Goal: Task Accomplishment & Management: Complete application form

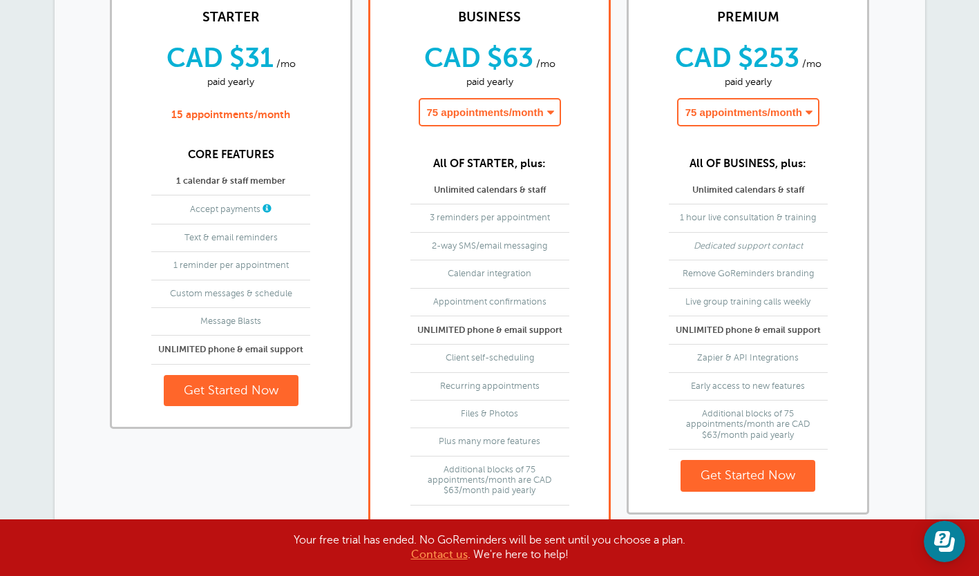
scroll to position [276, 0]
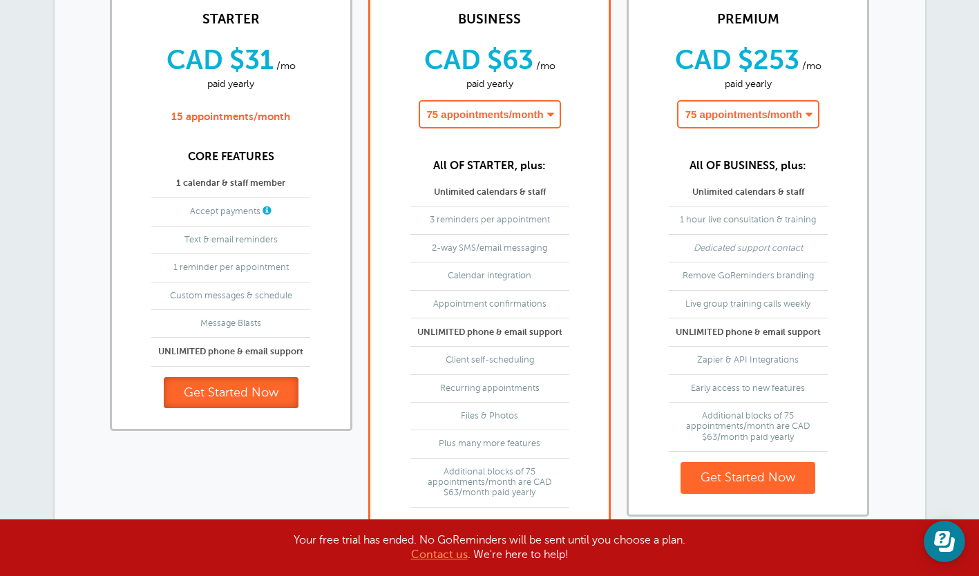
click at [218, 406] on link "Get Started Now" at bounding box center [231, 393] width 135 height 32
click at [192, 394] on link "Get Started Now" at bounding box center [231, 393] width 135 height 32
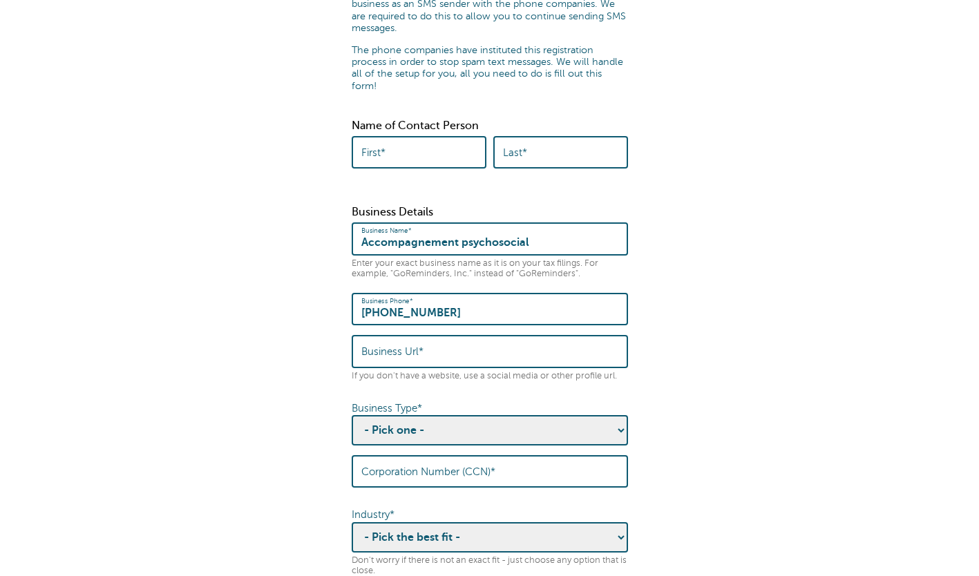
scroll to position [187, 0]
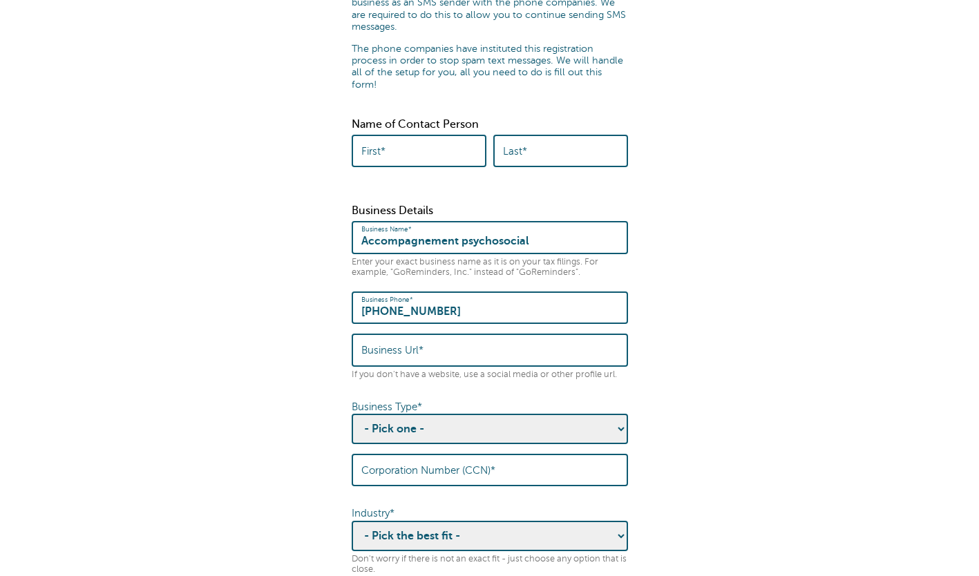
click at [422, 140] on input "First*" at bounding box center [418, 151] width 115 height 30
type input "nathalie"
click at [565, 149] on input "Last*" at bounding box center [560, 151] width 115 height 30
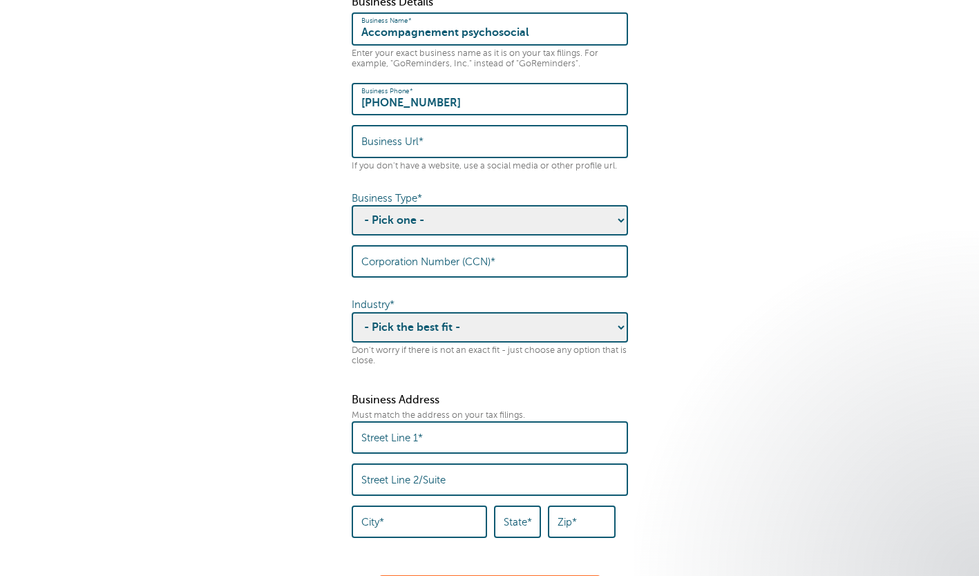
type input "methelus"
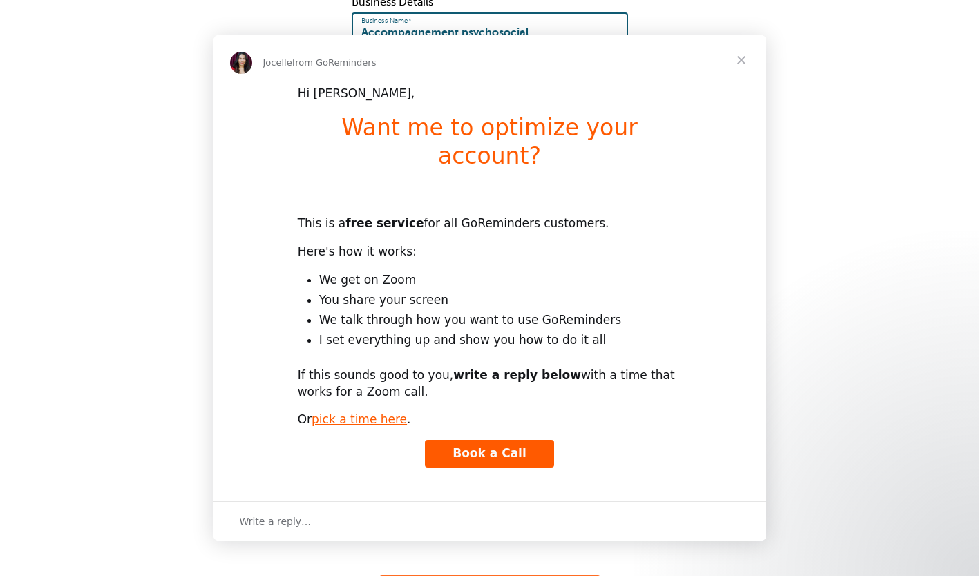
scroll to position [0, 0]
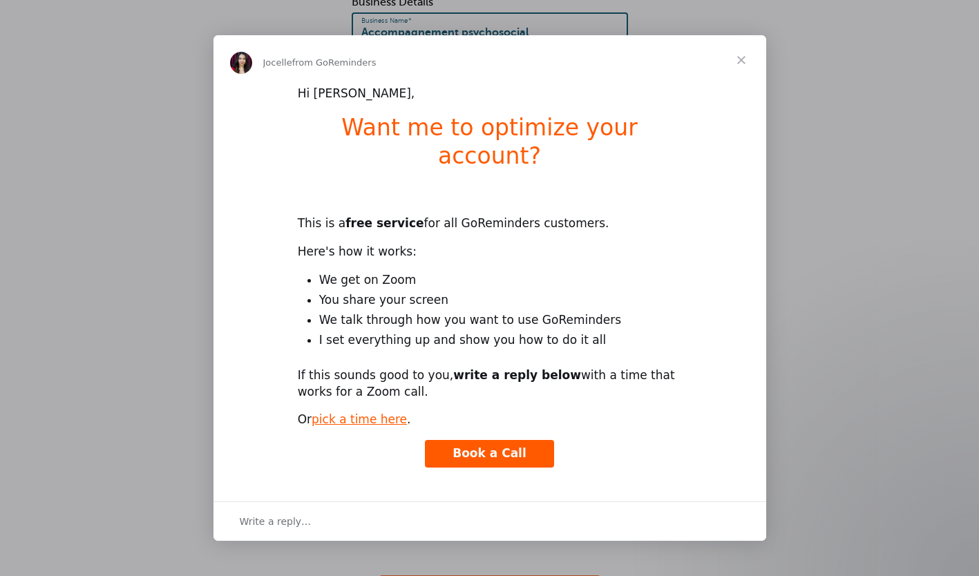
click at [740, 80] on span "Close" at bounding box center [741, 60] width 50 height 50
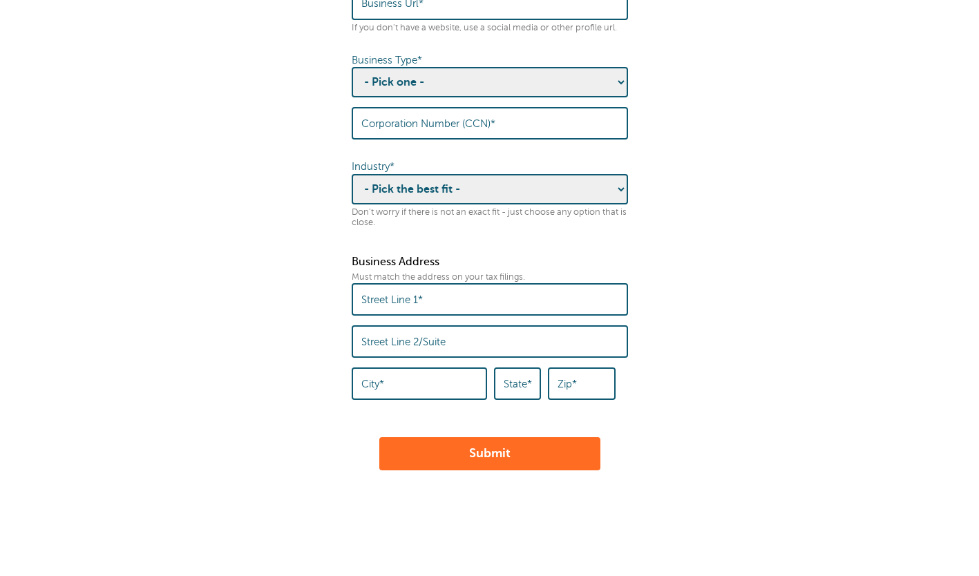
scroll to position [582, 0]
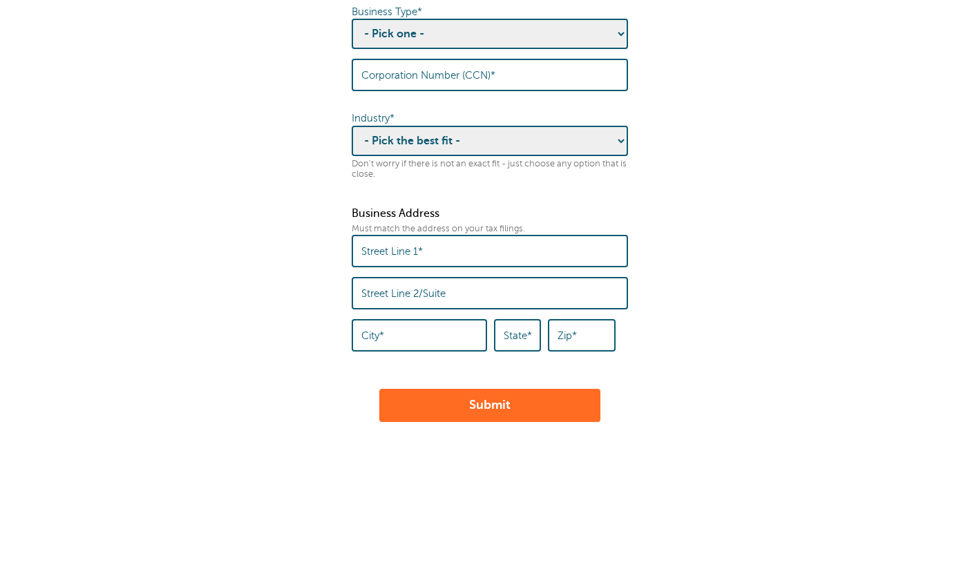
click at [462, 240] on input "Street Line 1*" at bounding box center [489, 251] width 257 height 30
type input "1660 rue de neuchatel"
type input "st-michel"
type input "QC"
type input "J0L 2J0"
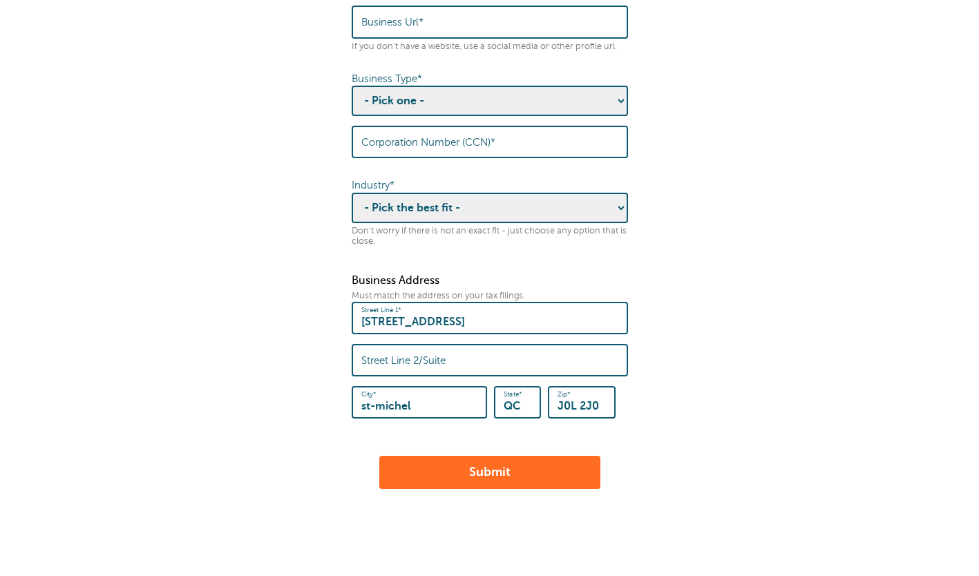
scroll to position [510, 0]
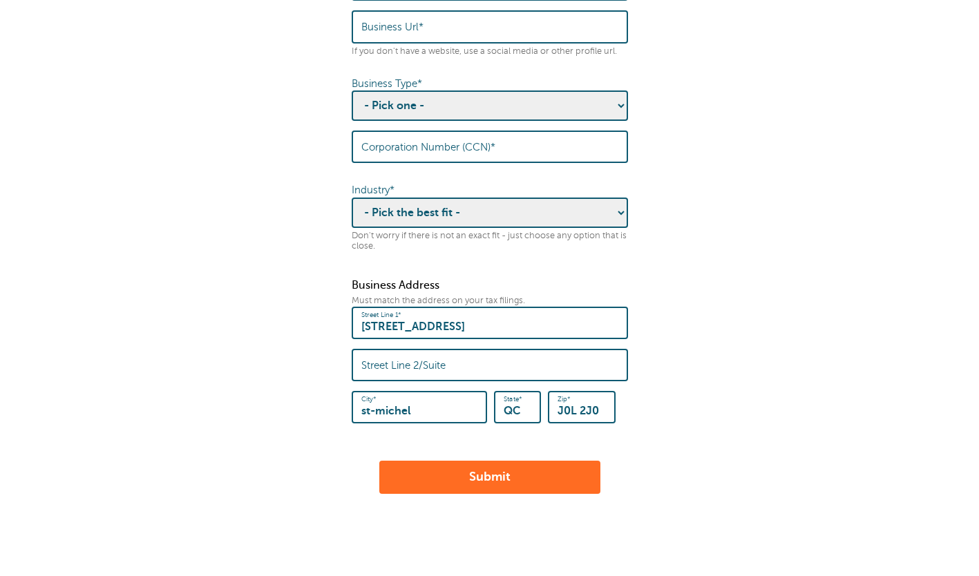
click at [417, 202] on select "- Pick the best fit - Agriculture Automotive Banking Consumer Education Electro…" at bounding box center [490, 213] width 276 height 30
select select "HEALTHCARE"
click at [352, 198] on select "- Pick the best fit - Agriculture Automotive Banking Consumer Education Electro…" at bounding box center [490, 213] width 276 height 30
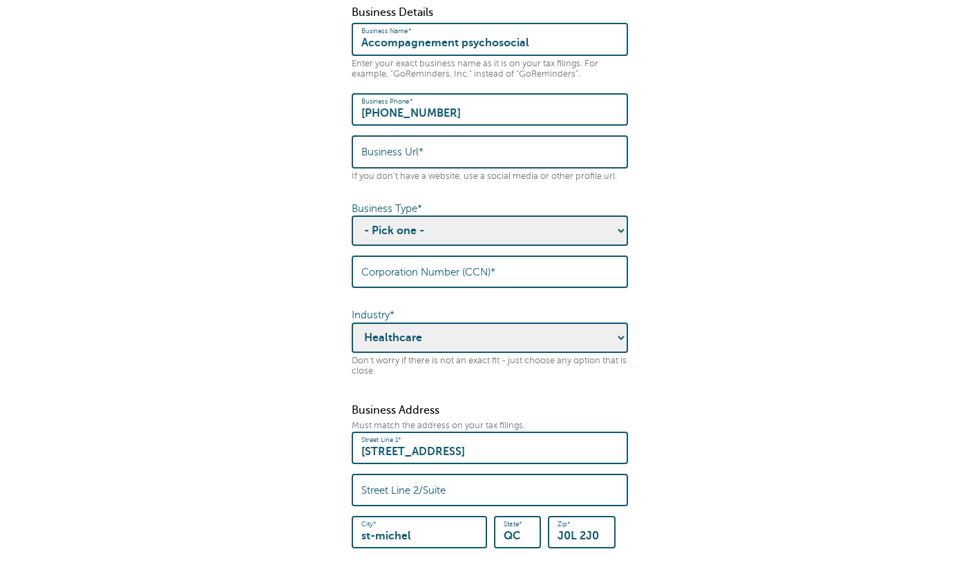
scroll to position [381, 0]
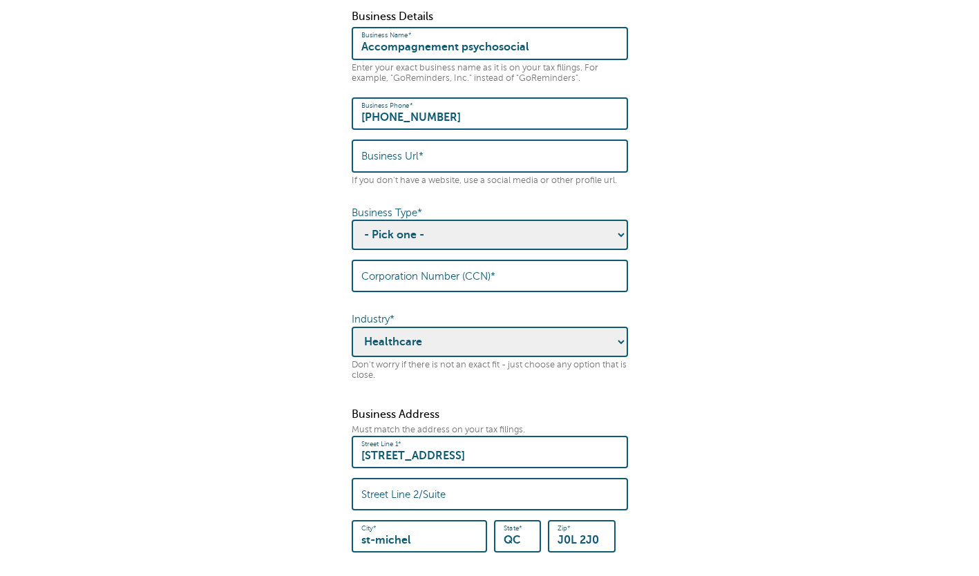
click at [392, 227] on select "- Pick one - Sole Proprietorship Partnership Limited Liability Corporation Co-o…" at bounding box center [490, 235] width 276 height 30
select select "Sole Proprietorship"
click at [352, 220] on select "- Pick one - Sole Proprietorship Partnership Limited Liability Corporation Co-o…" at bounding box center [490, 235] width 276 height 30
click at [379, 272] on input "Corporation Number (CCN)*" at bounding box center [489, 276] width 257 height 30
click at [227, 269] on form "× Thank you for subscribing! Some quick housekeeping: Please enter the followin…" at bounding box center [489, 148] width 951 height 949
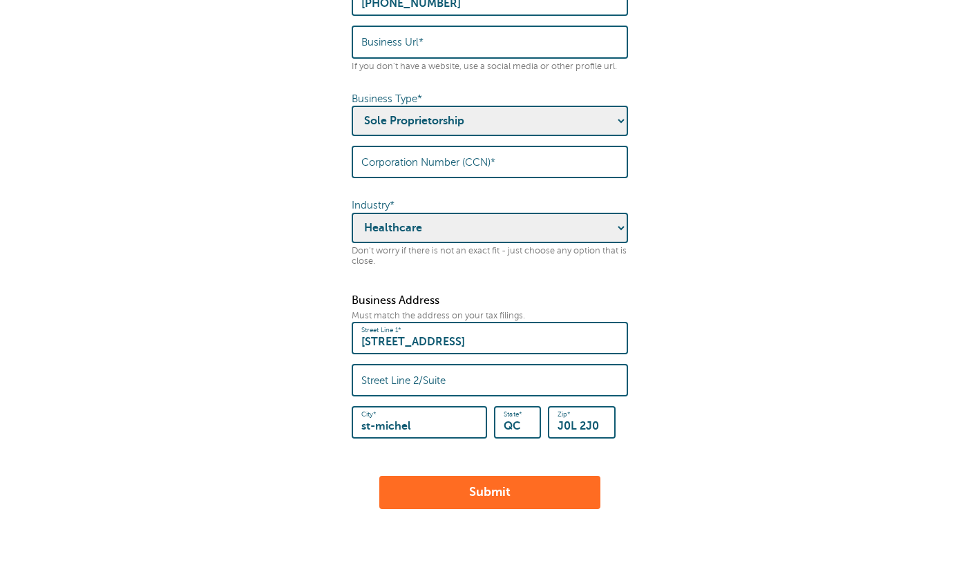
scroll to position [582, 0]
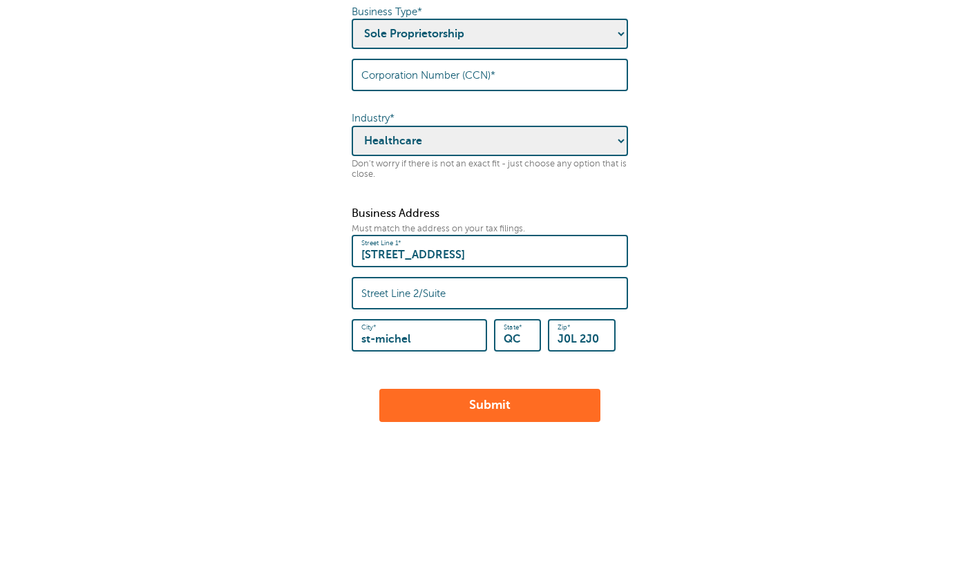
click at [448, 393] on button "Submit" at bounding box center [489, 405] width 221 height 33
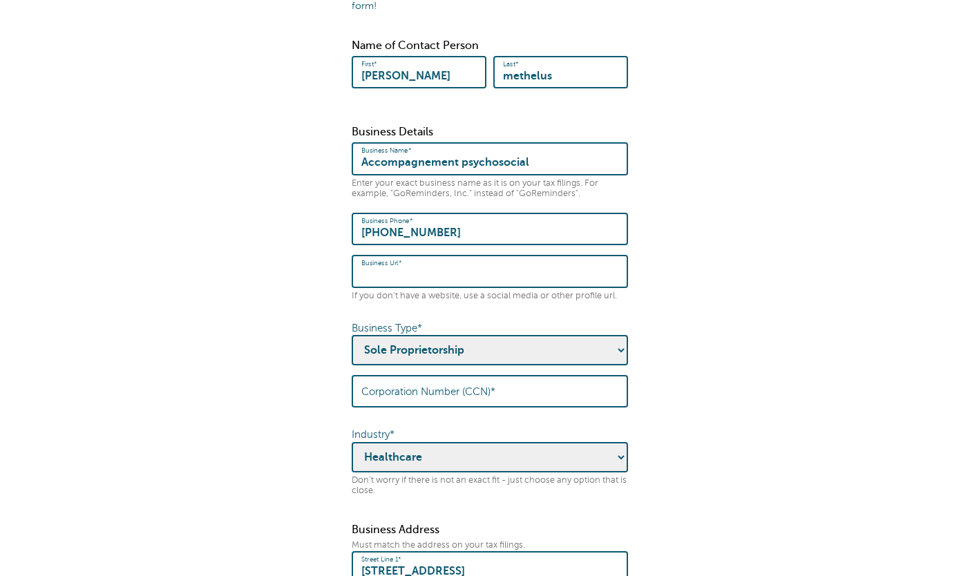
scroll to position [269, 0]
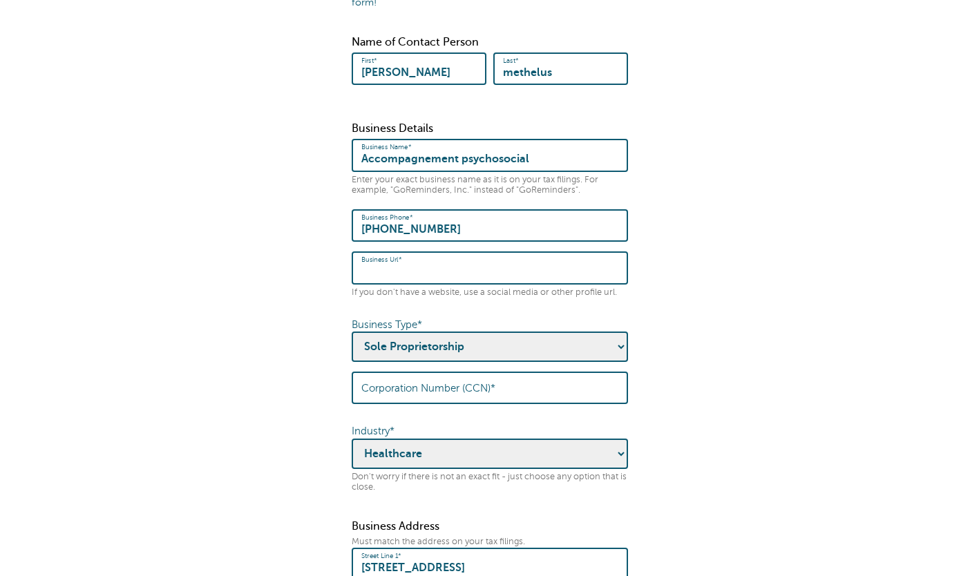
click at [393, 262] on input "Business Url*" at bounding box center [489, 268] width 257 height 30
click at [236, 328] on form "× Thank you for subscribing! Some quick housekeeping: Please enter the followin…" at bounding box center [489, 260] width 951 height 949
click at [399, 262] on label "Business Url*" at bounding box center [392, 268] width 62 height 12
click at [399, 261] on input "Business Url*" at bounding box center [489, 268] width 257 height 30
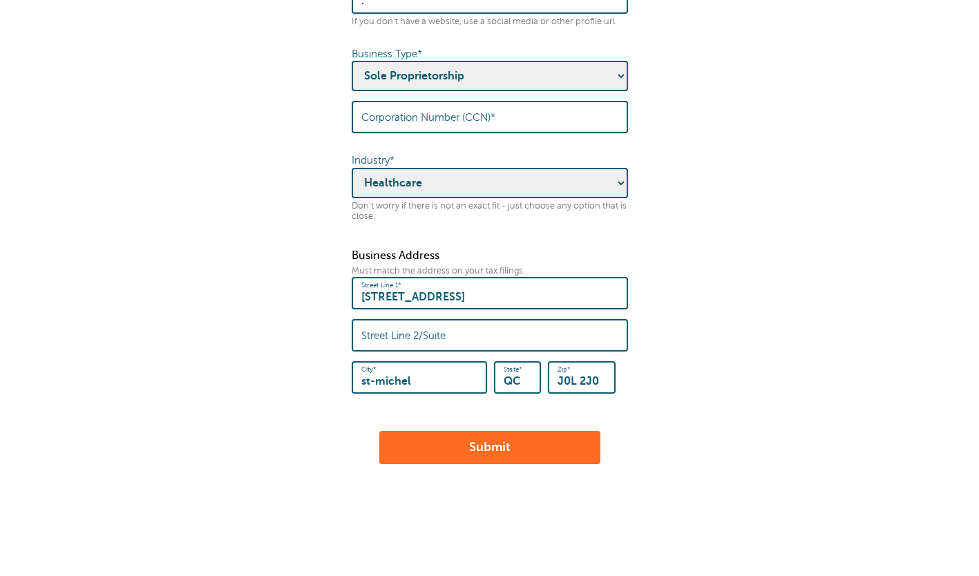
scroll to position [546, 0]
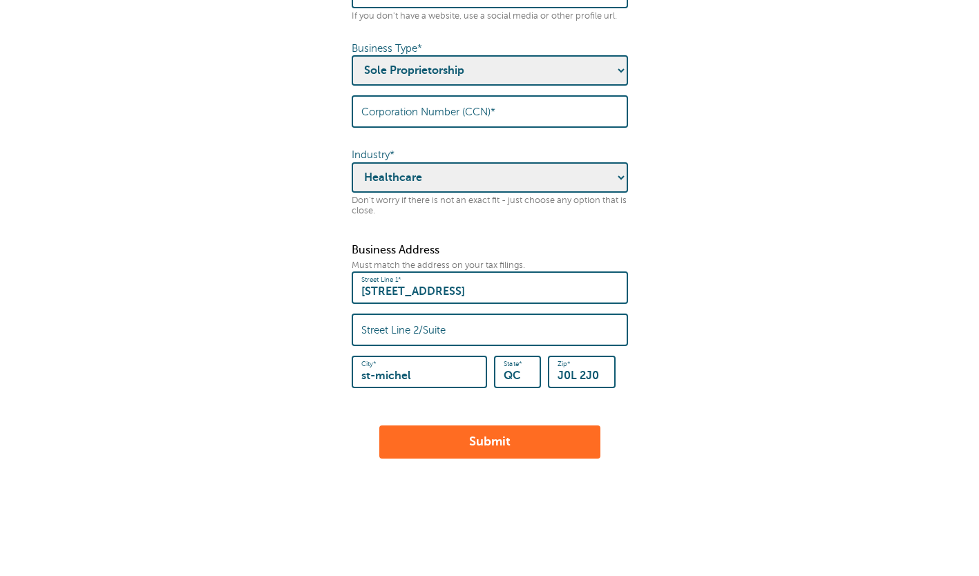
type input "."
click at [455, 426] on button "Submit" at bounding box center [489, 442] width 221 height 33
click at [503, 59] on select "- Pick one - Sole Proprietorship Partnership Limited Liability Corporation Co-o…" at bounding box center [490, 70] width 276 height 30
click at [352, 55] on select "- Pick one - Sole Proprietorship Partnership Limited Liability Corporation Co-o…" at bounding box center [490, 70] width 276 height 30
click at [467, 426] on button "Submit" at bounding box center [489, 442] width 221 height 33
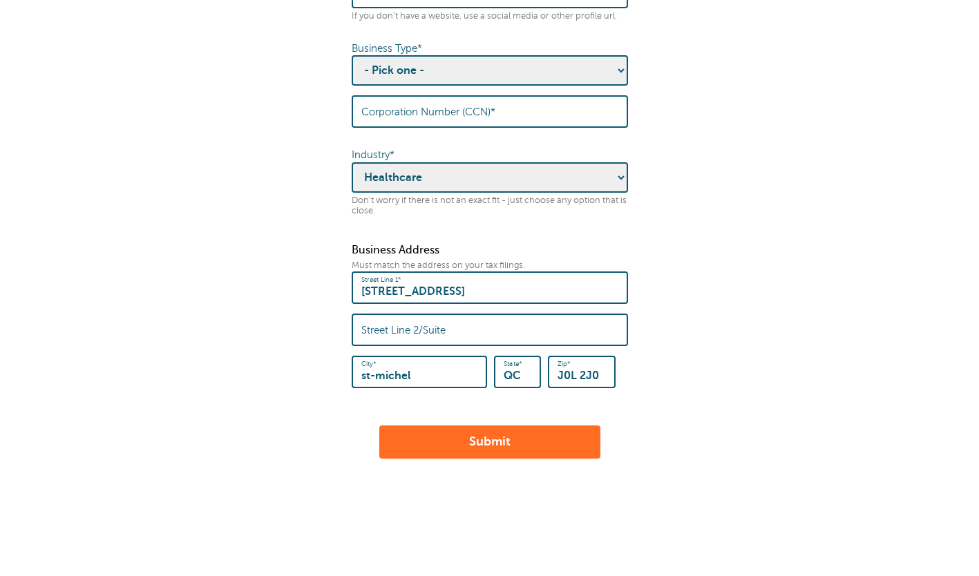
click at [531, 56] on select "- Pick one - Sole Proprietorship Partnership Limited Liability Corporation Co-o…" at bounding box center [490, 70] width 276 height 30
select select "Sole Proprietorship"
click at [352, 55] on select "- Pick one - Sole Proprietorship Partnership Limited Liability Corporation Co-o…" at bounding box center [490, 70] width 276 height 30
click at [408, 106] on label "Corporation Number (CCN)*" at bounding box center [428, 112] width 134 height 12
click at [408, 97] on input "Corporation Number (CCN)*" at bounding box center [489, 112] width 257 height 30
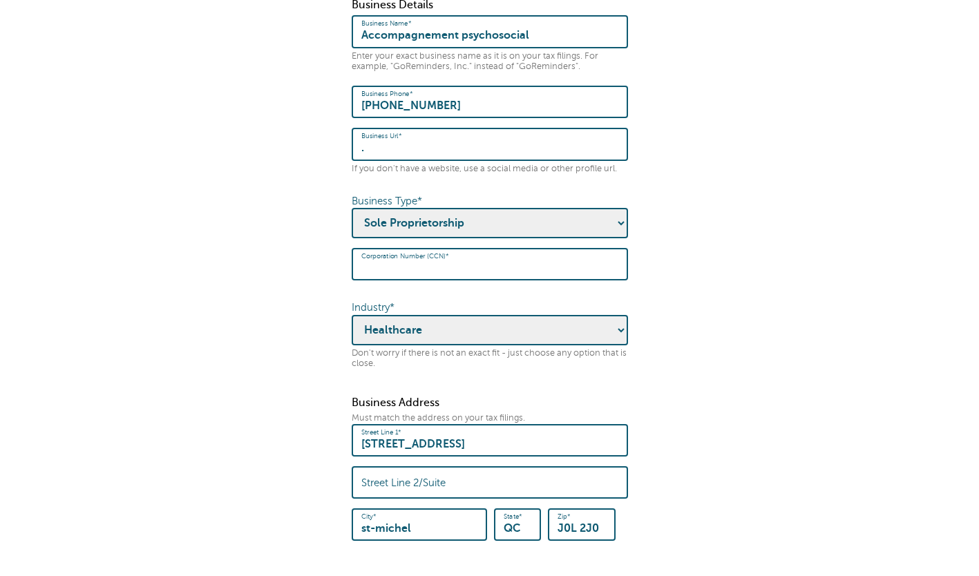
scroll to position [382, 0]
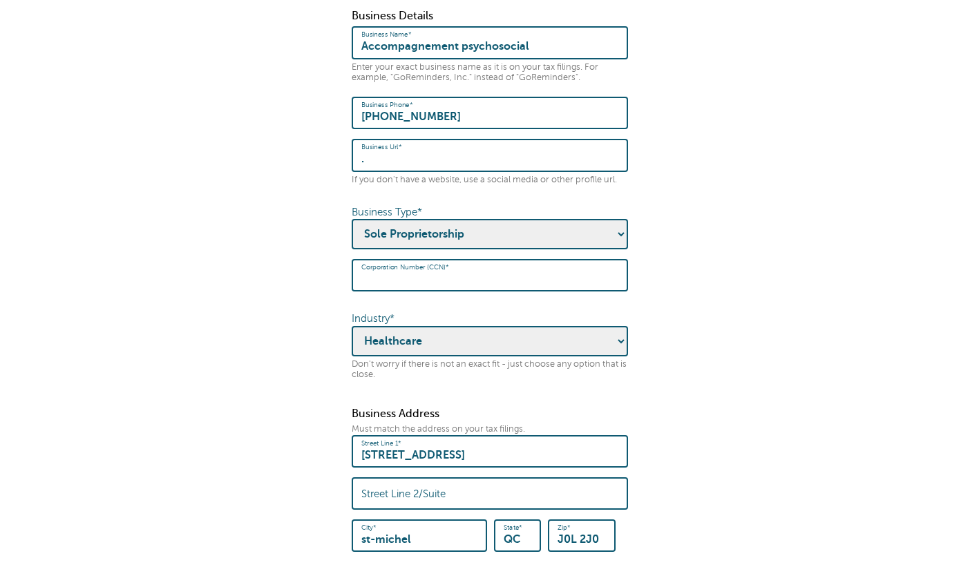
click at [516, 226] on select "- Pick one - Sole Proprietorship Partnership Limited Liability Corporation Co-o…" at bounding box center [490, 234] width 276 height 30
click at [352, 219] on select "- Pick one - Sole Proprietorship Partnership Limited Liability Corporation Co-o…" at bounding box center [490, 234] width 276 height 30
click at [443, 220] on select "- Pick one - Sole Proprietorship Partnership Limited Liability Corporation Co-o…" at bounding box center [490, 234] width 276 height 30
select select
click at [352, 219] on select "- Pick one - Sole Proprietorship Partnership Limited Liability Corporation Co-o…" at bounding box center [490, 234] width 276 height 30
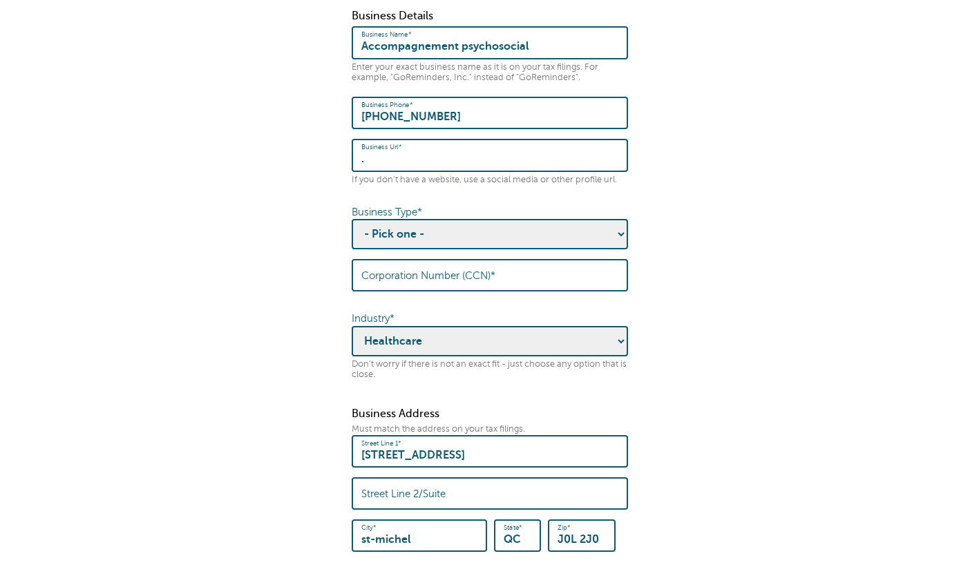
click at [391, 227] on select "- Pick one - Sole Proprietorship Partnership Limited Liability Corporation Co-o…" at bounding box center [490, 234] width 276 height 30
click at [276, 219] on form "× Thank you for subscribing! Some quick housekeeping: Please enter the followin…" at bounding box center [489, 147] width 951 height 949
click at [408, 269] on input "Corporation Number (CCN)*" at bounding box center [489, 275] width 257 height 30
type input "5147581218"
click at [468, 231] on select "- Pick one - Sole Proprietorship Partnership Limited Liability Corporation Co-o…" at bounding box center [490, 234] width 276 height 30
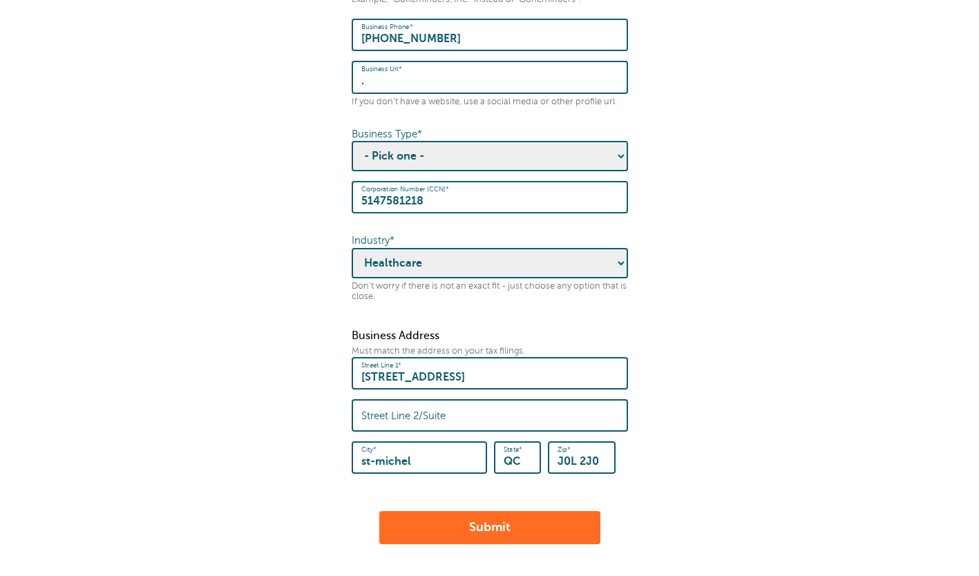
scroll to position [461, 0]
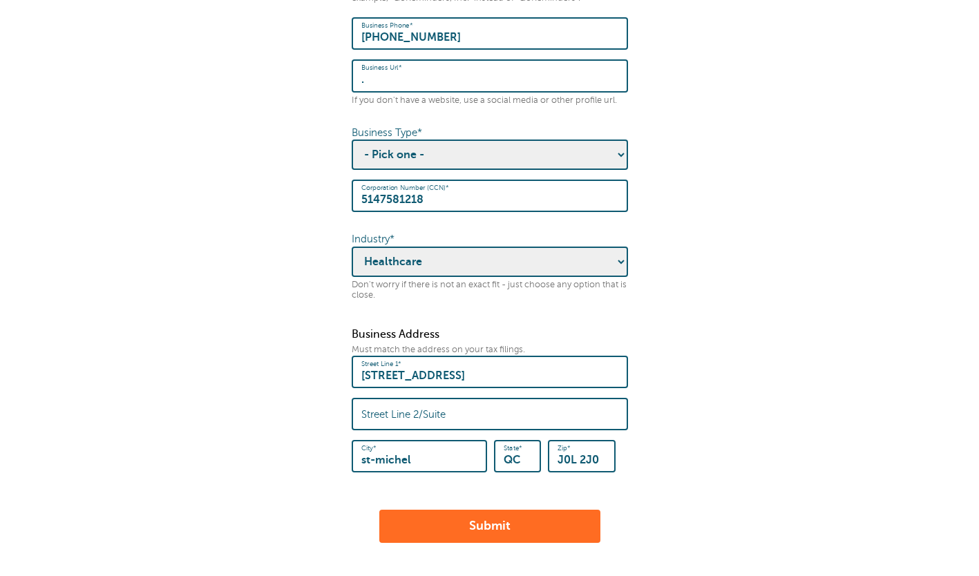
click at [392, 144] on select "- Pick one - Sole Proprietorship Partnership Limited Liability Corporation Co-o…" at bounding box center [490, 155] width 276 height 30
select select "Sole Proprietorship"
click at [352, 140] on select "- Pick one - Sole Proprietorship Partnership Limited Liability Corporation Co-o…" at bounding box center [490, 155] width 276 height 30
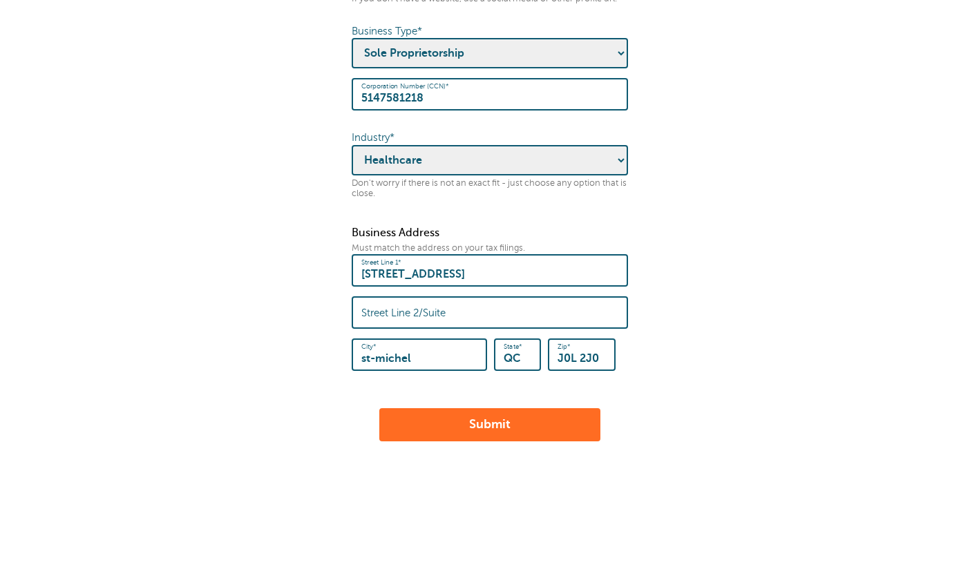
scroll to position [582, 0]
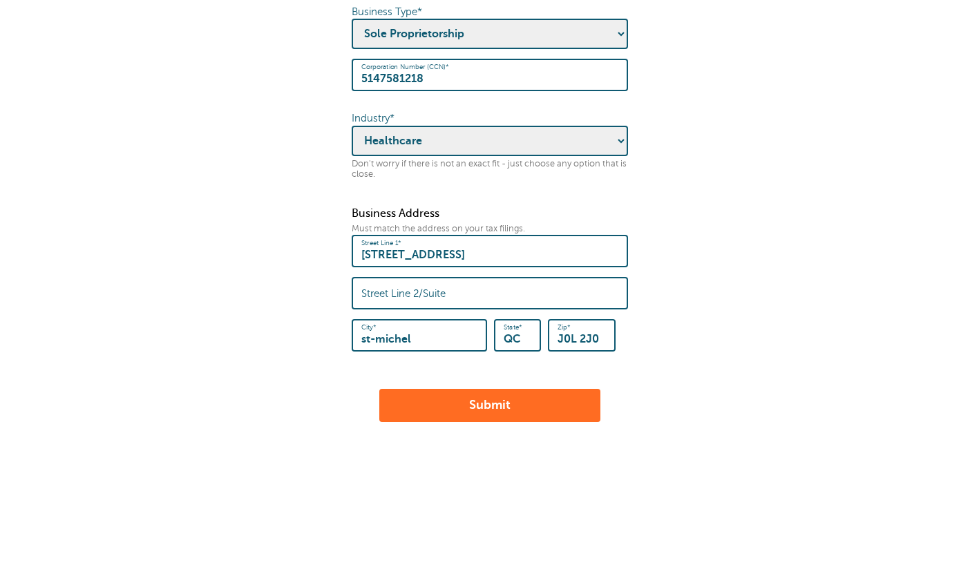
click at [411, 400] on button "Submit" at bounding box center [489, 405] width 221 height 33
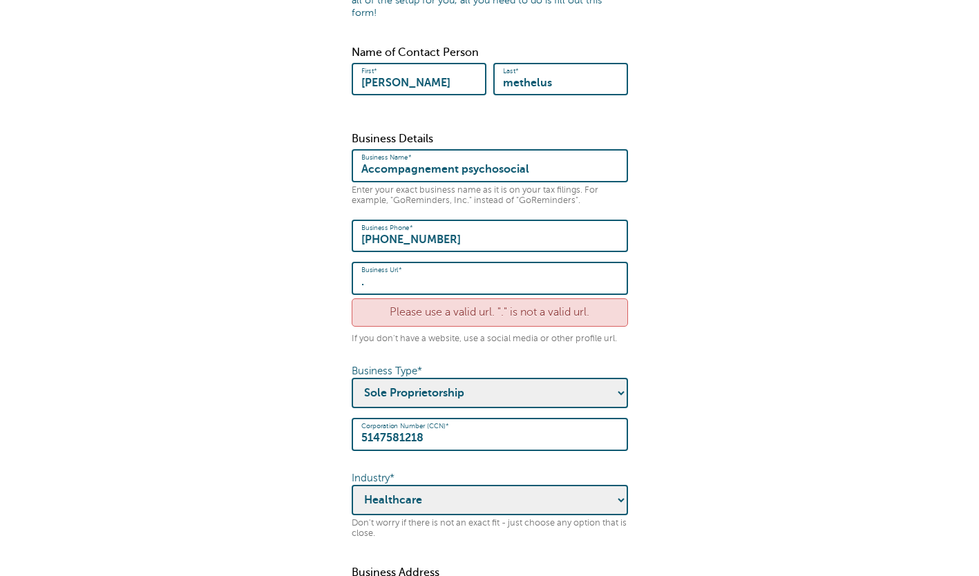
scroll to position [260, 0]
click at [410, 269] on input "." at bounding box center [489, 277] width 257 height 30
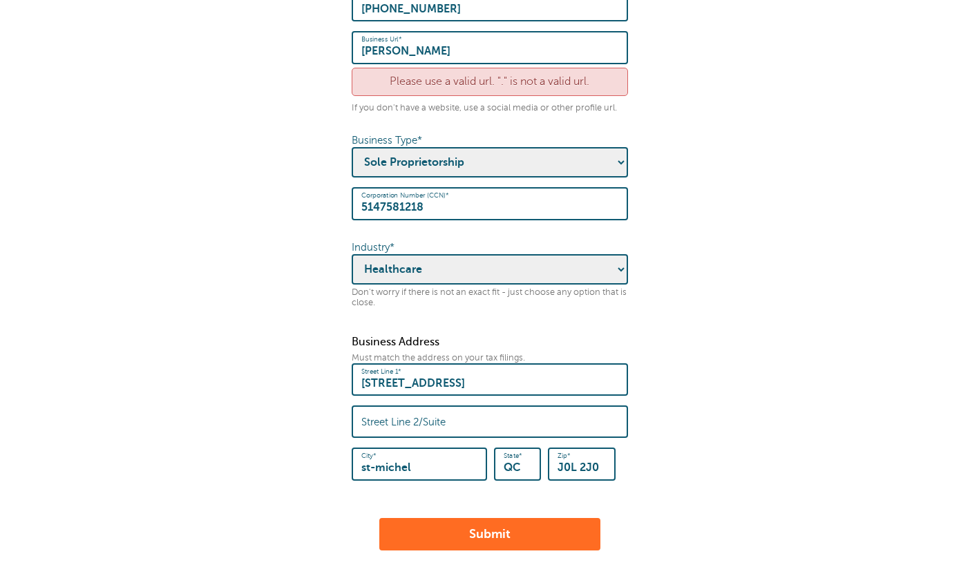
scroll to position [618, 0]
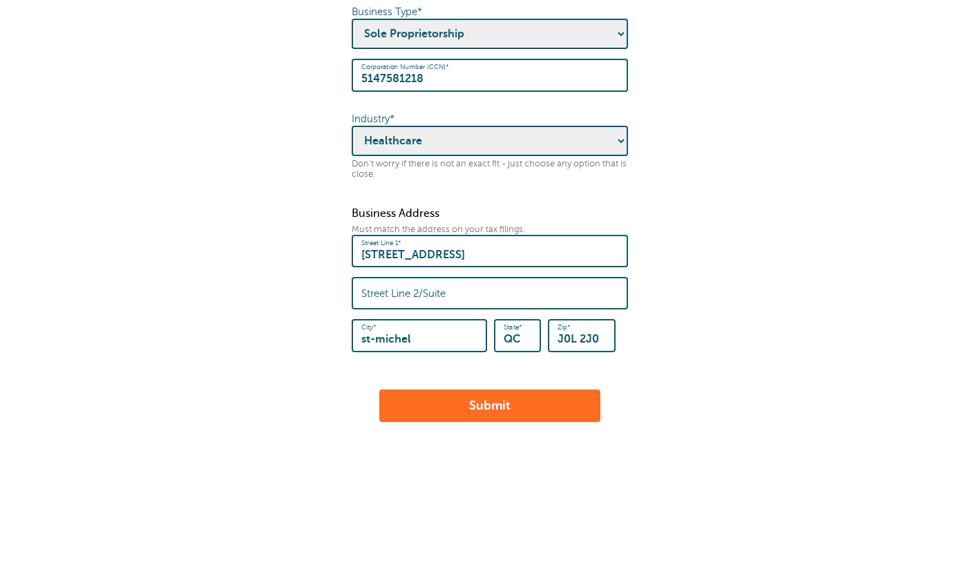
type input "[PERSON_NAME]"
click at [392, 391] on button "Submit" at bounding box center [489, 406] width 221 height 33
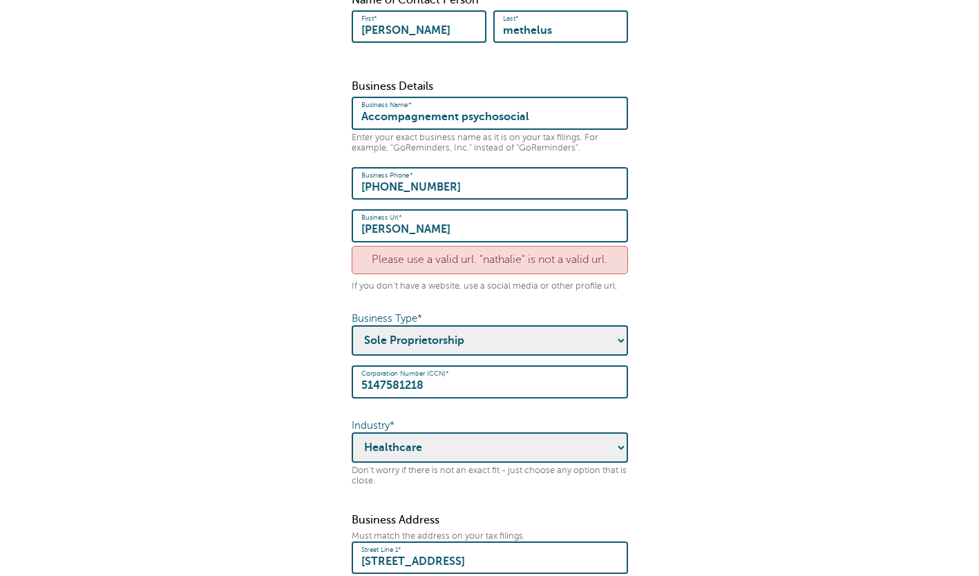
scroll to position [312, 0]
click at [432, 222] on input "[PERSON_NAME]" at bounding box center [489, 225] width 257 height 30
type input "n"
click at [426, 254] on div "Please use a valid url. "nathalie" is not a valid url." at bounding box center [490, 259] width 276 height 28
click at [389, 223] on input "Business Url*" at bounding box center [489, 225] width 257 height 30
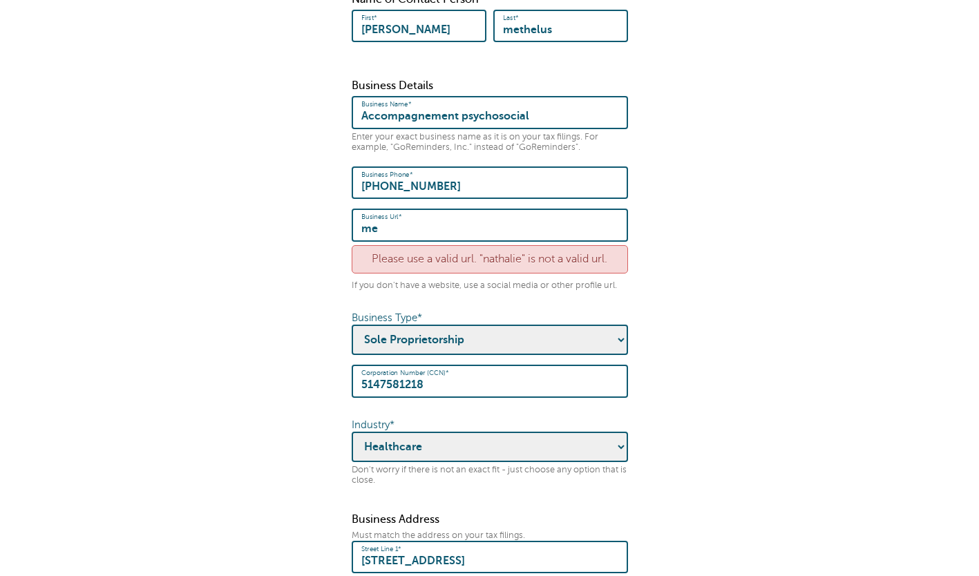
type input "m"
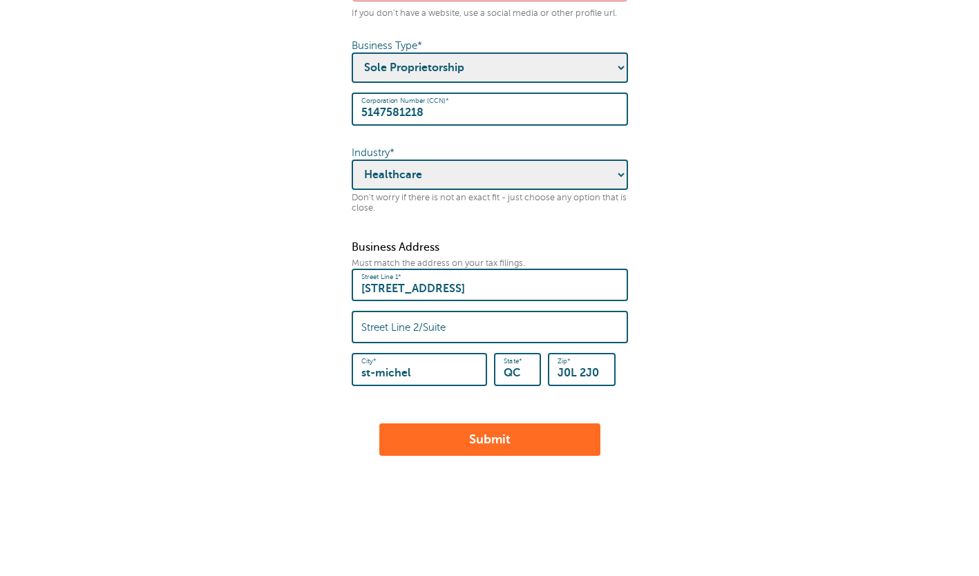
scroll to position [618, 0]
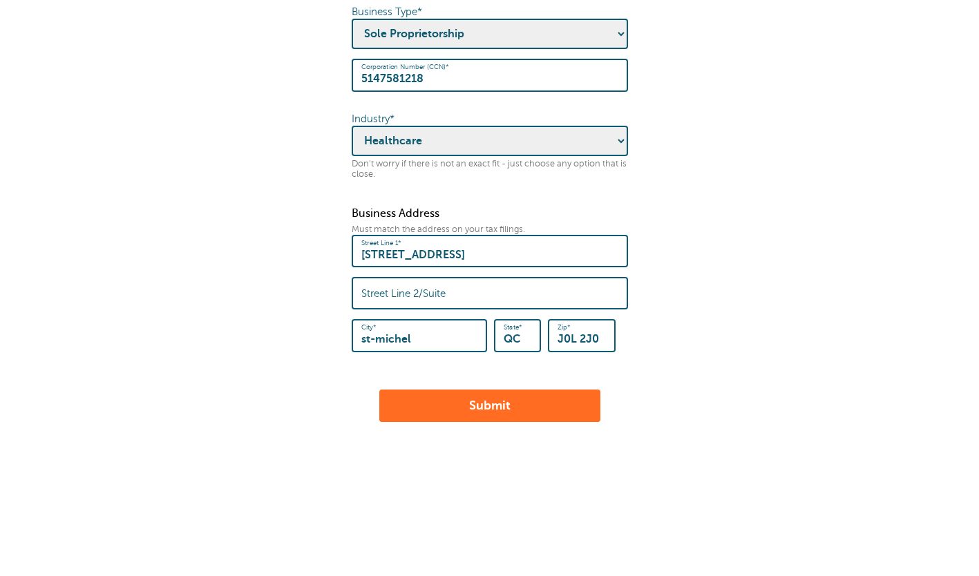
type input "nathaliemethelus@gmail.com"
click at [435, 390] on button "Submit" at bounding box center [489, 406] width 221 height 33
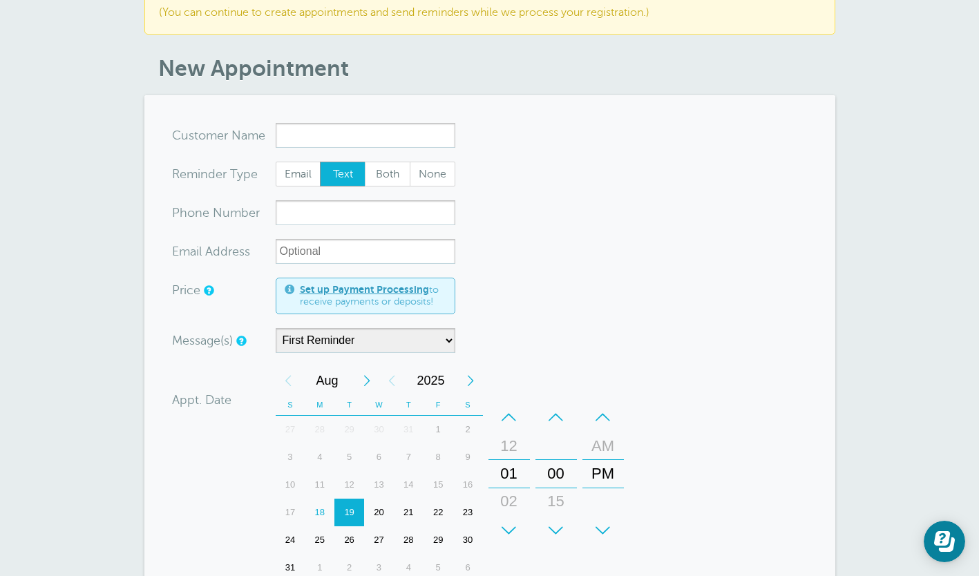
scroll to position [174, 0]
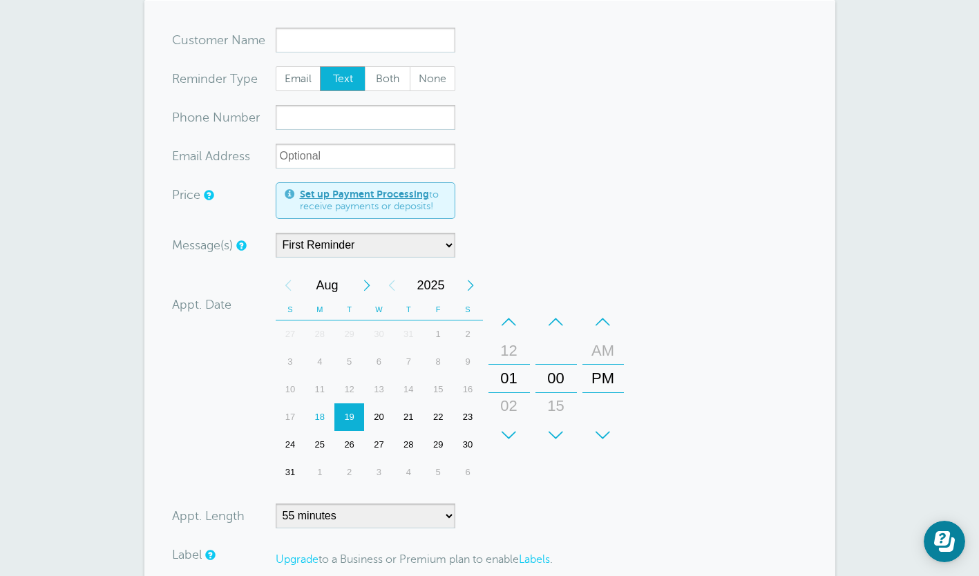
click at [349, 414] on div "19" at bounding box center [349, 417] width 30 height 28
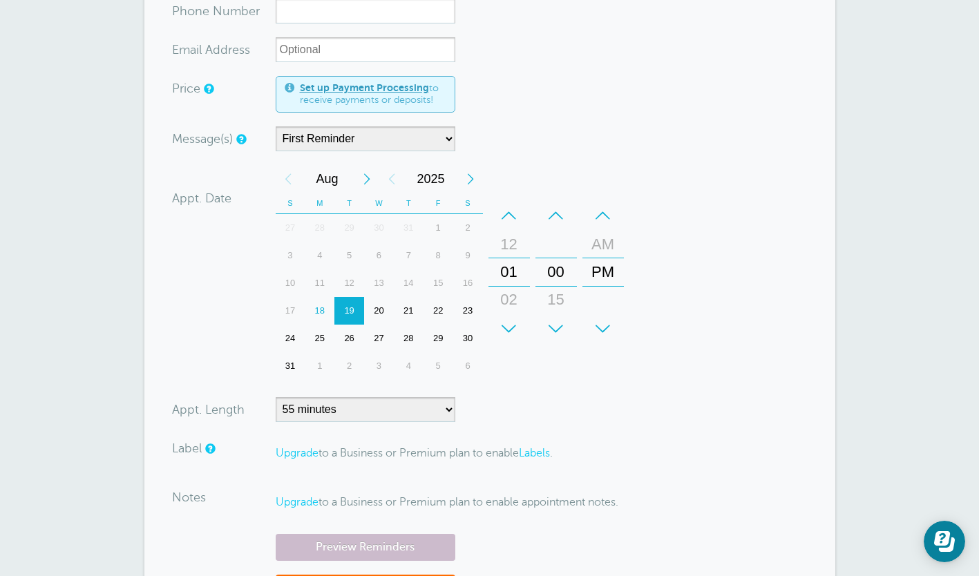
scroll to position [281, 0]
click at [347, 309] on div "19" at bounding box center [349, 310] width 30 height 28
click at [867, 372] on div "× Thank you, your business registration info has been saved. You're all set! (Y…" at bounding box center [489, 259] width 979 height 1020
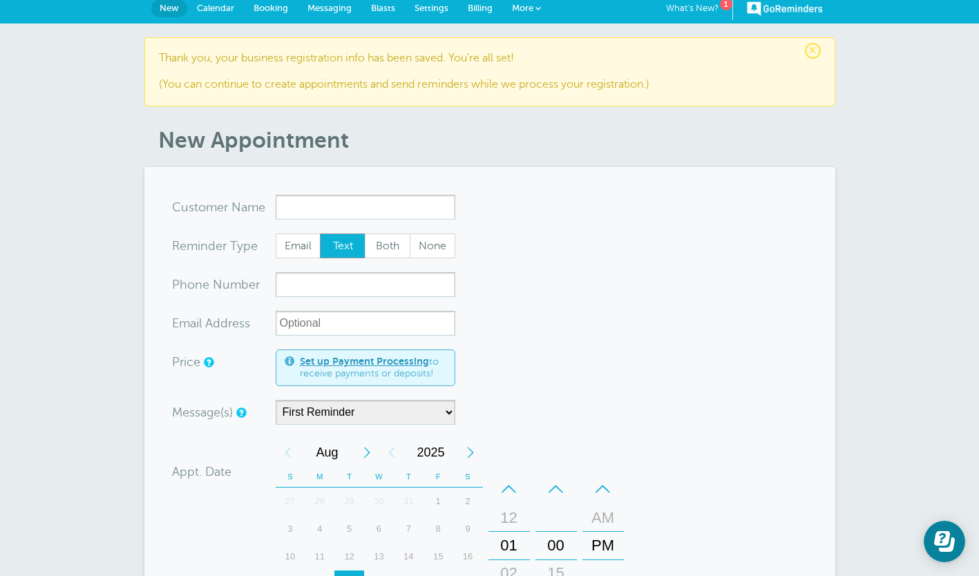
scroll to position [0, 0]
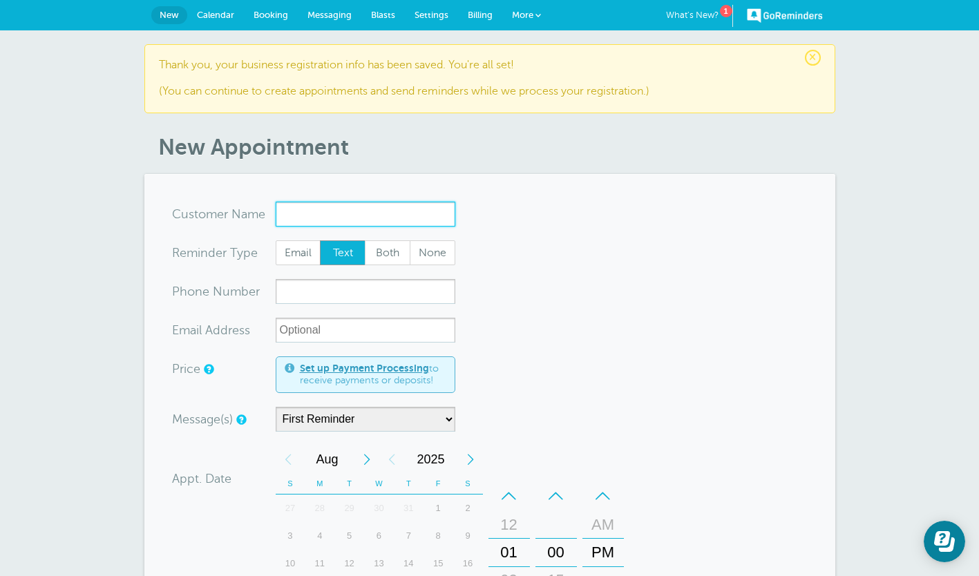
click at [288, 210] on input "x-no-autofill" at bounding box center [366, 214] width 180 height 25
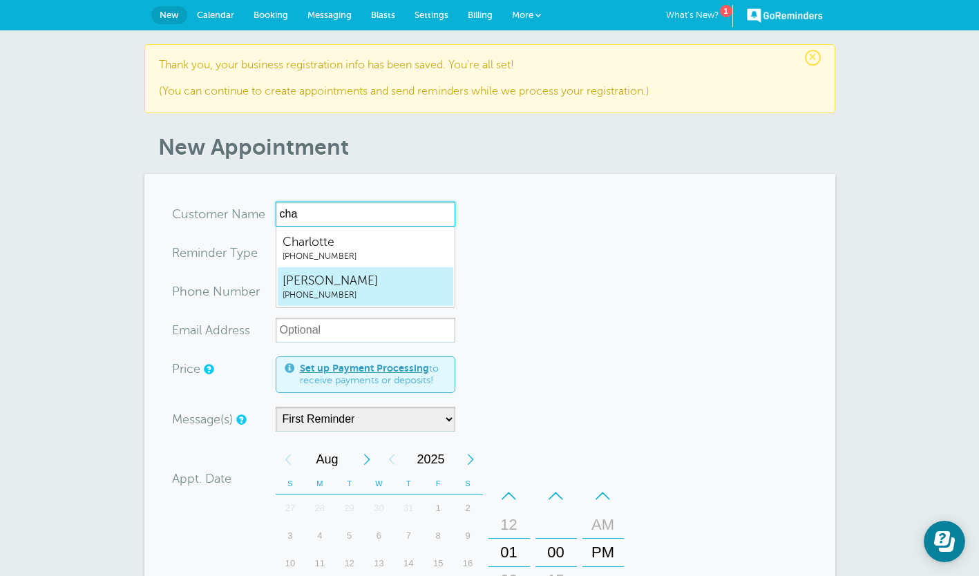
click at [315, 289] on span "[PHONE_NUMBER]" at bounding box center [366, 295] width 166 height 12
type input "charles4383254565"
type input "[PERSON_NAME]"
type input "[PHONE_NUMBER]"
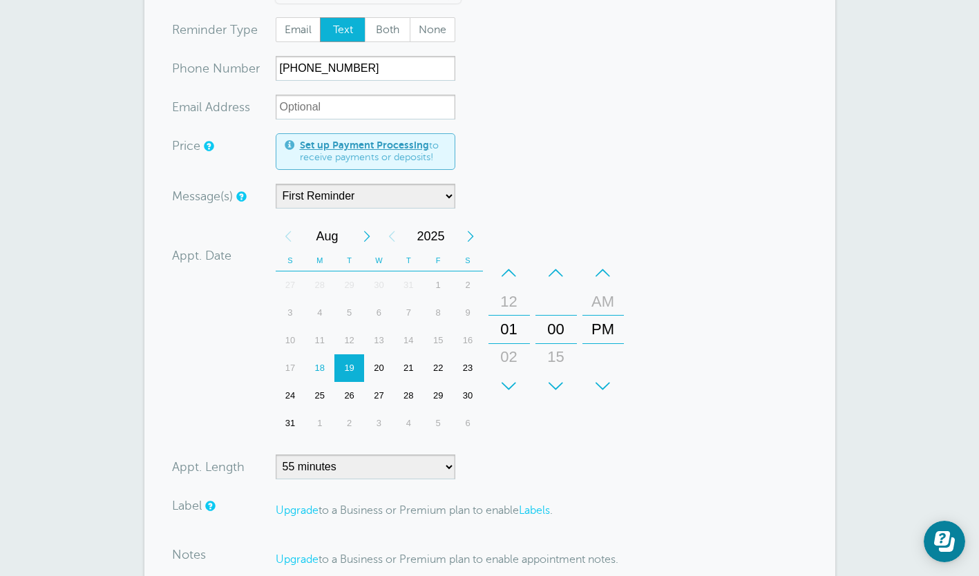
scroll to position [228, 0]
click at [511, 383] on div "+" at bounding box center [508, 386] width 41 height 28
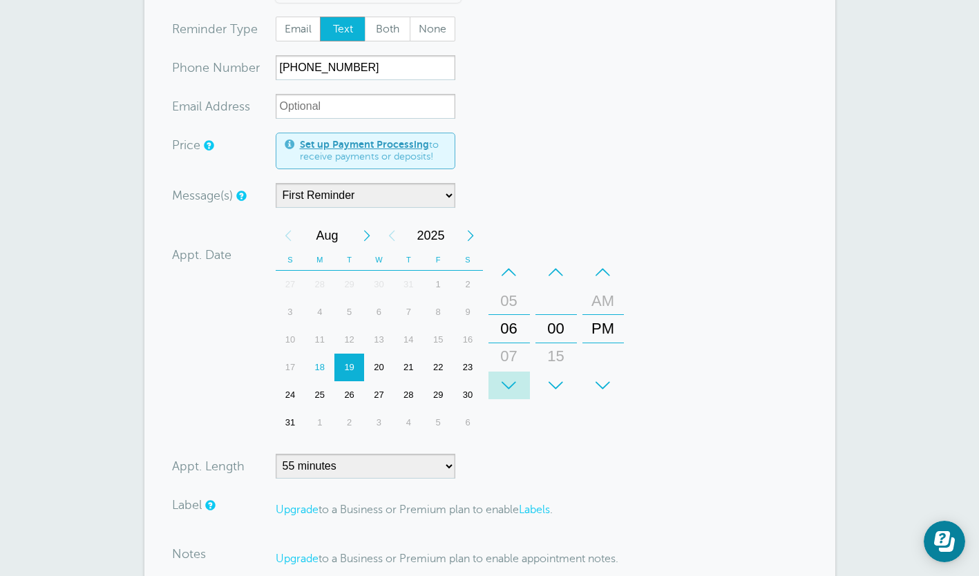
click at [511, 383] on div "+" at bounding box center [508, 386] width 41 height 28
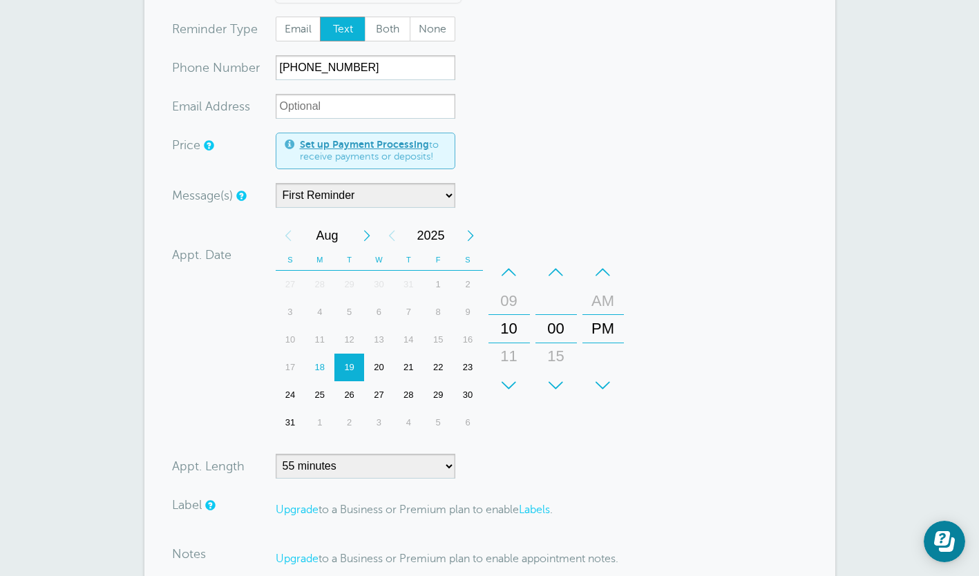
click at [511, 383] on div "+" at bounding box center [508, 386] width 41 height 28
click at [602, 303] on div "AM" at bounding box center [602, 301] width 33 height 28
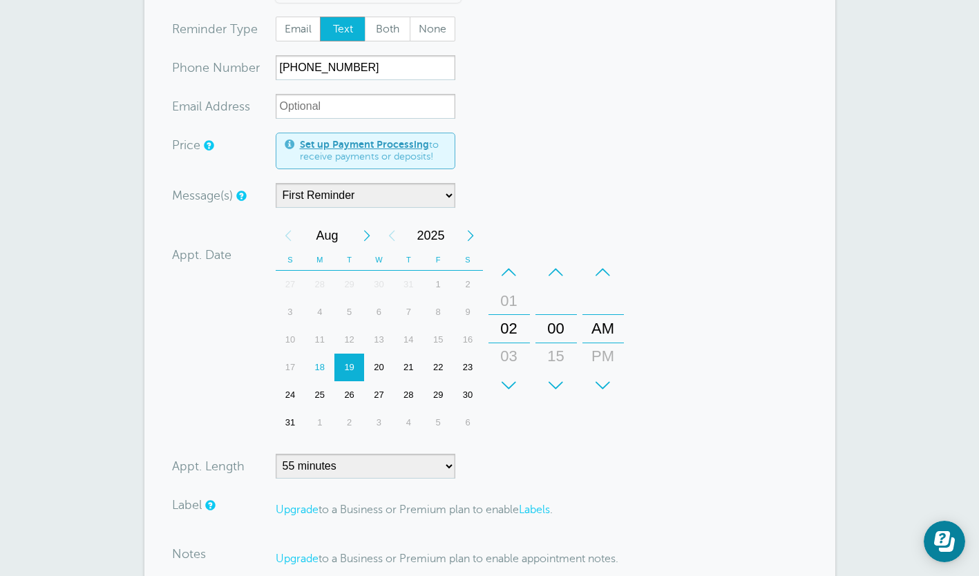
click at [602, 353] on div "PM" at bounding box center [602, 357] width 33 height 28
click at [508, 384] on div "+" at bounding box center [508, 386] width 41 height 28
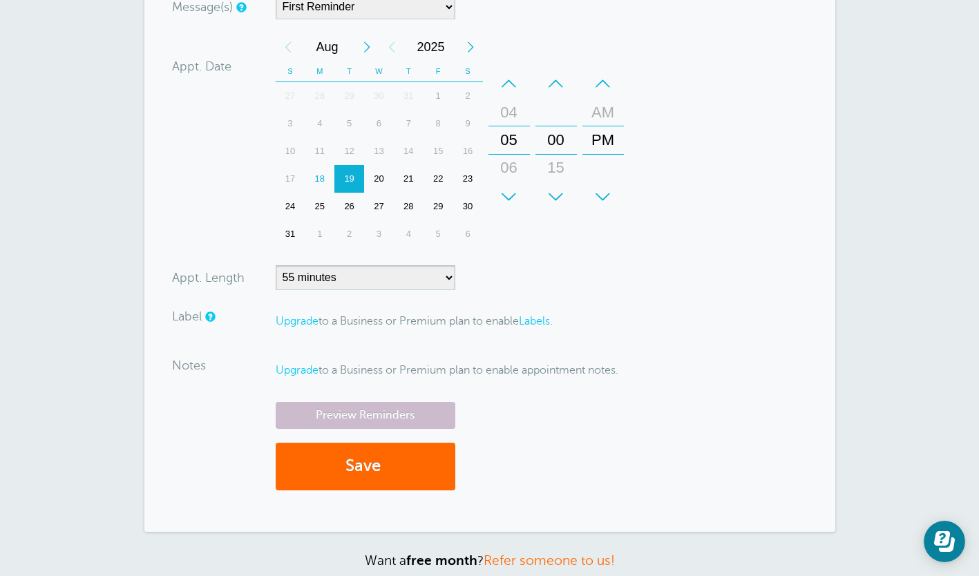
scroll to position [417, 0]
click at [318, 451] on button "Save" at bounding box center [366, 466] width 180 height 48
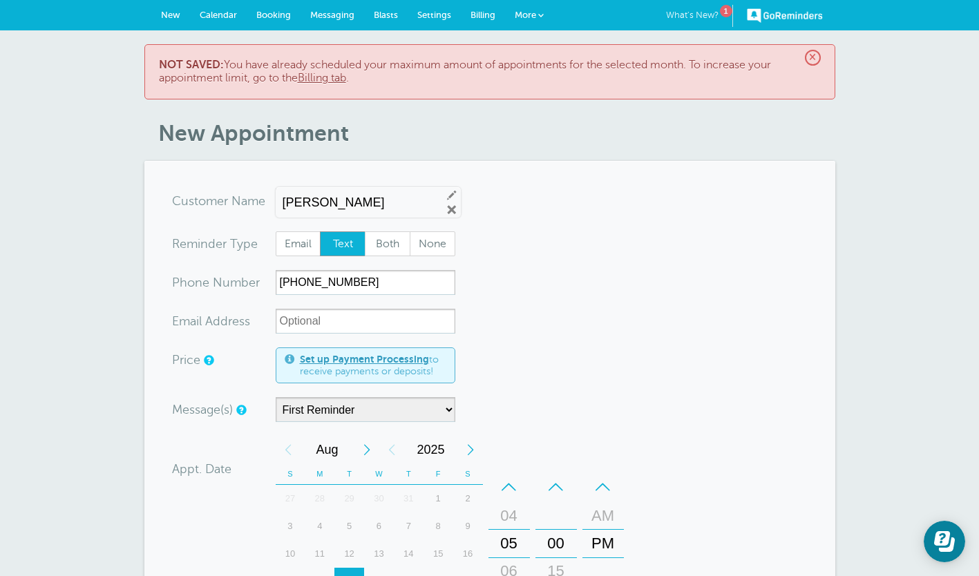
click at [691, 15] on link "What's New? 1" at bounding box center [699, 16] width 67 height 22
click at [225, 26] on link "Calendar" at bounding box center [218, 15] width 57 height 30
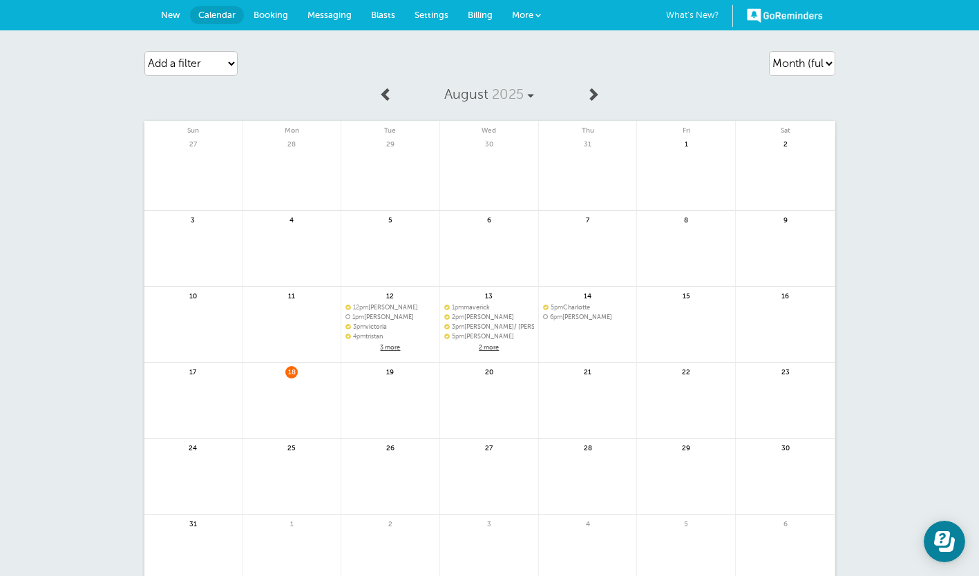
click at [176, 15] on span "New" at bounding box center [170, 15] width 19 height 10
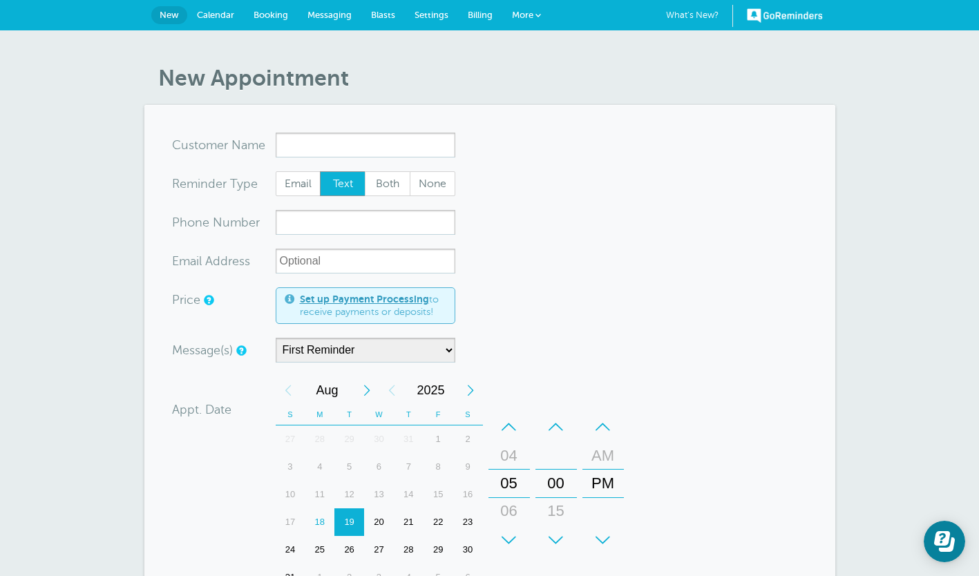
click at [387, 23] on link "Blasts" at bounding box center [383, 15] width 44 height 30
click at [431, 15] on span "Settings" at bounding box center [431, 15] width 34 height 10
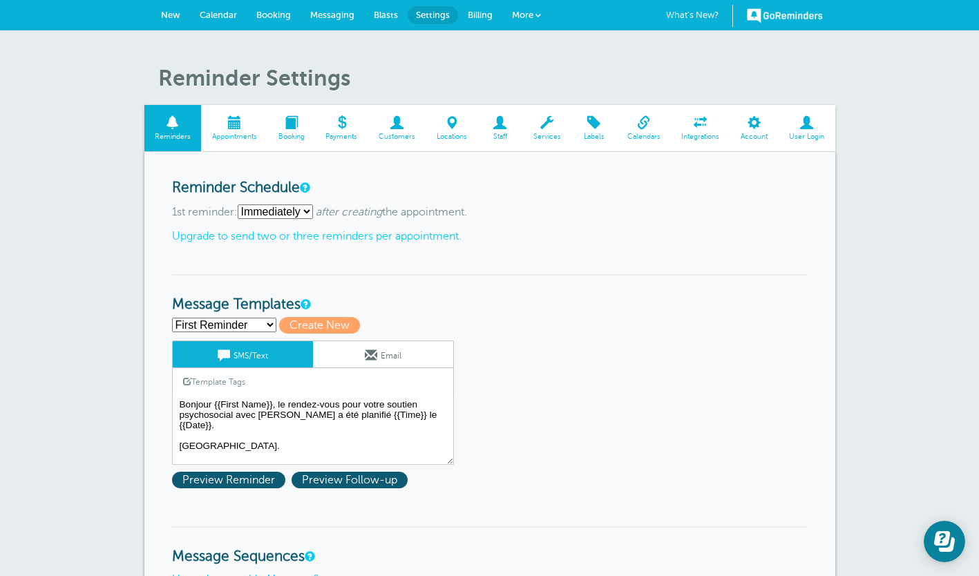
click at [548, 137] on span "Services" at bounding box center [546, 137] width 35 height 8
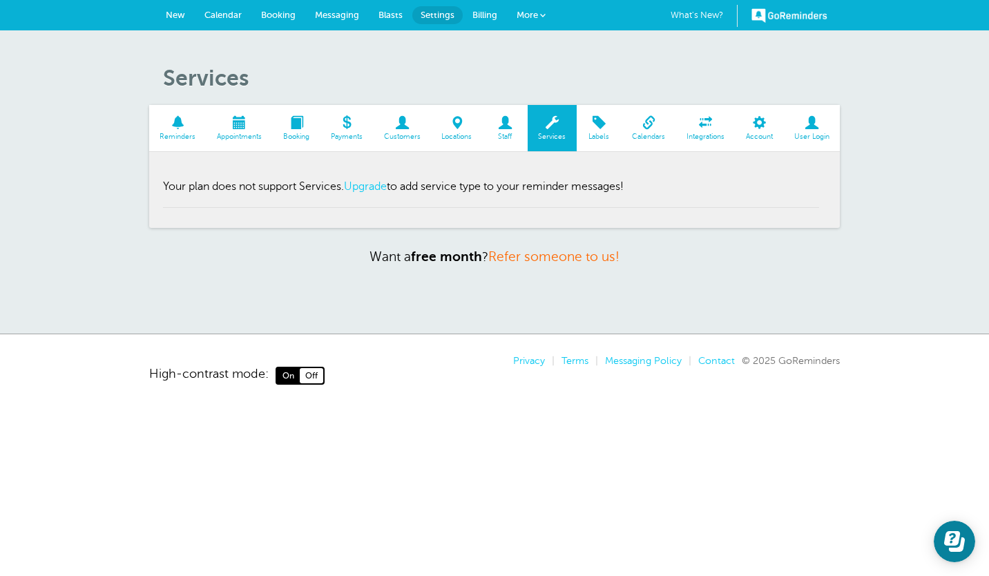
click at [816, 128] on span at bounding box center [811, 122] width 57 height 13
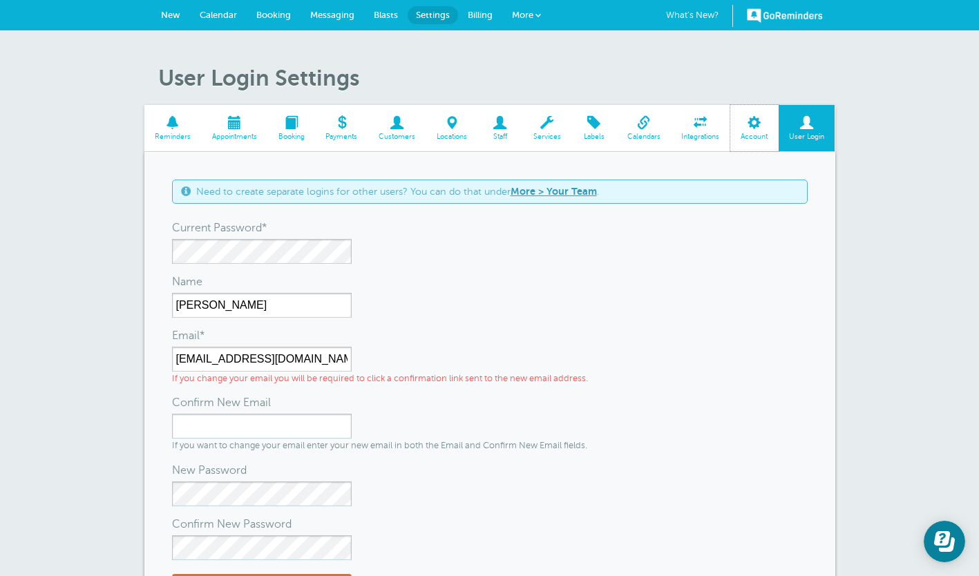
click at [758, 143] on link "Account" at bounding box center [754, 128] width 48 height 46
click at [695, 134] on span "Integrations" at bounding box center [701, 137] width 46 height 8
click at [472, 13] on span "Billing" at bounding box center [480, 15] width 25 height 10
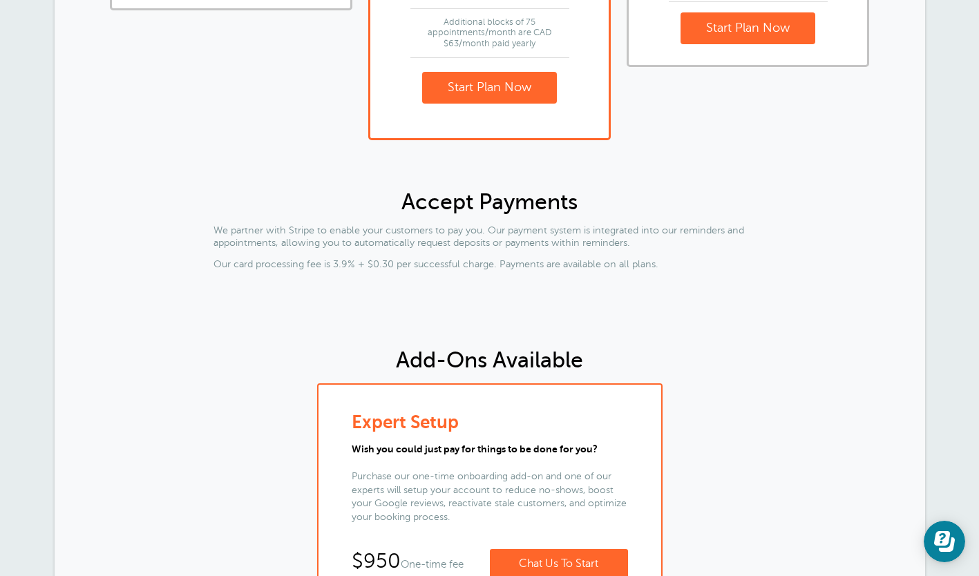
scroll to position [937, 0]
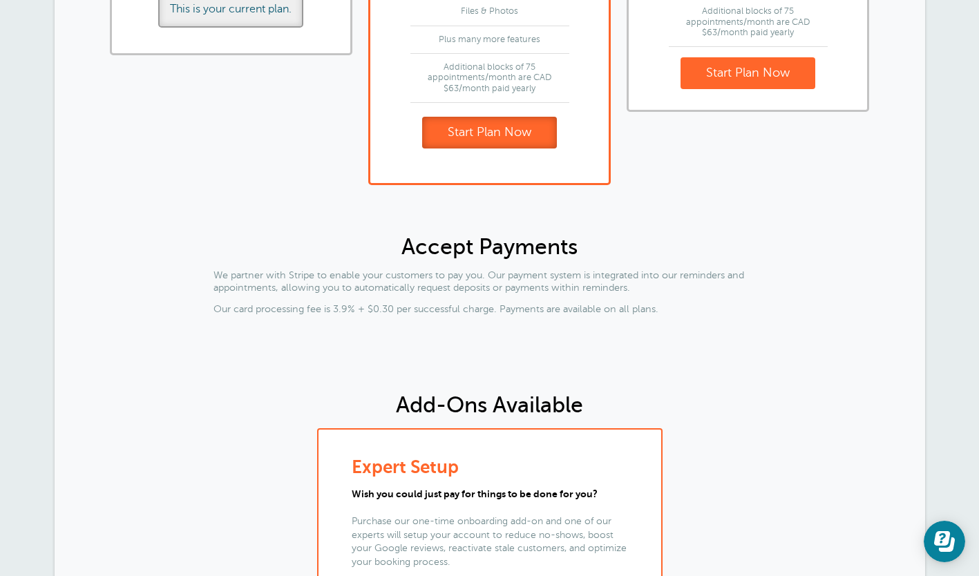
click at [486, 123] on link "Start Plan Now" at bounding box center [489, 133] width 135 height 32
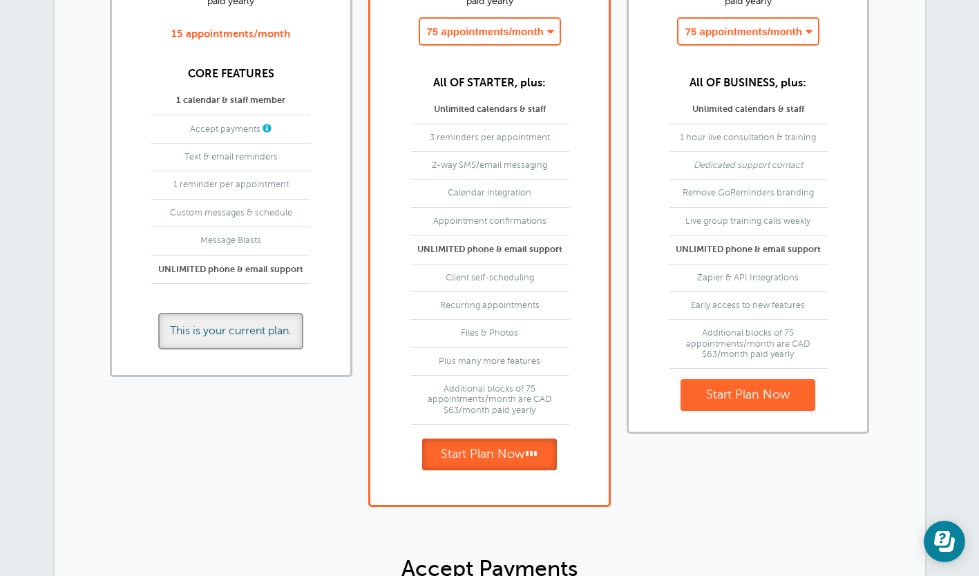
scroll to position [587, 0]
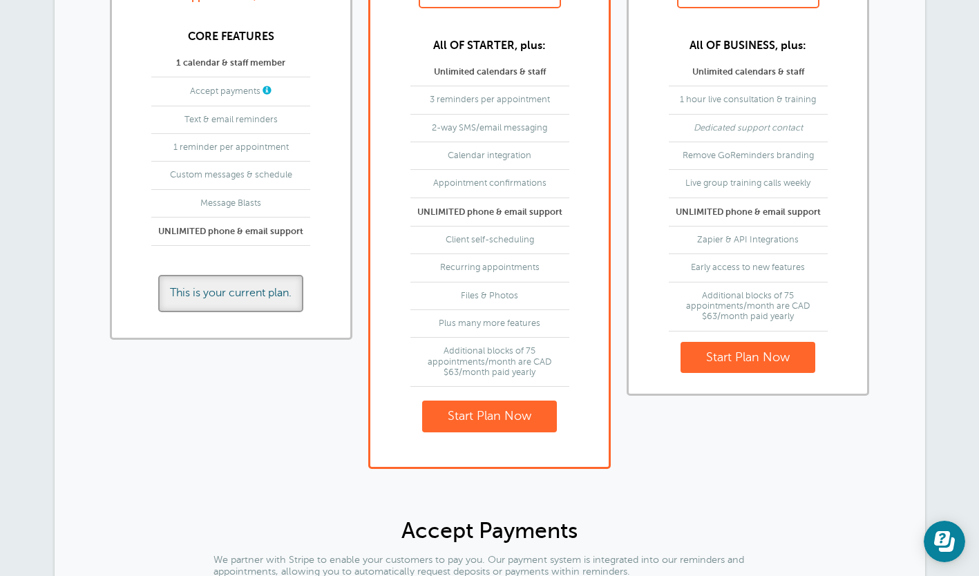
scroll to position [736, 0]
click at [229, 296] on div "This is your current plan." at bounding box center [230, 292] width 145 height 37
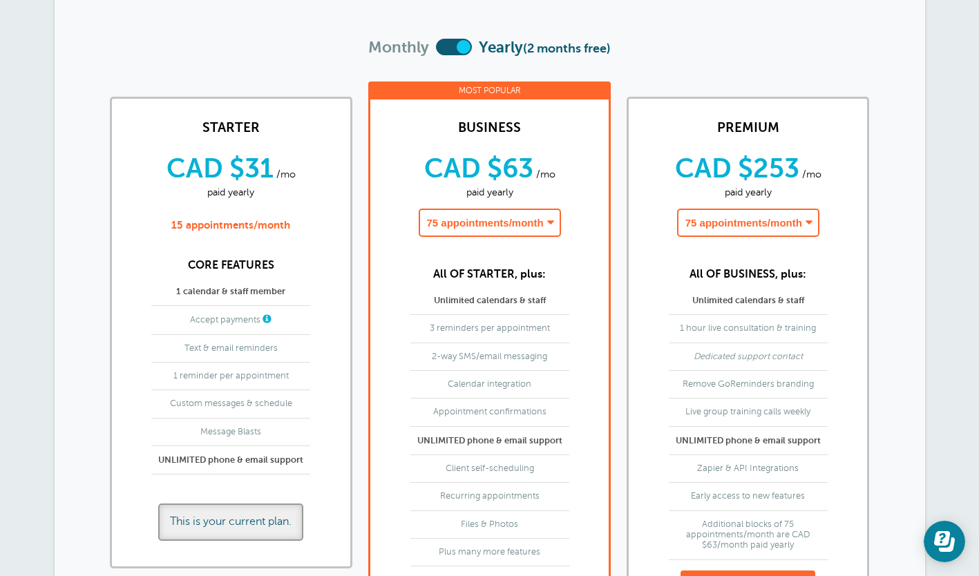
scroll to position [506, 0]
click at [459, 223] on select "75 appointments/month - CAD $63/month paid yearly 150 appointments/month - CAD …" at bounding box center [490, 223] width 142 height 28
click at [419, 209] on select "75 appointments/month - CAD $63/month paid yearly 150 appointments/month - CAD …" at bounding box center [490, 223] width 142 height 28
click at [436, 52] on div at bounding box center [454, 54] width 36 height 30
click at [437, 44] on label at bounding box center [454, 47] width 36 height 17
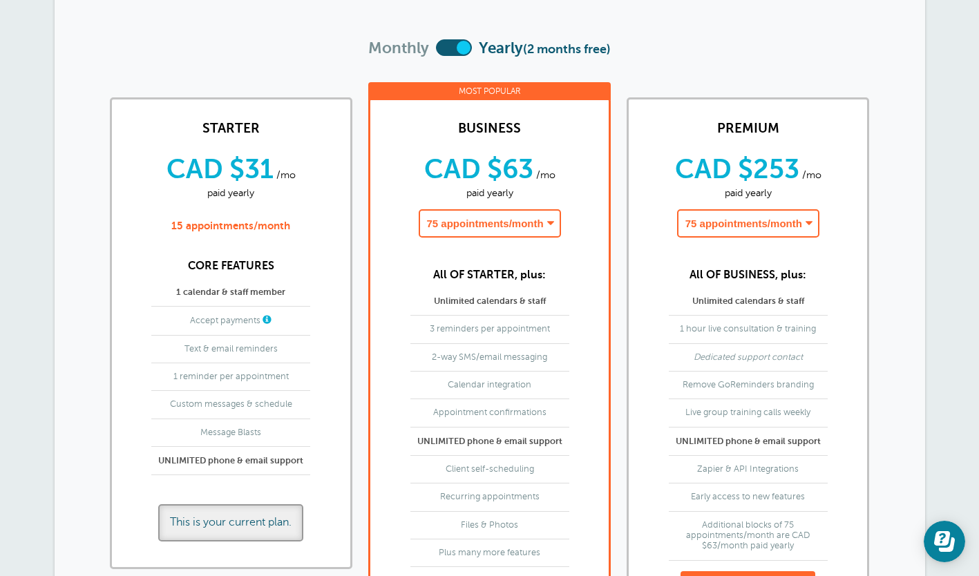
click at [436, 49] on input "checkbox" at bounding box center [436, 49] width 0 height 0
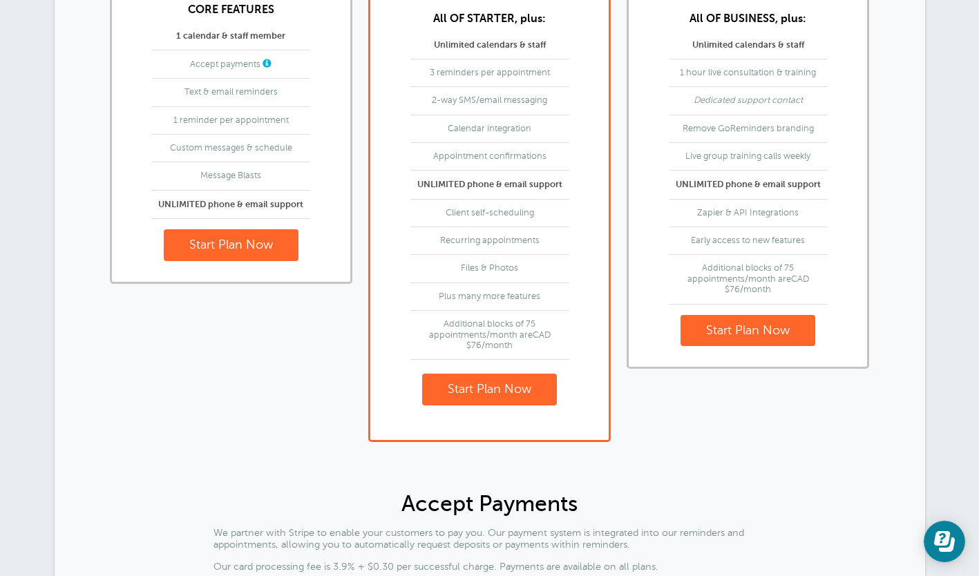
scroll to position [750, 0]
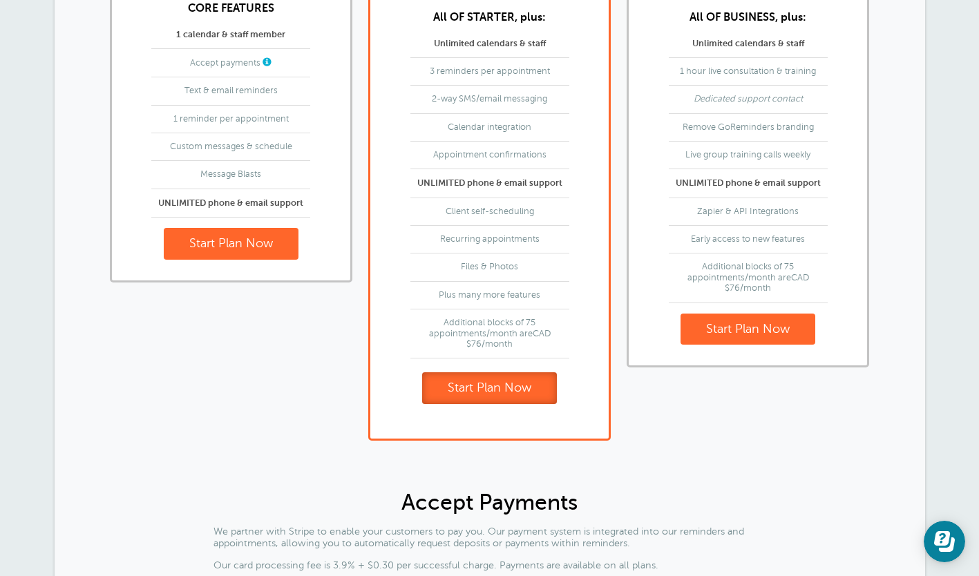
click at [441, 394] on link "Start Plan Now" at bounding box center [489, 388] width 135 height 32
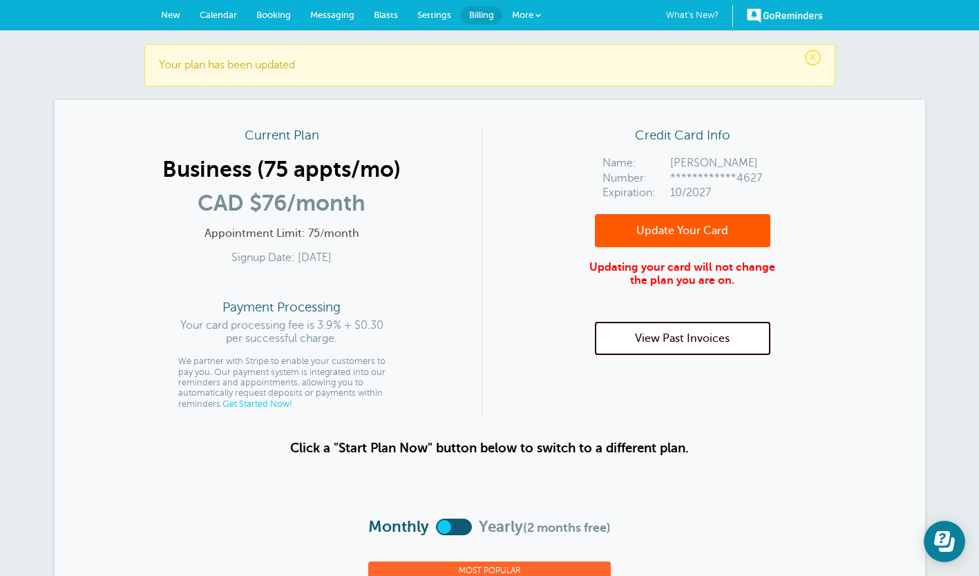
click at [265, 19] on span "Booking" at bounding box center [273, 15] width 35 height 10
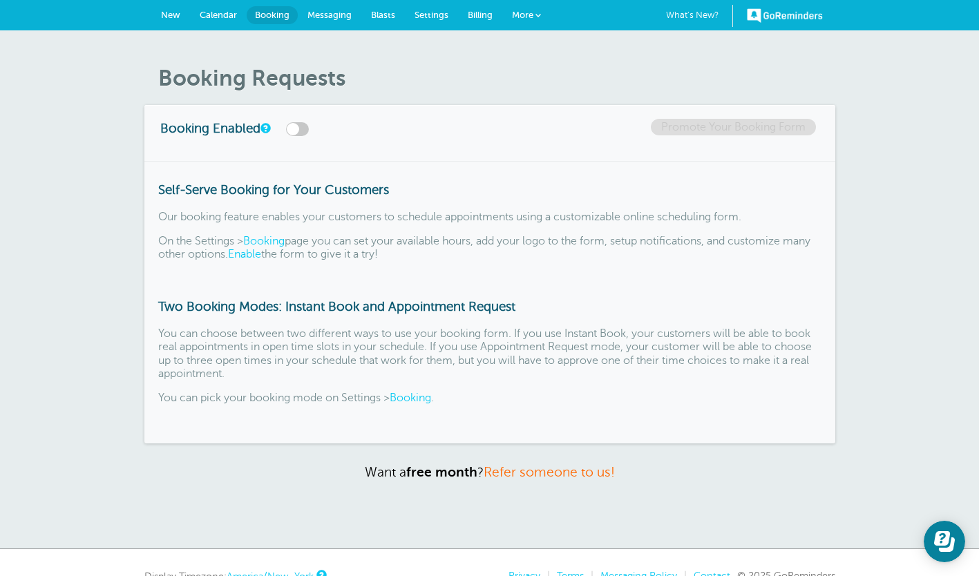
click at [209, 21] on link "Calendar" at bounding box center [218, 15] width 57 height 30
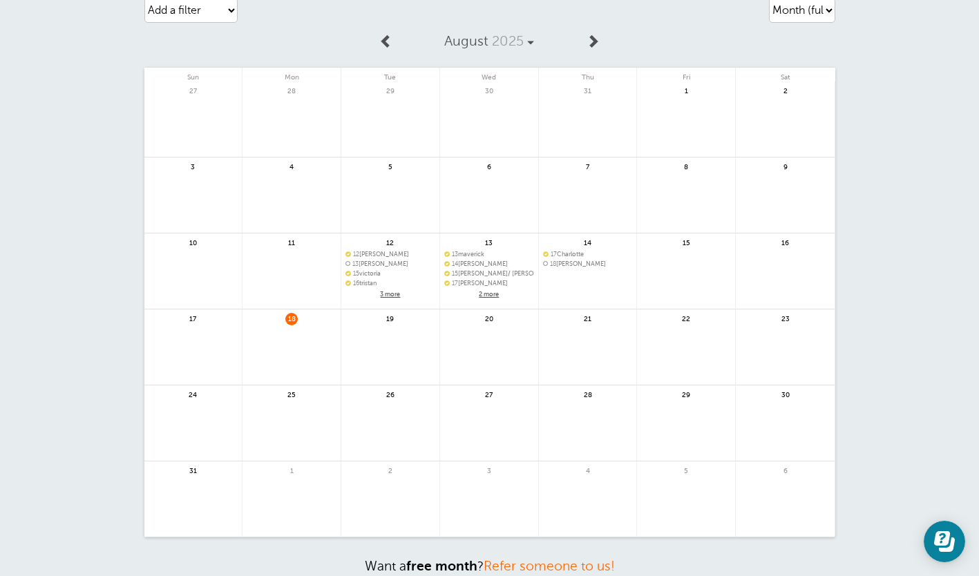
scroll to position [39, 0]
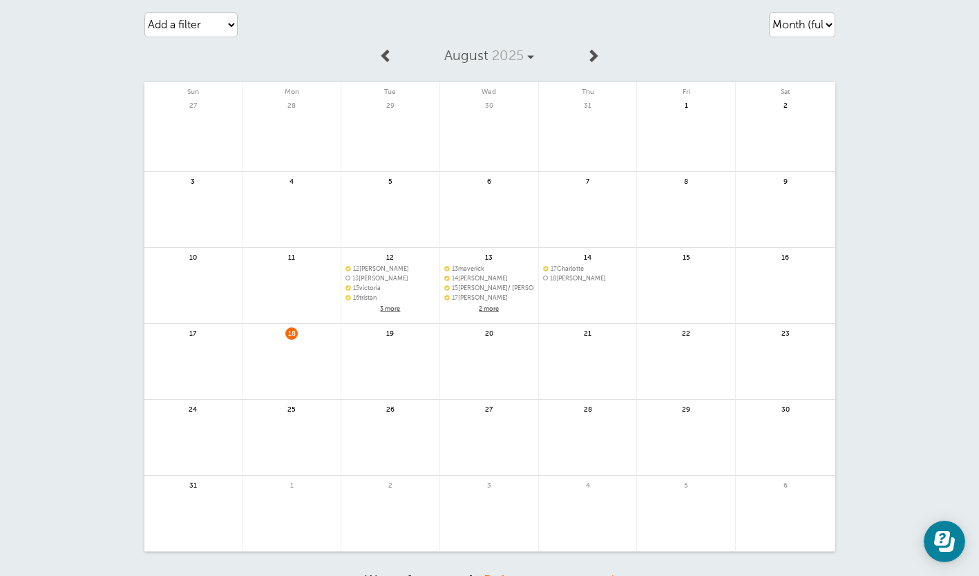
click at [382, 353] on link at bounding box center [390, 370] width 98 height 60
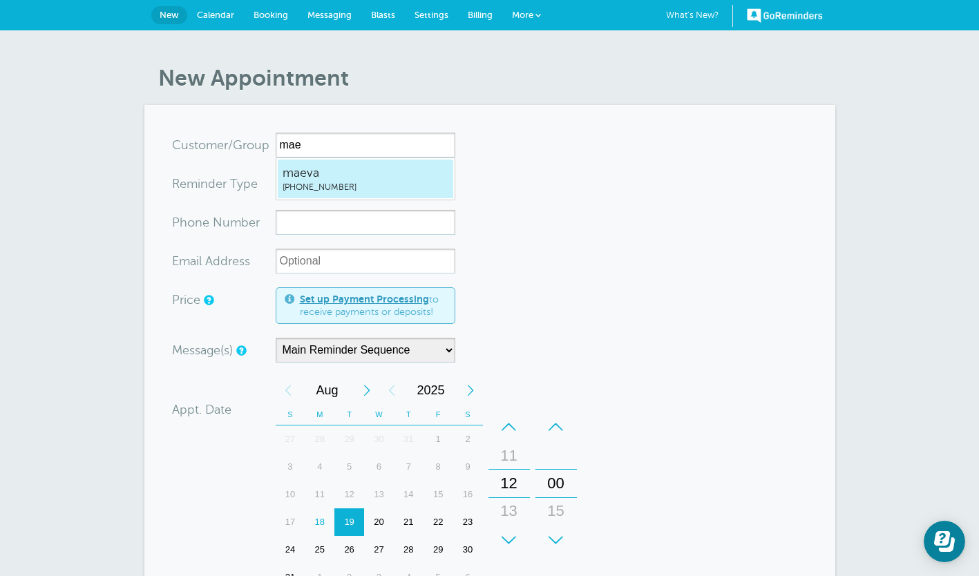
click at [354, 184] on span "(514) 808-0906" at bounding box center [366, 188] width 166 height 12
type input "maeva5148080906"
type input "maeva"
type input "(514) 808-0906"
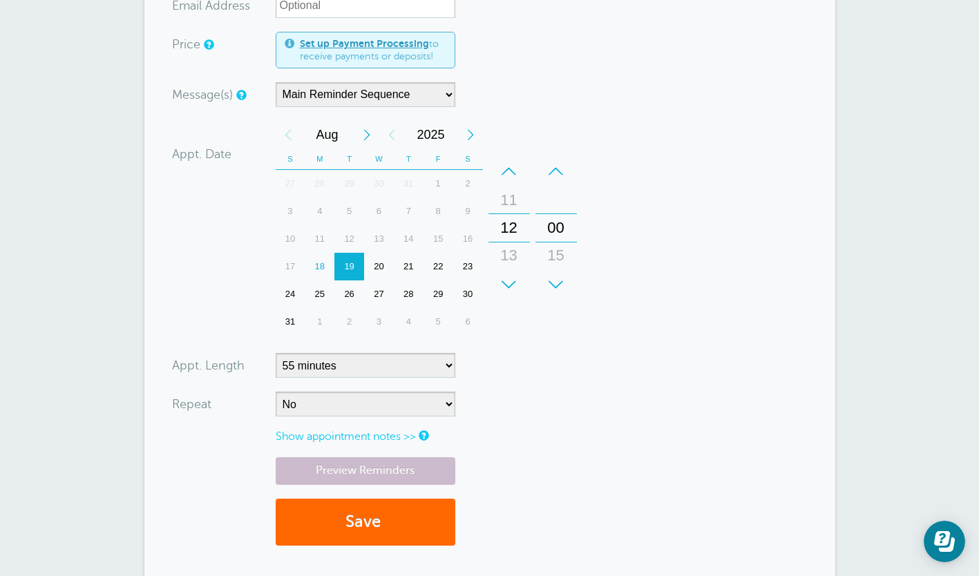
scroll to position [262, 0]
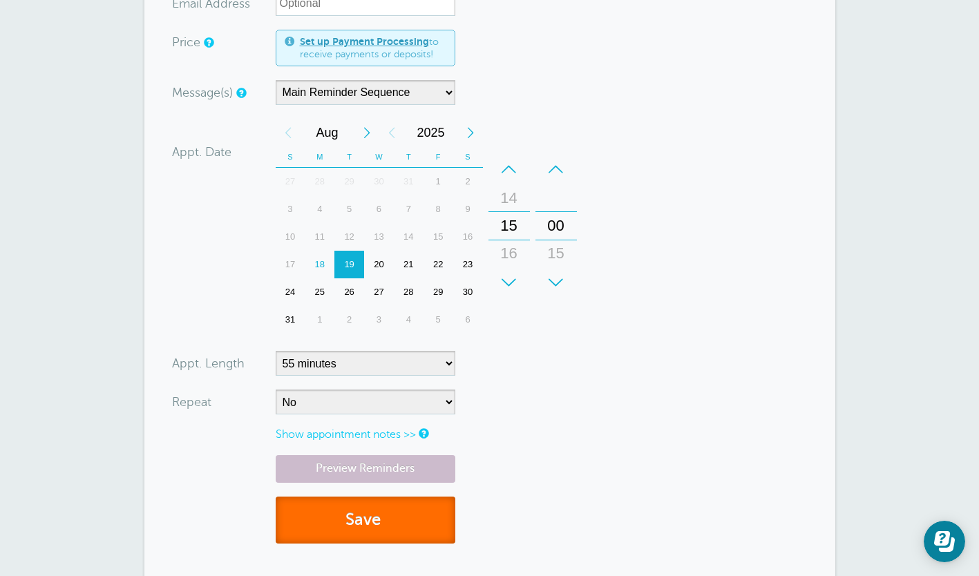
click at [333, 509] on button "Save" at bounding box center [366, 521] width 180 height 48
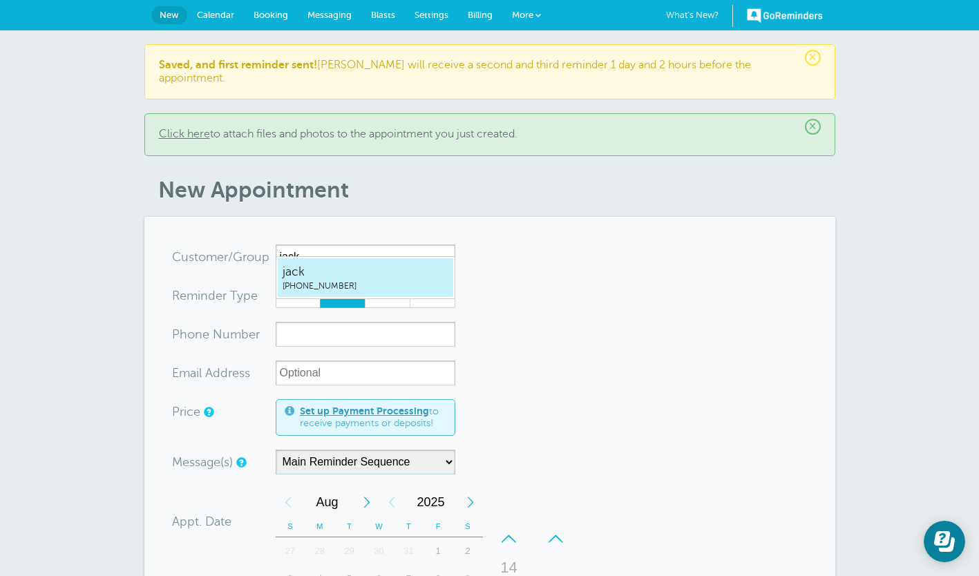
click at [332, 280] on span "jack" at bounding box center [366, 271] width 166 height 17
type input "jack5147436409"
type input "jack"
type input "[PHONE_NUMBER]"
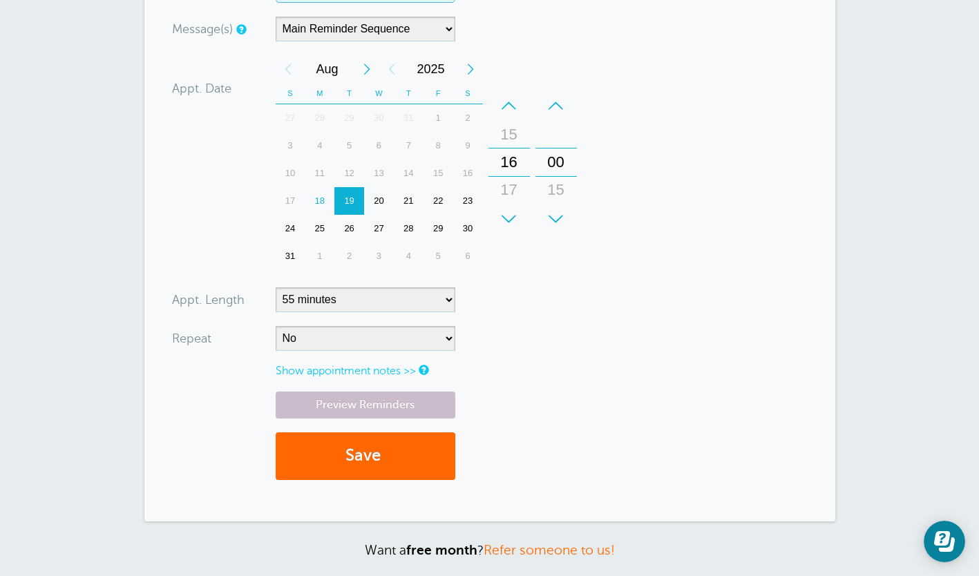
scroll to position [439, 0]
click at [306, 446] on button "Save" at bounding box center [366, 455] width 180 height 48
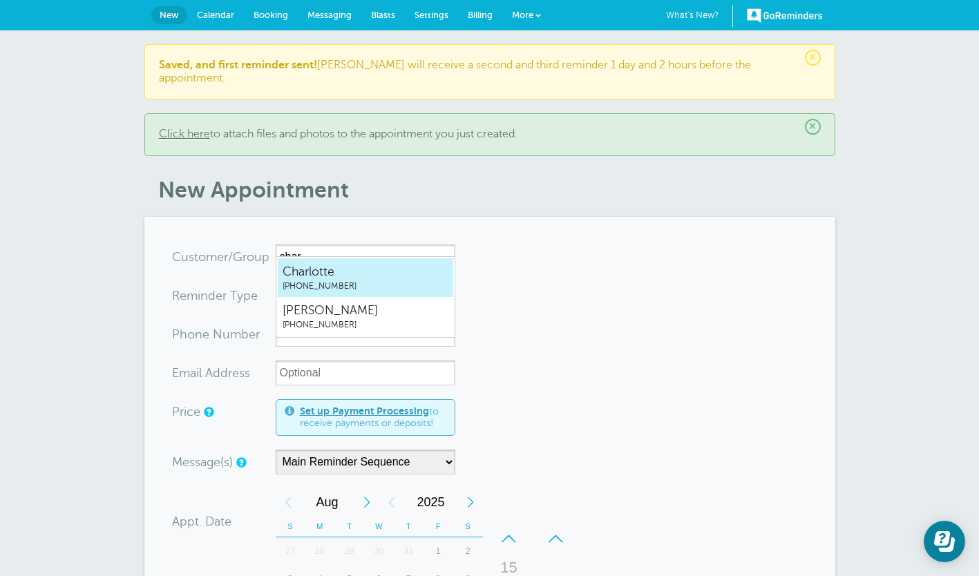
click at [358, 272] on span "Charlotte" at bounding box center [366, 271] width 166 height 17
type input "Charlotte5149674003"
type input "Charlotte"
type input "[PHONE_NUMBER]"
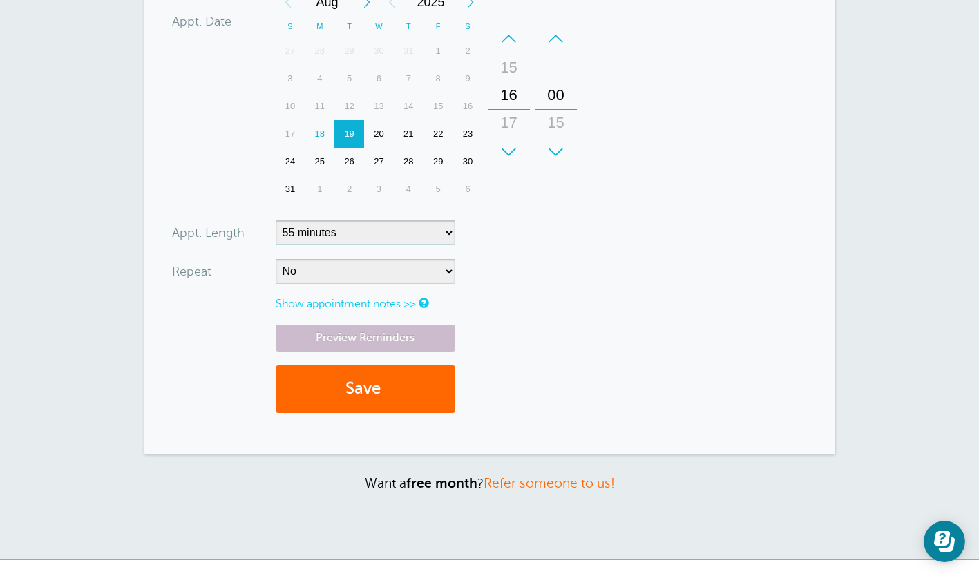
scroll to position [505, 0]
click at [340, 369] on button "Save" at bounding box center [366, 389] width 180 height 48
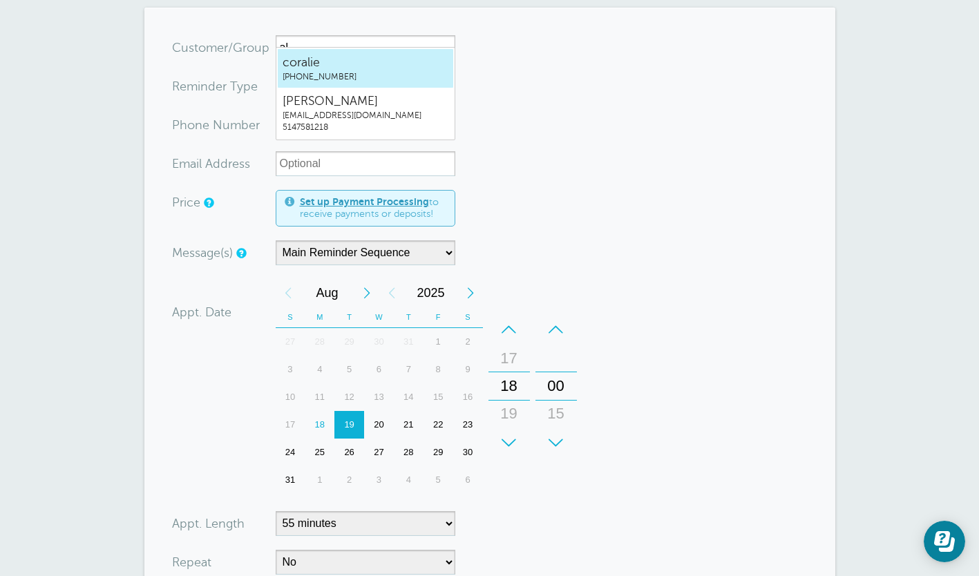
scroll to position [196, 0]
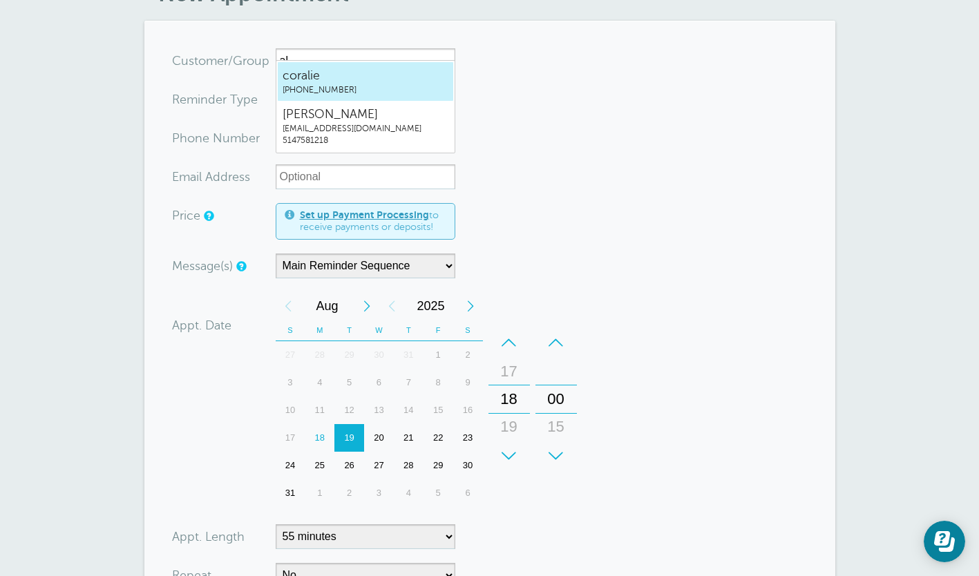
type input "a"
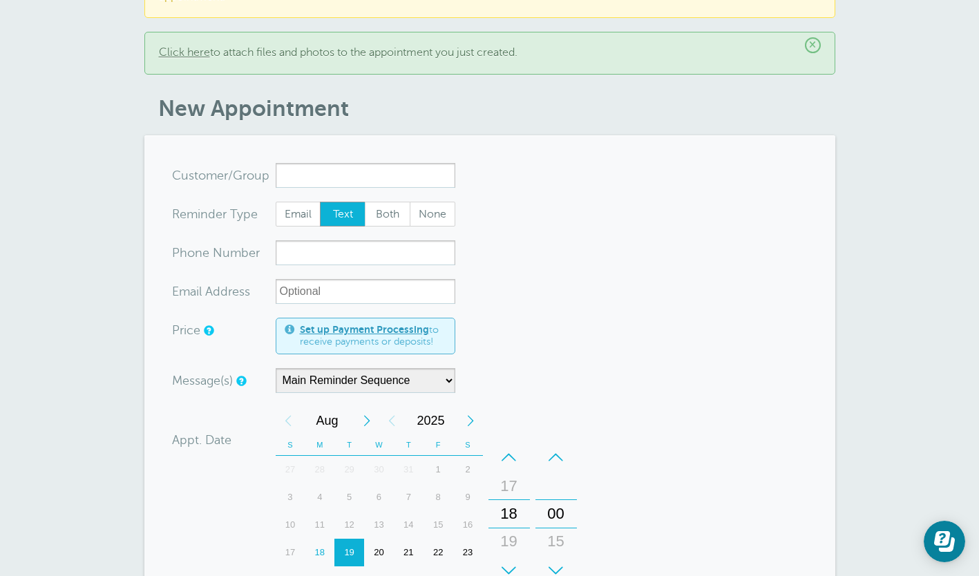
scroll to position [61, 0]
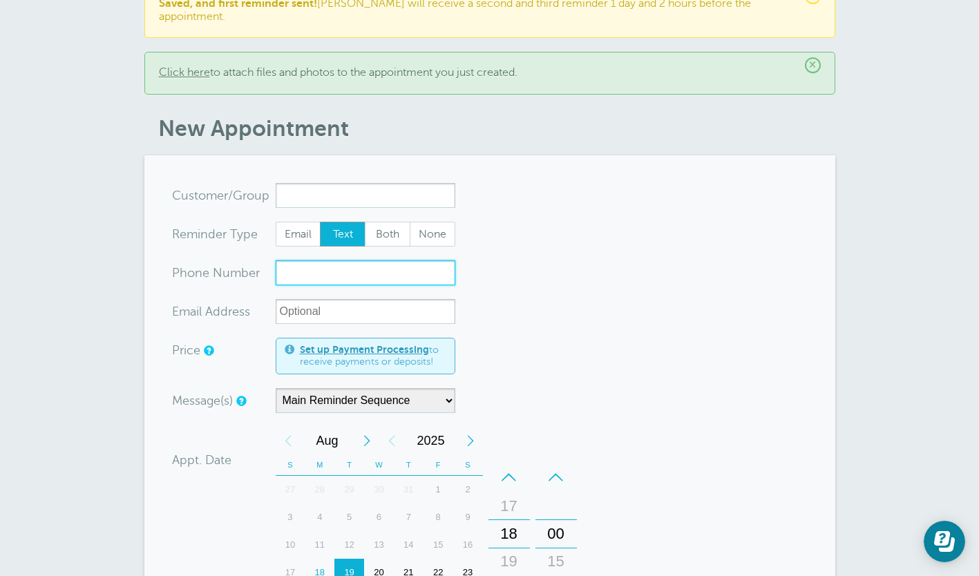
click at [305, 260] on input "xxx-no-autofill" at bounding box center [366, 272] width 180 height 25
type input "5146071594"
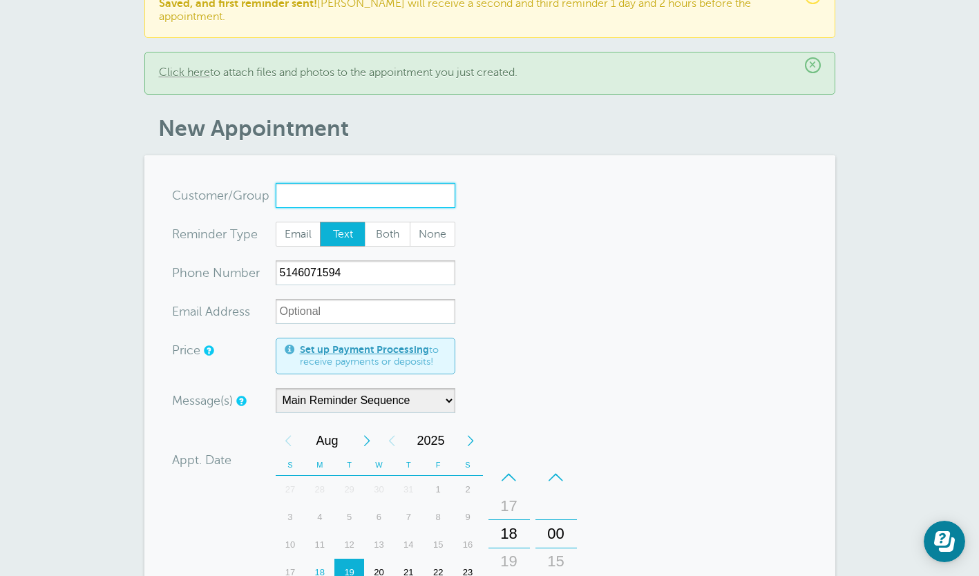
click at [300, 183] on input "x-no-autofill" at bounding box center [366, 195] width 180 height 25
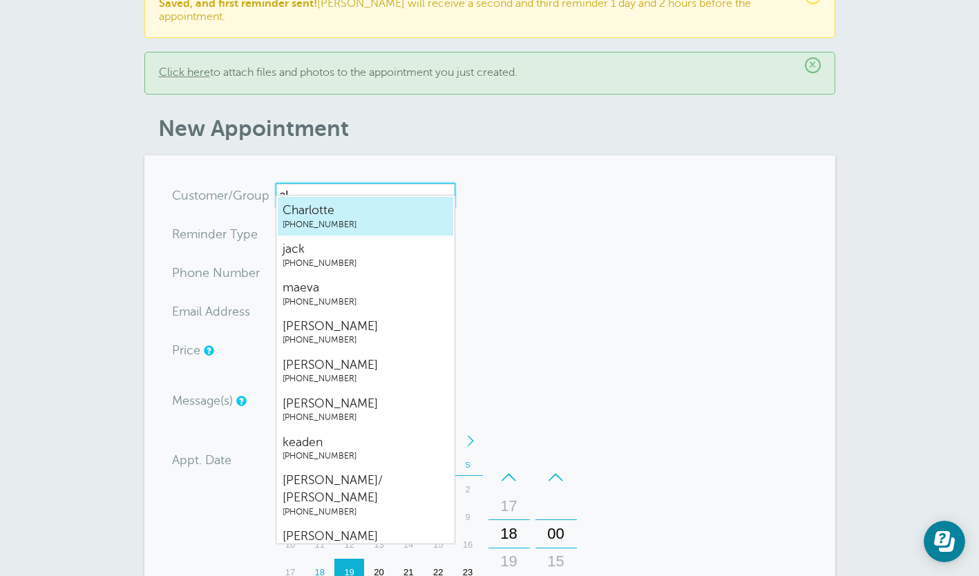
type input "all"
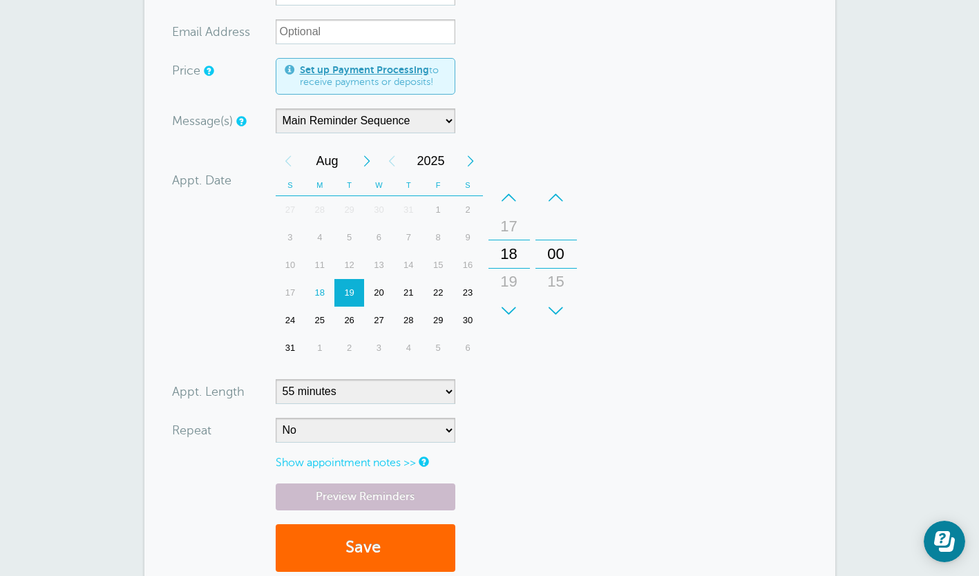
scroll to position [402, 0]
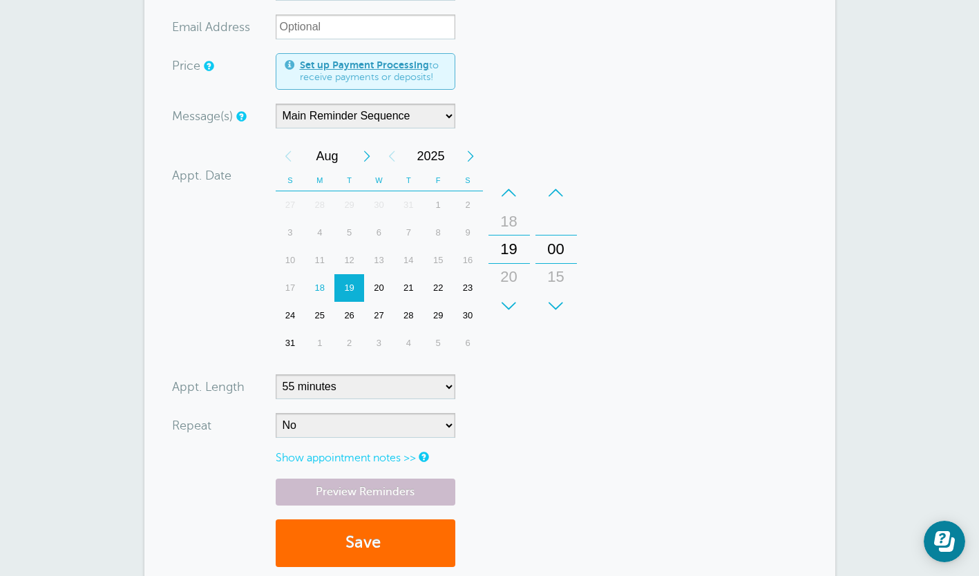
type input "alyssane"
click at [324, 531] on button "Save" at bounding box center [366, 543] width 180 height 48
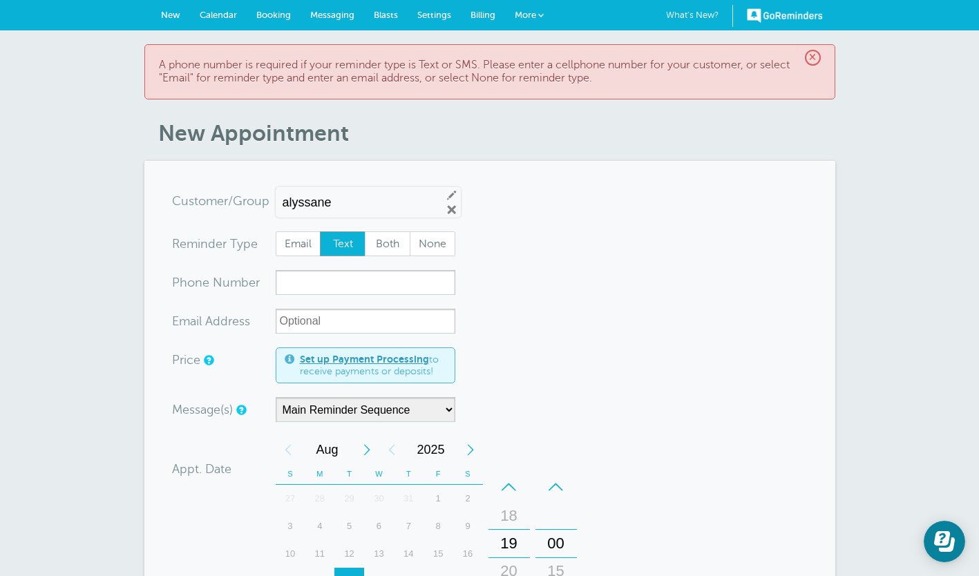
click at [265, 15] on span "Booking" at bounding box center [273, 15] width 35 height 10
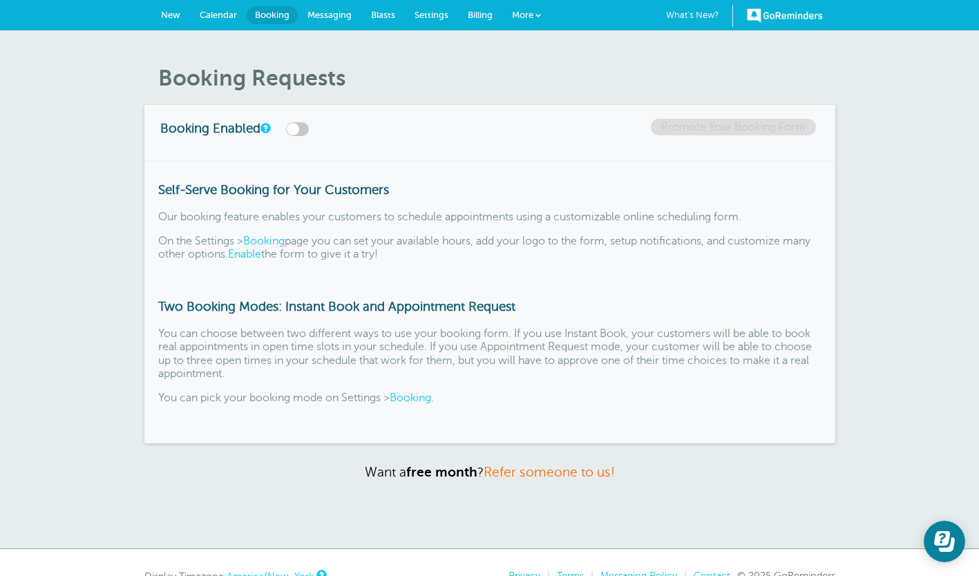
click at [229, 19] on span "Calendar" at bounding box center [218, 15] width 37 height 10
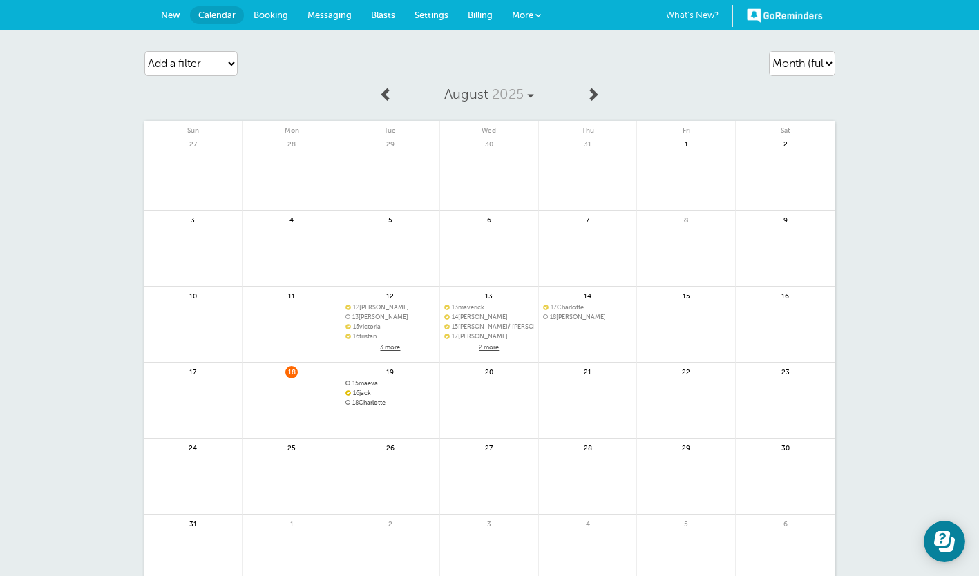
click at [372, 392] on span "16 jack" at bounding box center [390, 394] width 90 height 8
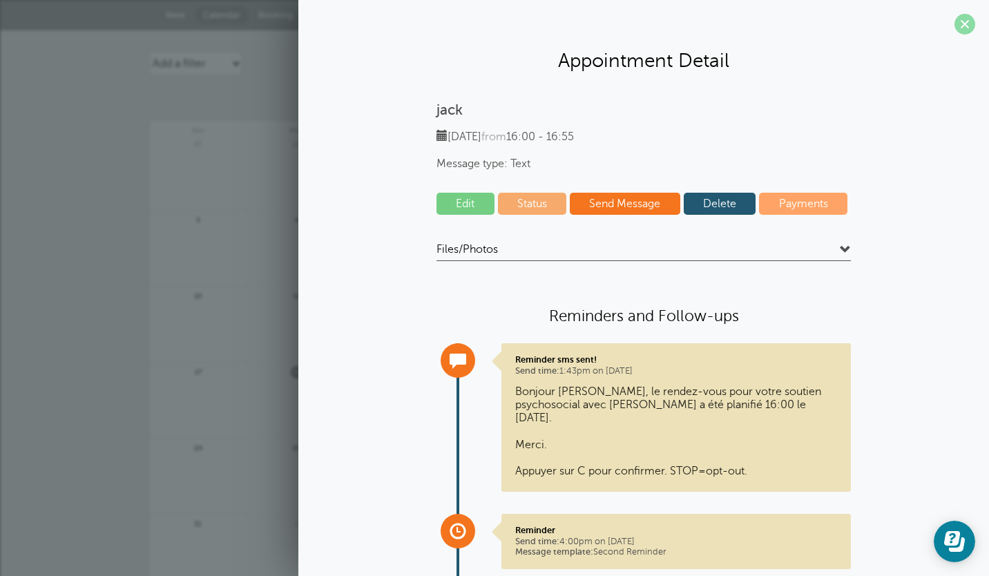
click at [955, 27] on span at bounding box center [965, 24] width 21 height 21
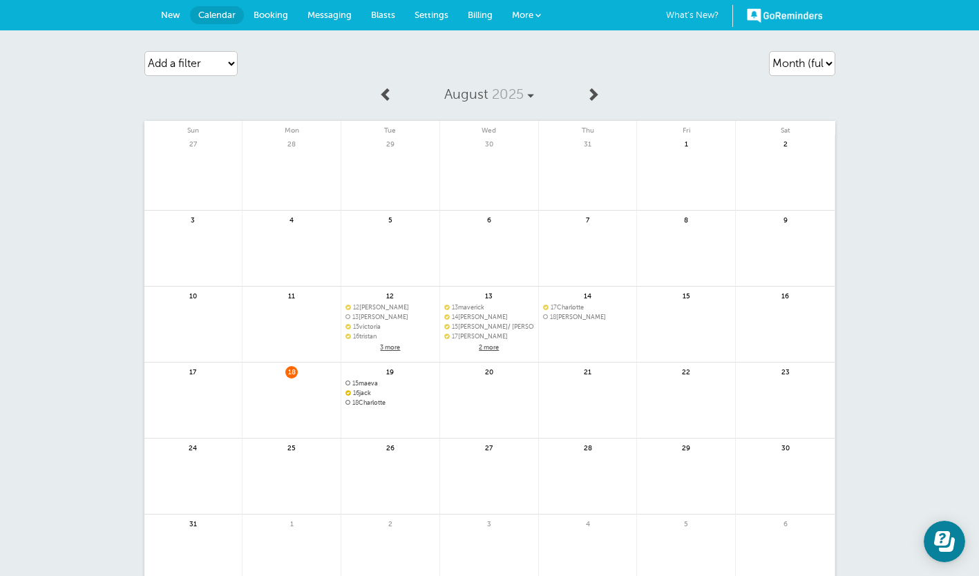
click at [380, 421] on link at bounding box center [390, 439] width 98 height 60
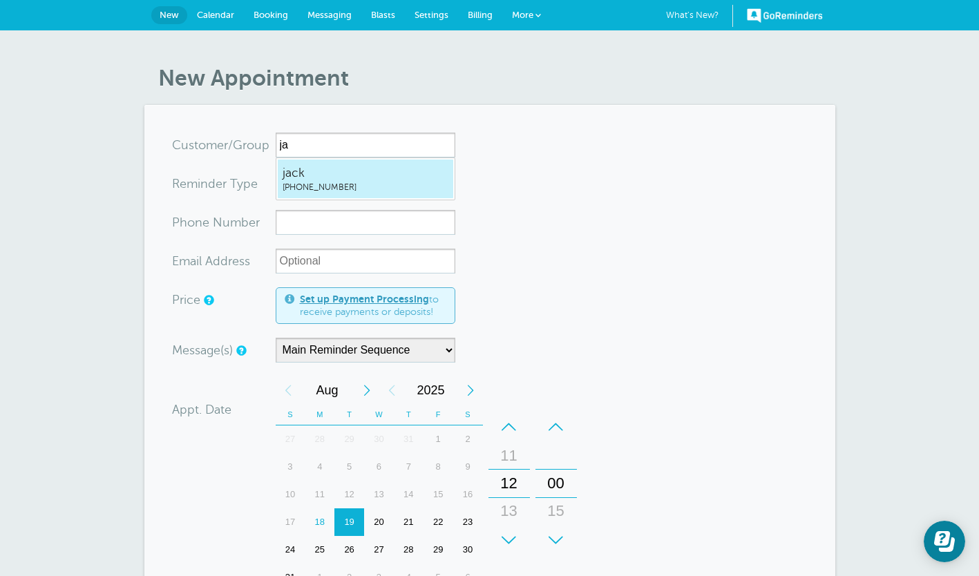
type input "j"
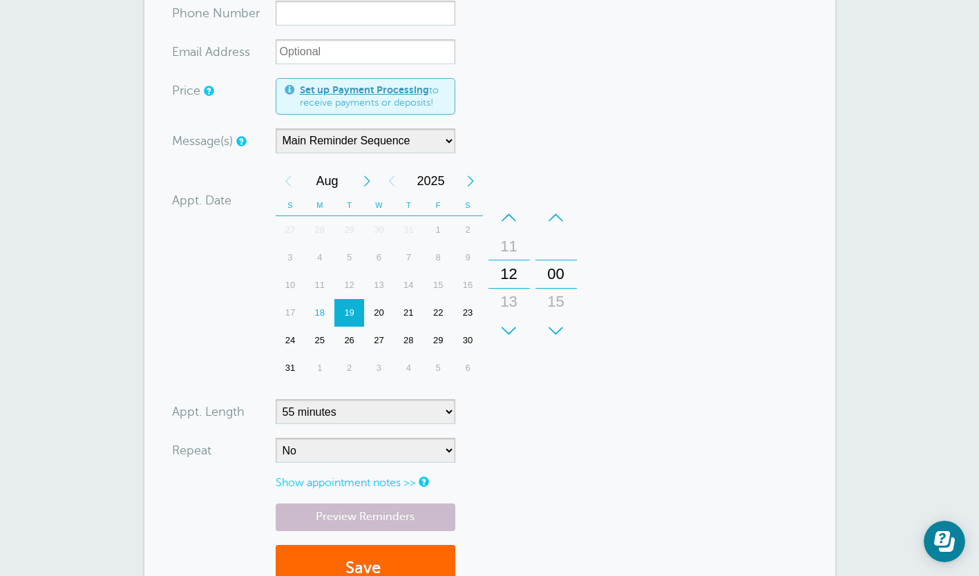
scroll to position [122, 0]
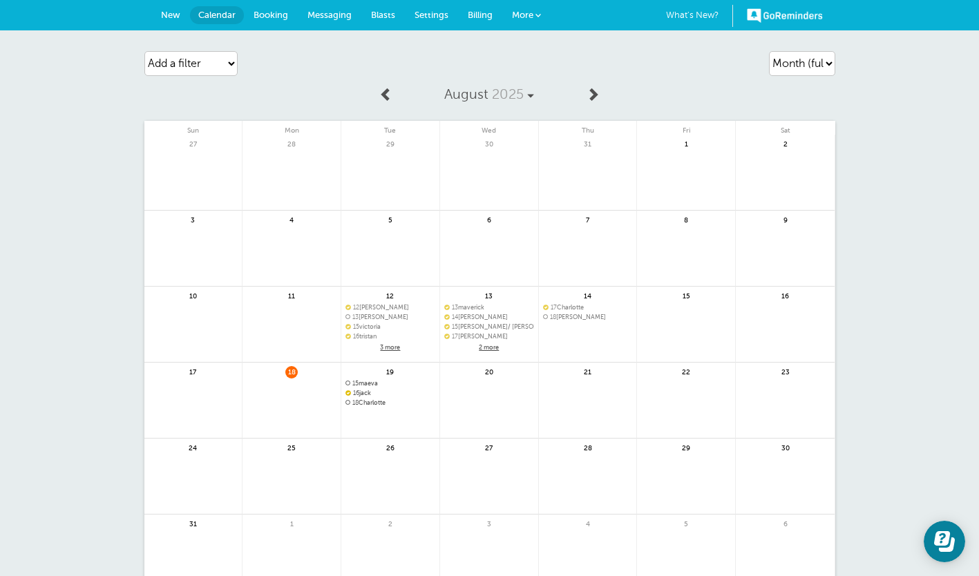
click at [394, 411] on link at bounding box center [390, 439] width 98 height 60
click at [385, 402] on span "18 Charlotte" at bounding box center [390, 403] width 90 height 8
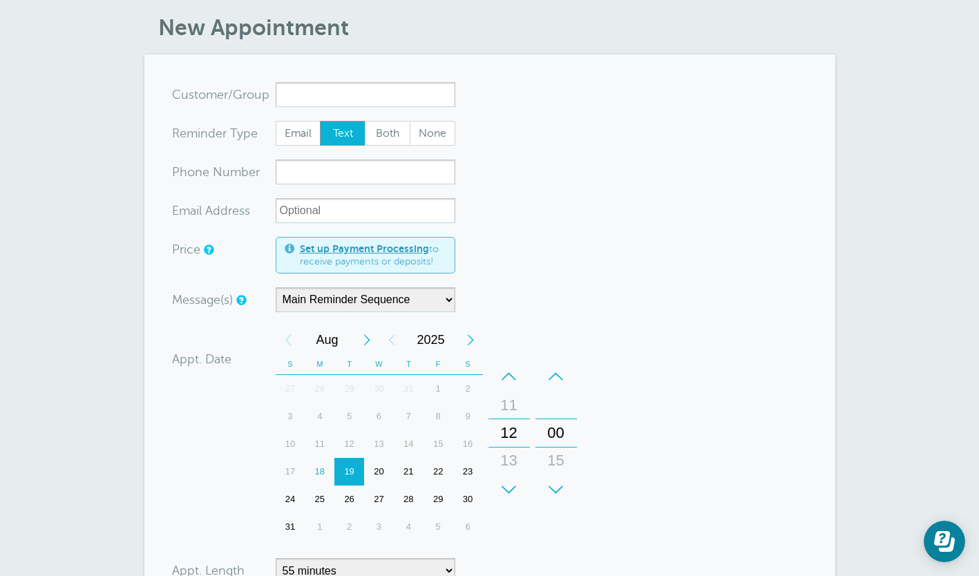
scroll to position [52, 0]
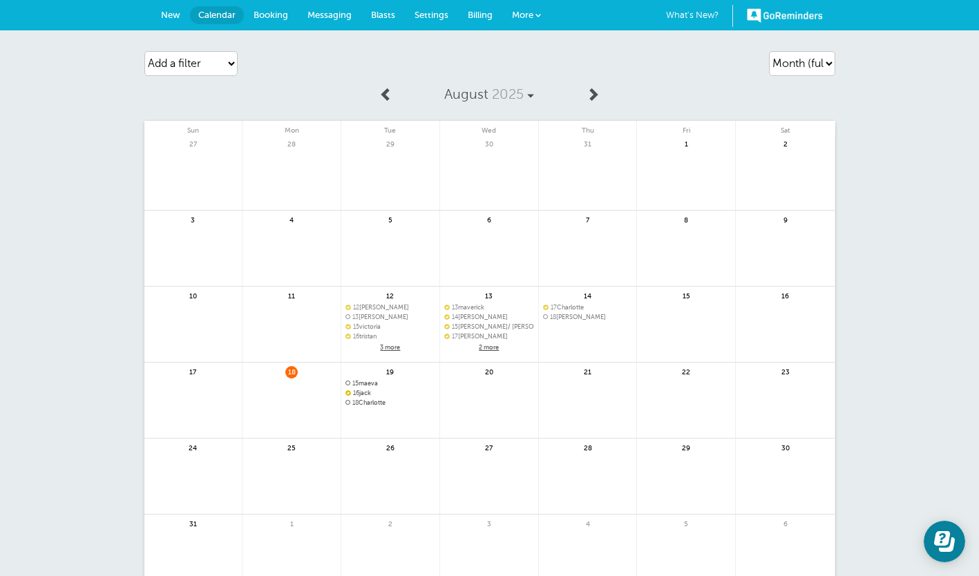
click at [383, 385] on span "15 maeva" at bounding box center [390, 384] width 90 height 8
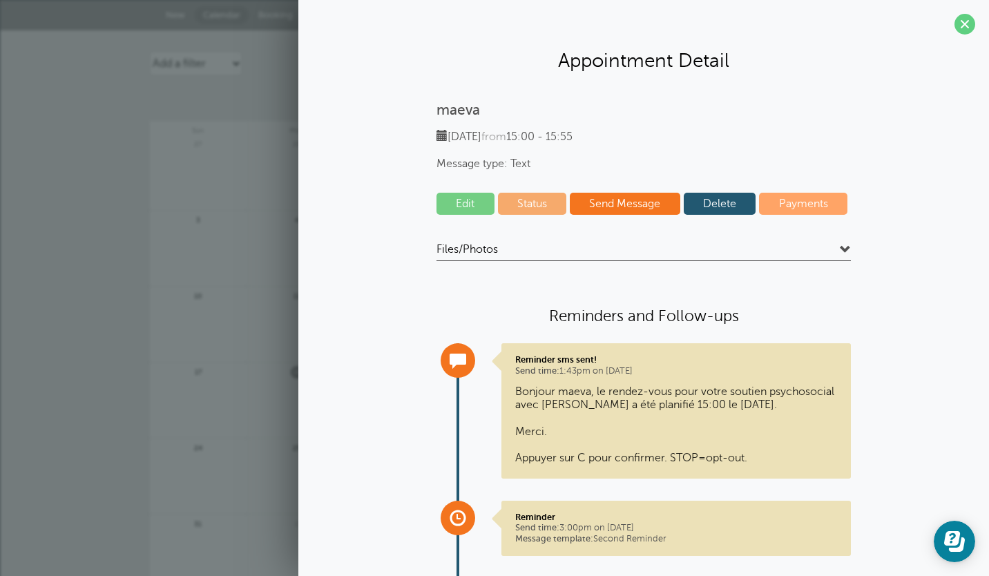
click at [886, 273] on div "maeva Tuesday, 8/19 from 15:00 - 15:55 Message type: Text Edit Status Send Mess…" at bounding box center [643, 379] width 663 height 554
click at [840, 253] on span at bounding box center [845, 250] width 11 height 11
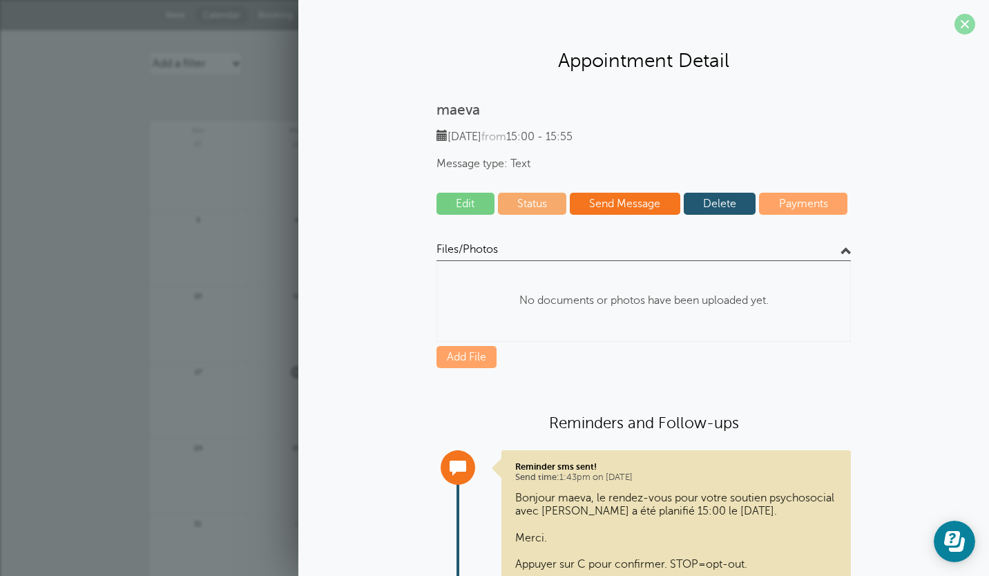
click at [957, 23] on span at bounding box center [965, 24] width 21 height 21
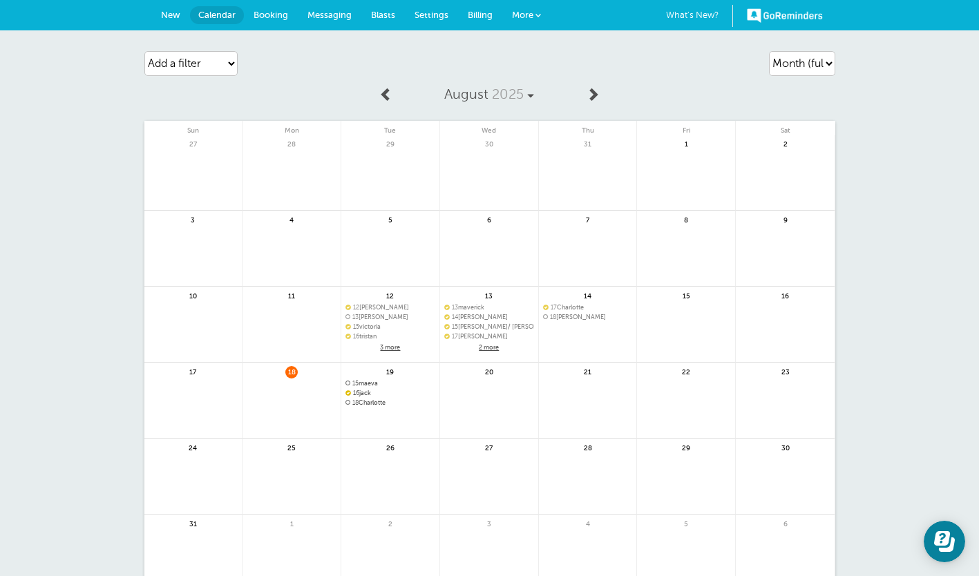
scroll to position [23, 0]
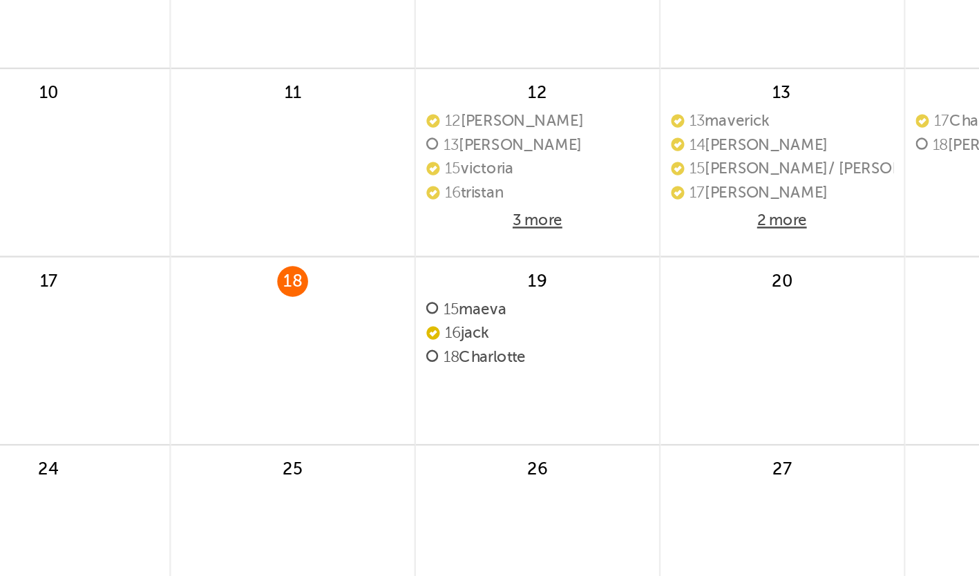
click at [399, 382] on span "18 Charlotte" at bounding box center [390, 380] width 90 height 8
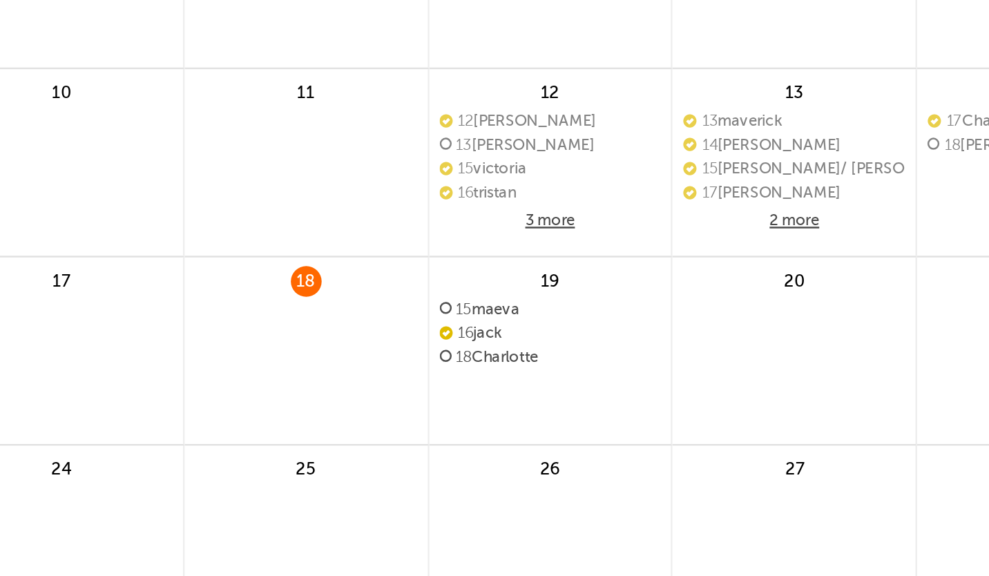
click at [0, 0] on section "null" at bounding box center [0, 0] width 0 height 0
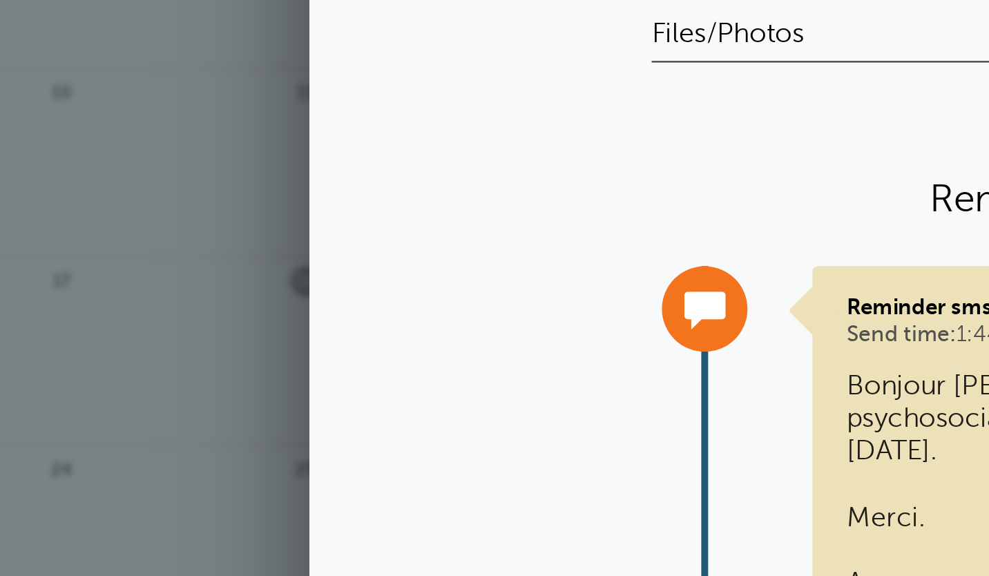
click at [262, 337] on link at bounding box center [297, 310] width 98 height 60
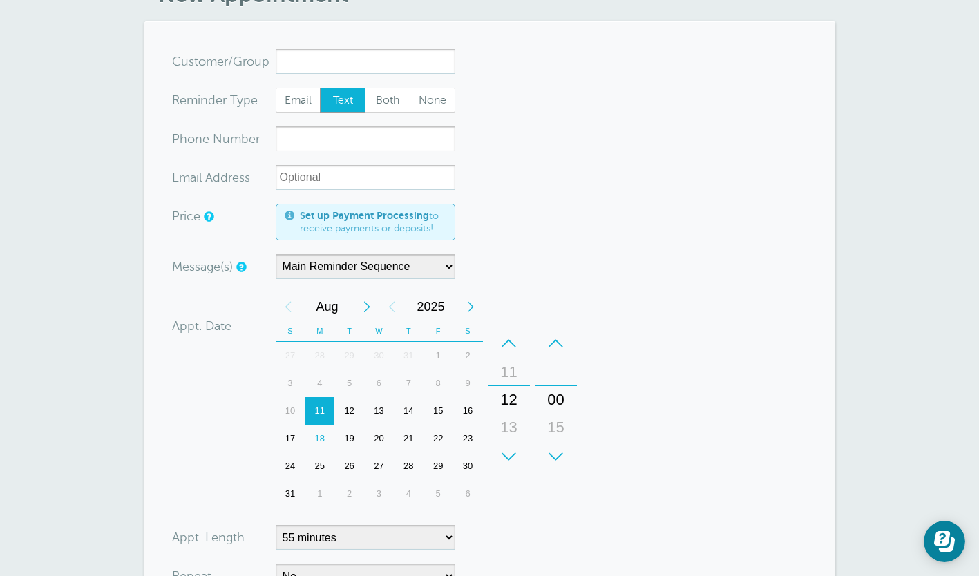
scroll to position [198, 0]
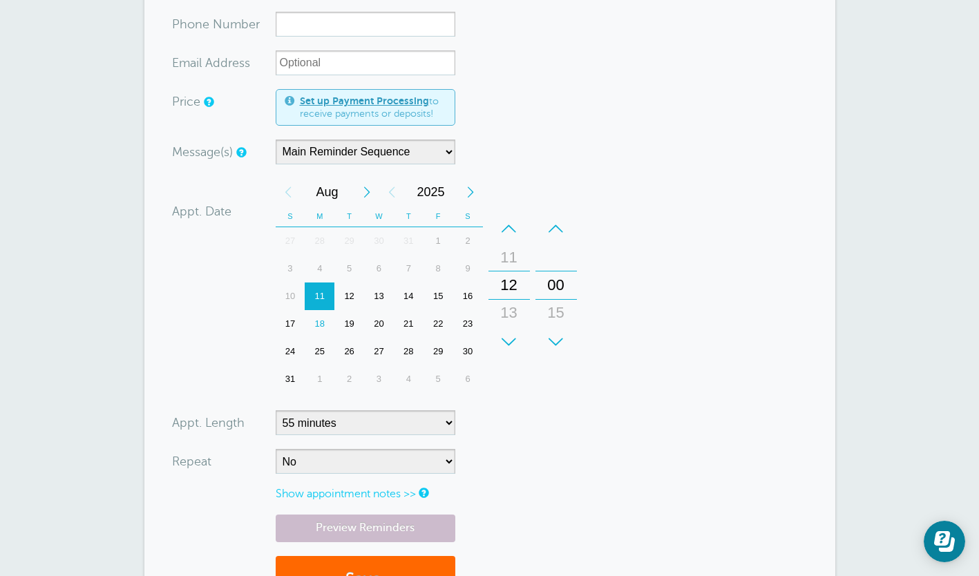
click at [323, 319] on div "18" at bounding box center [320, 324] width 30 height 28
click at [349, 321] on div "19" at bounding box center [349, 324] width 30 height 28
click at [317, 26] on input "xxx-no-autofill" at bounding box center [366, 24] width 180 height 25
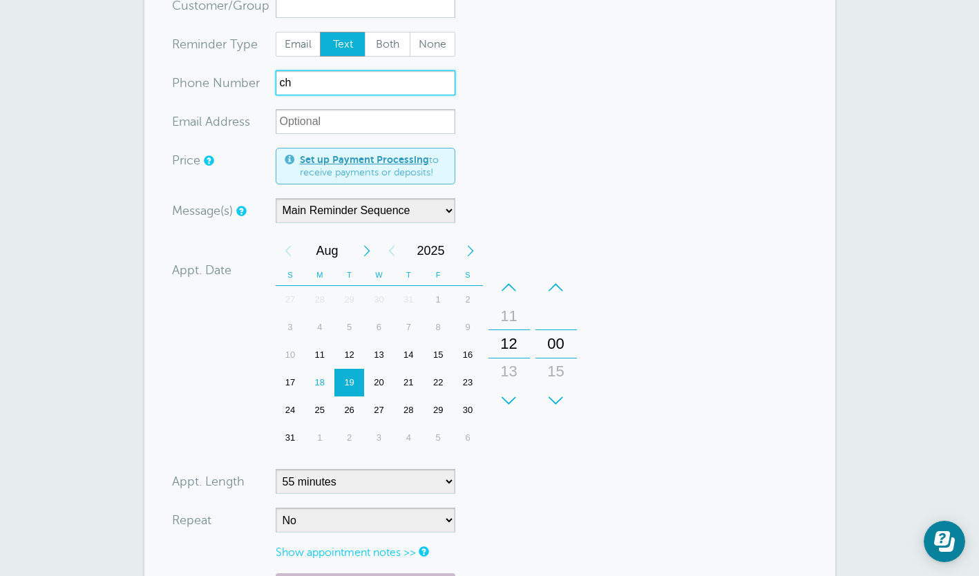
scroll to position [0, 0]
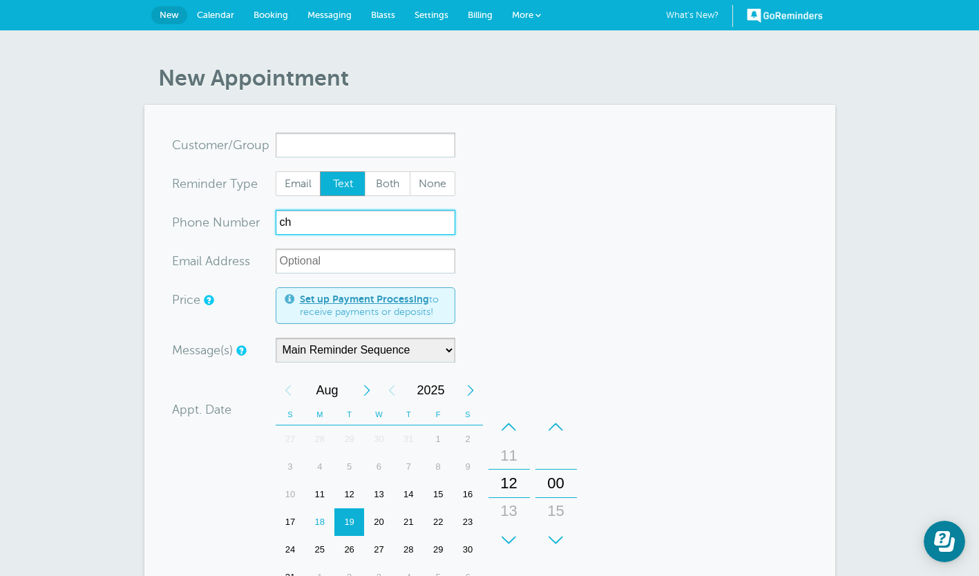
type input "c"
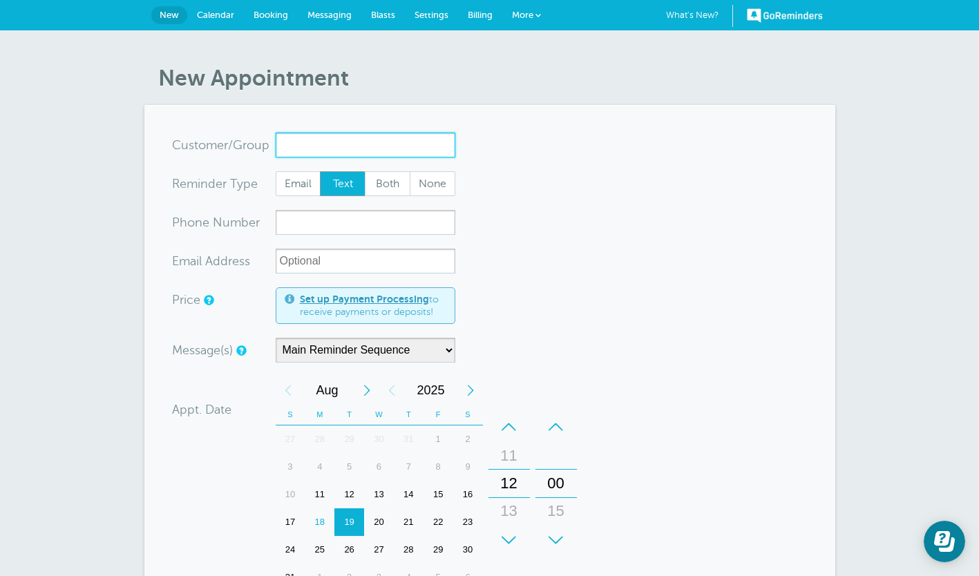
click at [376, 144] on input "x-no-autofill" at bounding box center [366, 145] width 180 height 25
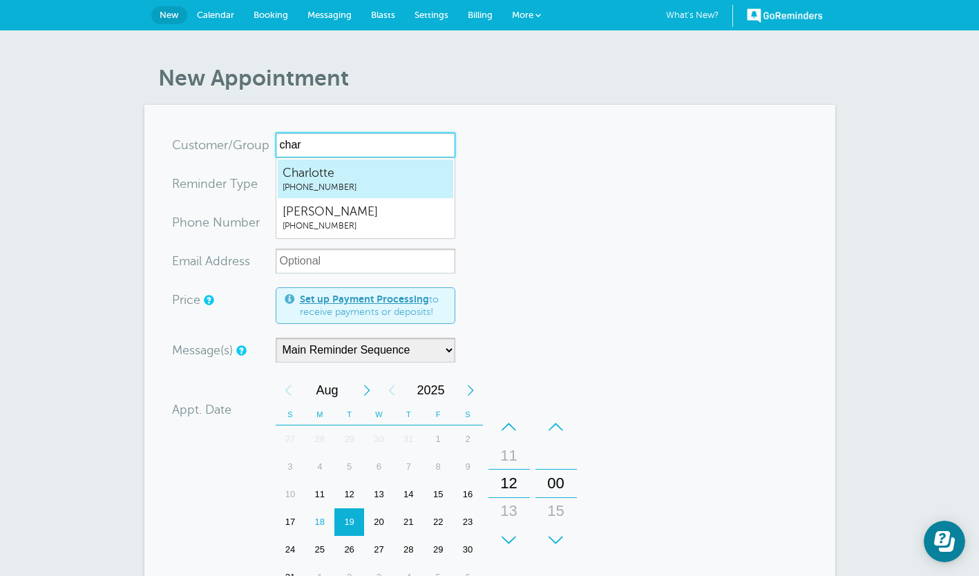
click at [358, 225] on span "[PHONE_NUMBER]" at bounding box center [366, 226] width 166 height 12
type input "charles4383254565"
type input "charles"
type input "(438) 325-4565"
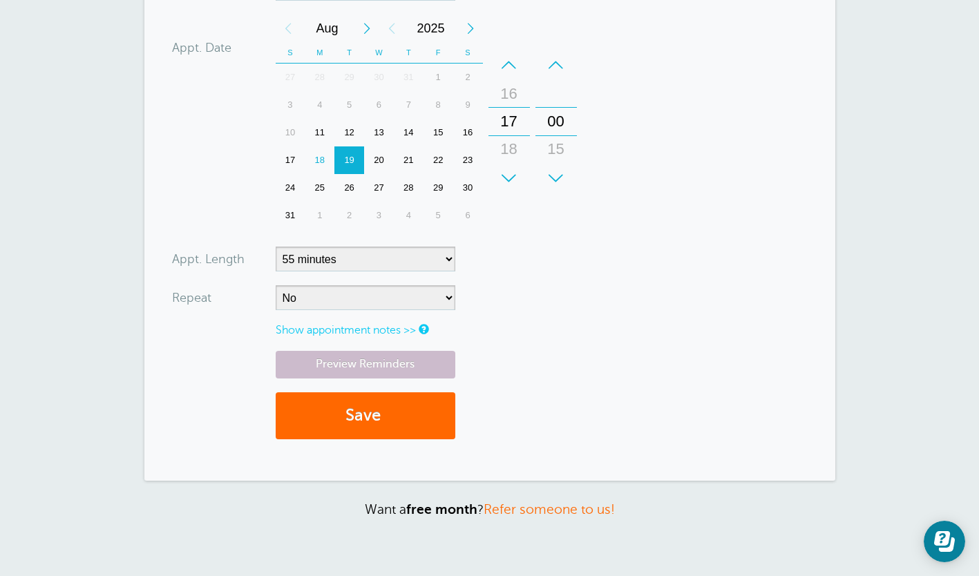
scroll to position [367, 0]
click at [325, 410] on button "Save" at bounding box center [366, 415] width 180 height 48
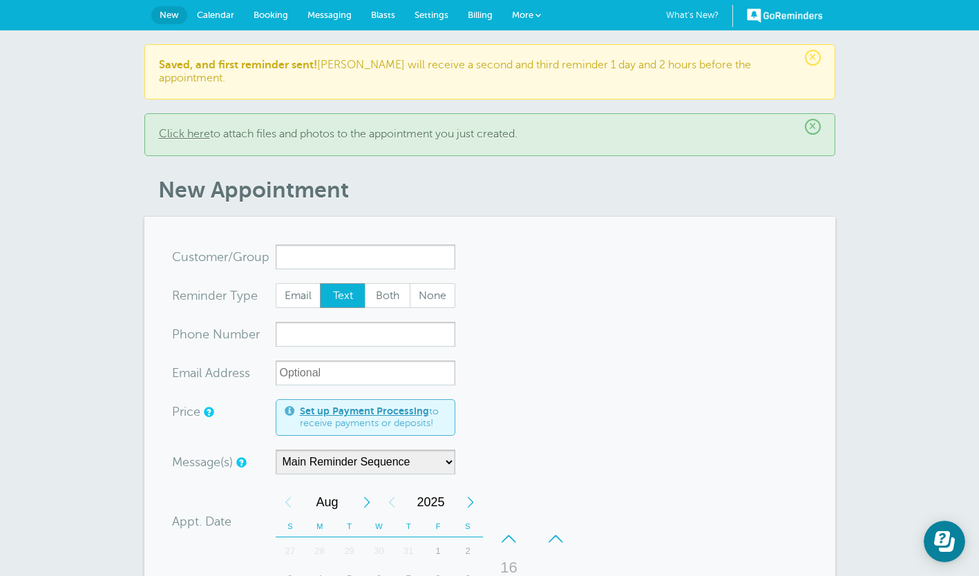
click at [214, 10] on span "Calendar" at bounding box center [215, 15] width 37 height 10
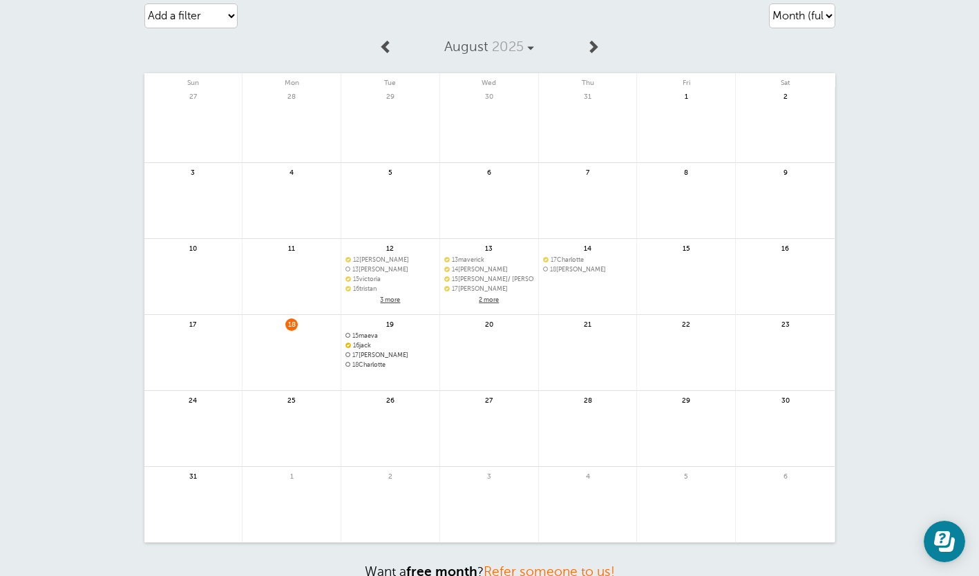
scroll to position [70, 0]
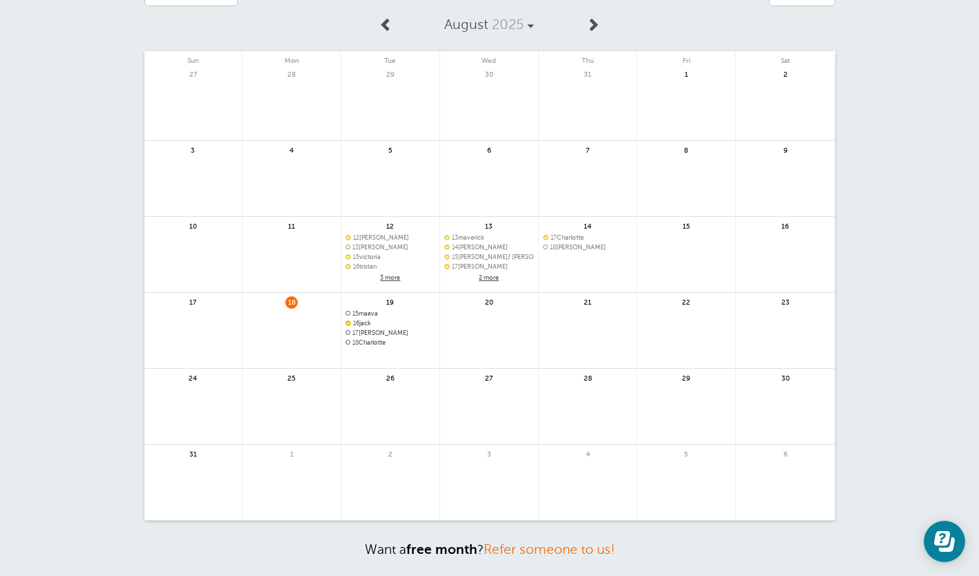
click at [418, 343] on span "18 Charlotte" at bounding box center [390, 343] width 90 height 8
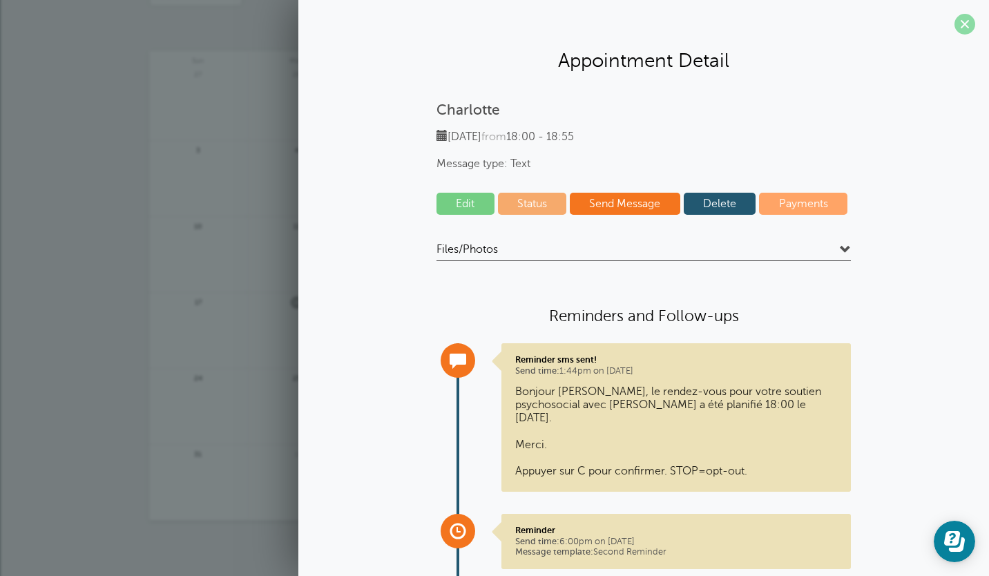
click at [957, 23] on span at bounding box center [965, 24] width 21 height 21
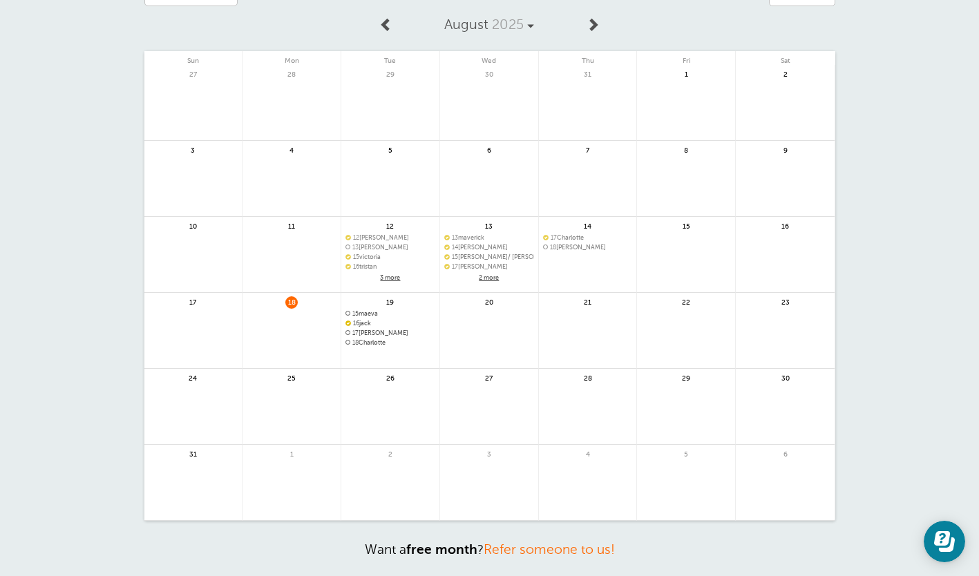
click at [407, 342] on span "18 Charlotte" at bounding box center [390, 343] width 90 height 8
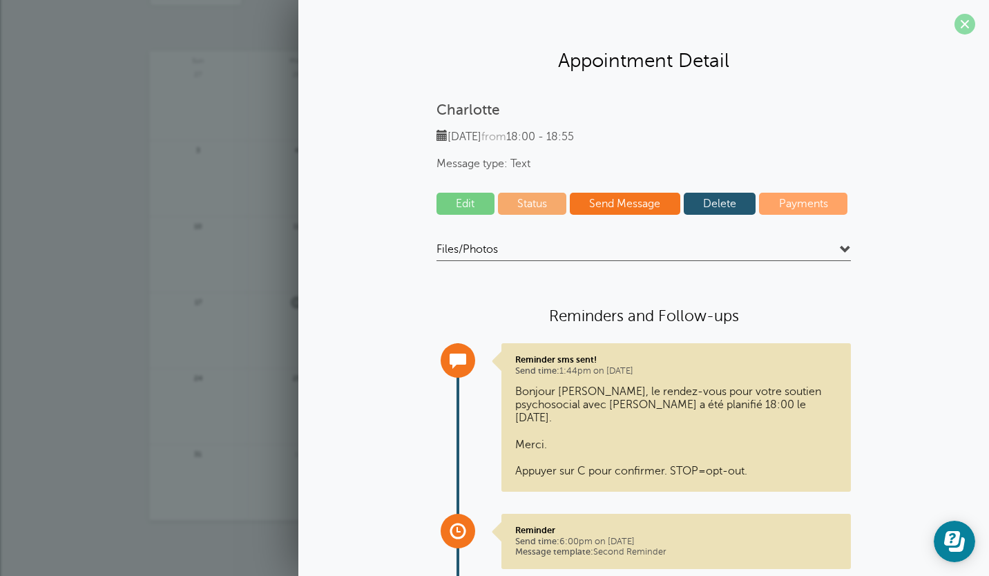
click at [955, 32] on span at bounding box center [965, 24] width 21 height 21
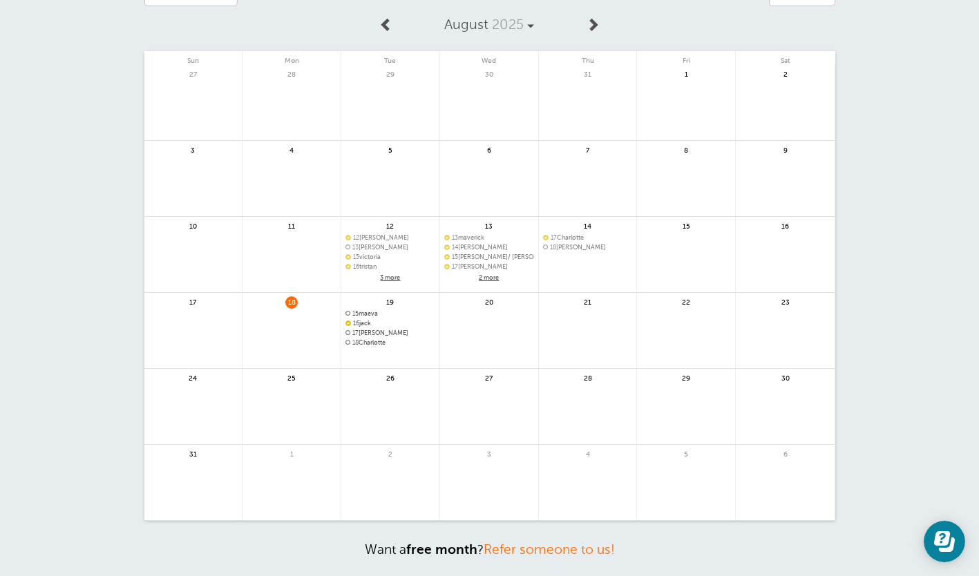
scroll to position [0, 0]
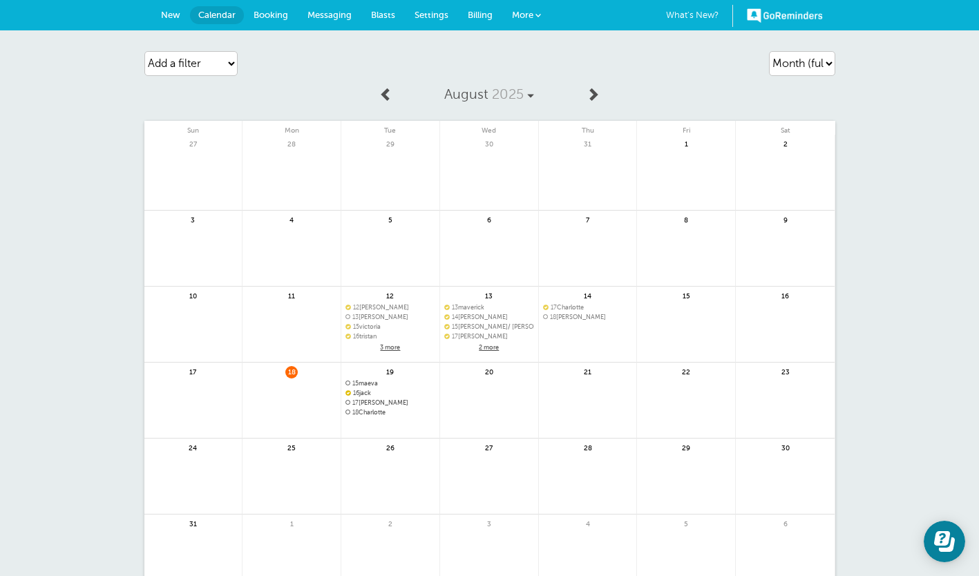
click at [172, 24] on link "New" at bounding box center [170, 15] width 39 height 30
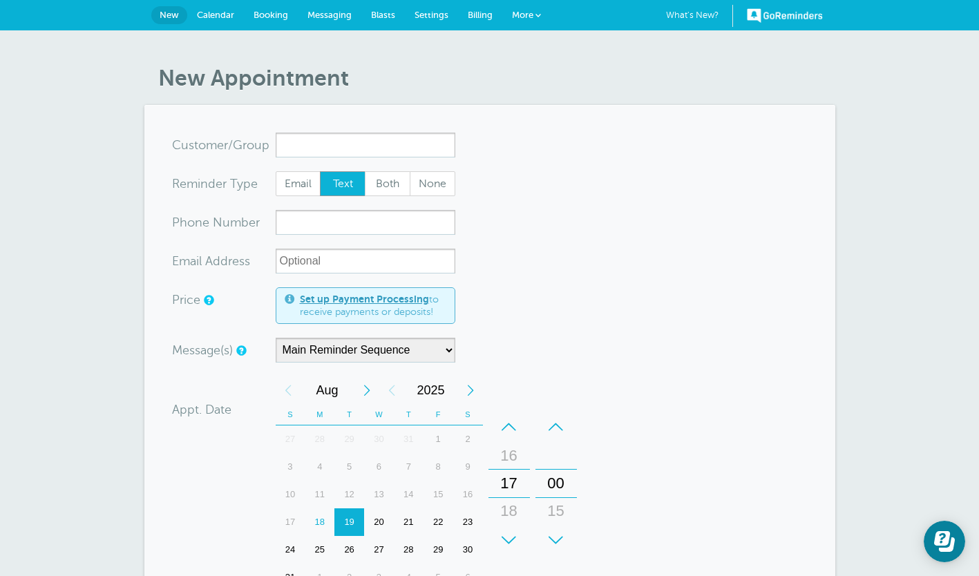
scroll to position [68, 0]
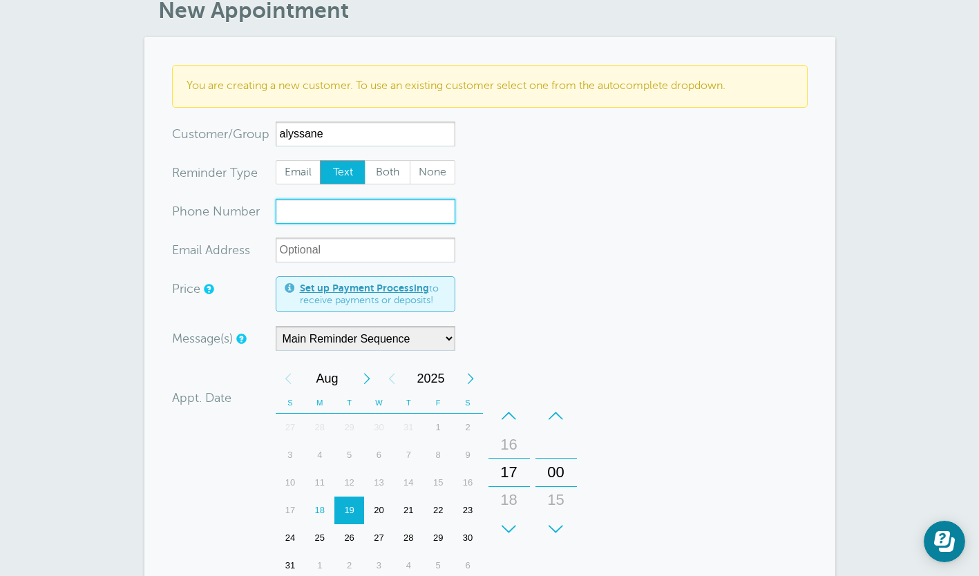
click at [295, 209] on input "xxx-no-autofill" at bounding box center [366, 211] width 180 height 25
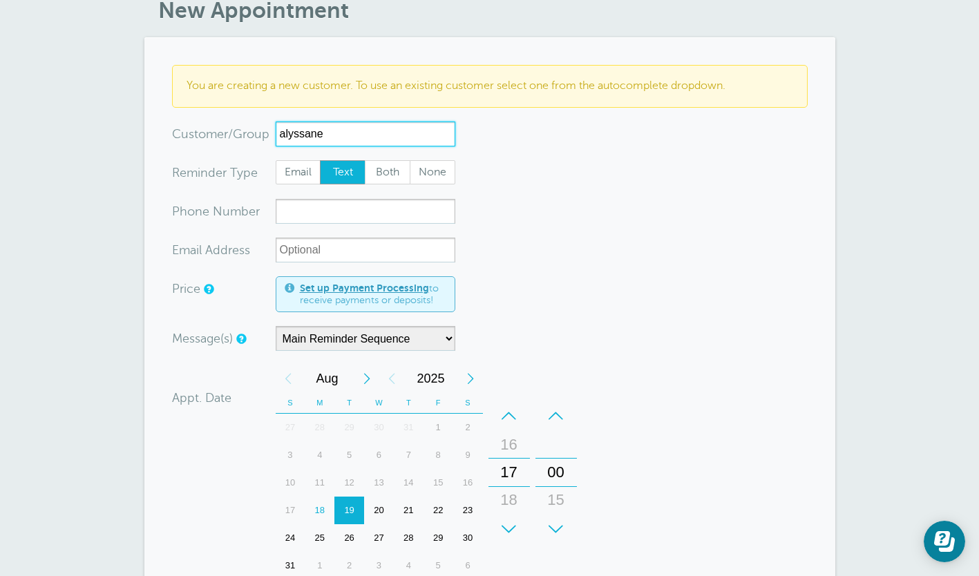
click at [287, 132] on input "alyssane" at bounding box center [366, 134] width 180 height 25
type input "Alyssane"
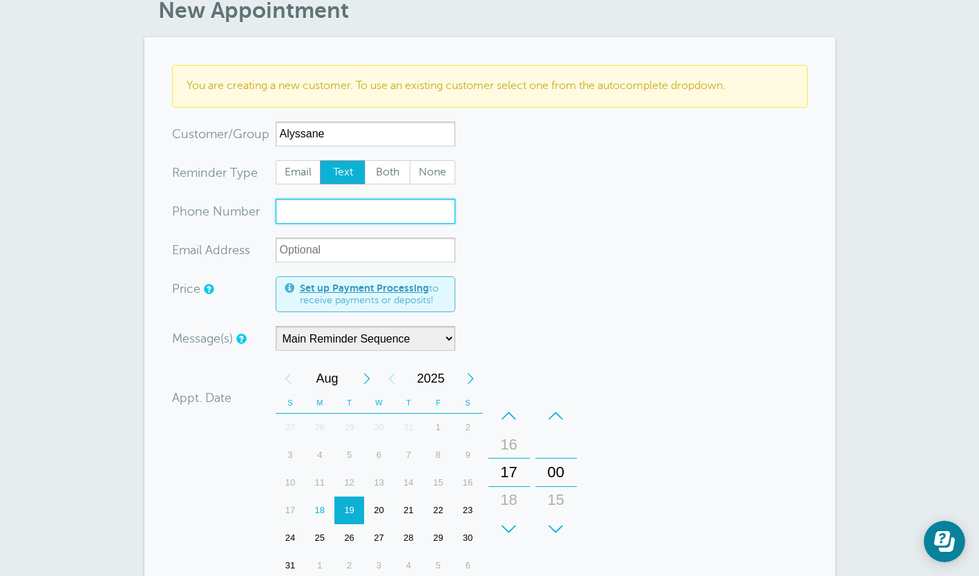
click at [302, 209] on input "xxx-no-autofill" at bounding box center [366, 211] width 180 height 25
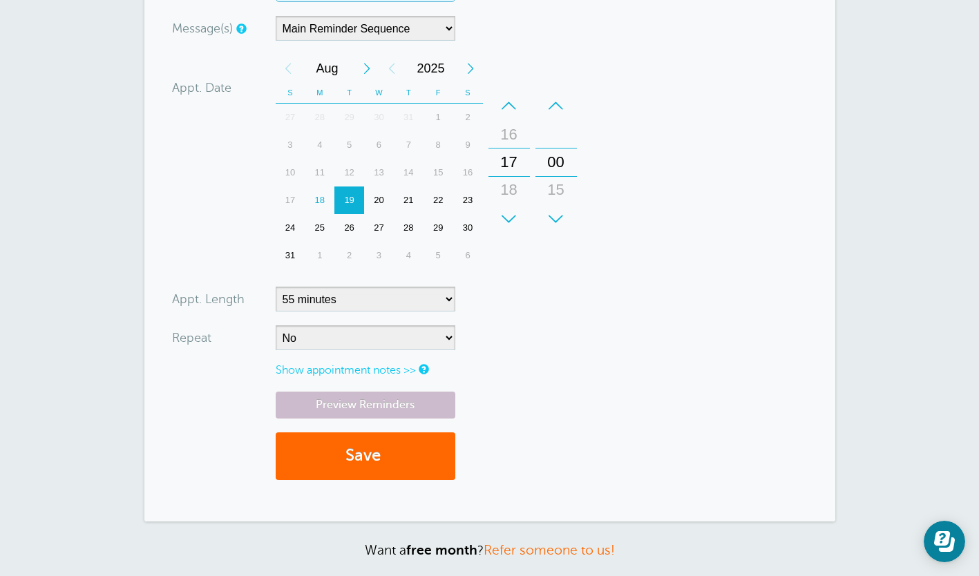
scroll to position [399, 0]
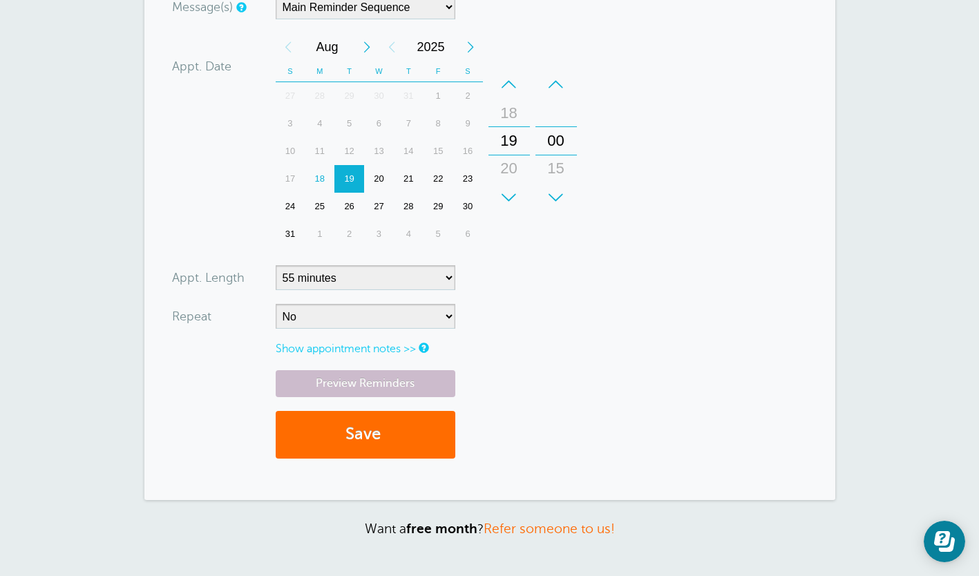
type input "5146071594"
click at [338, 437] on button "Save" at bounding box center [366, 435] width 180 height 48
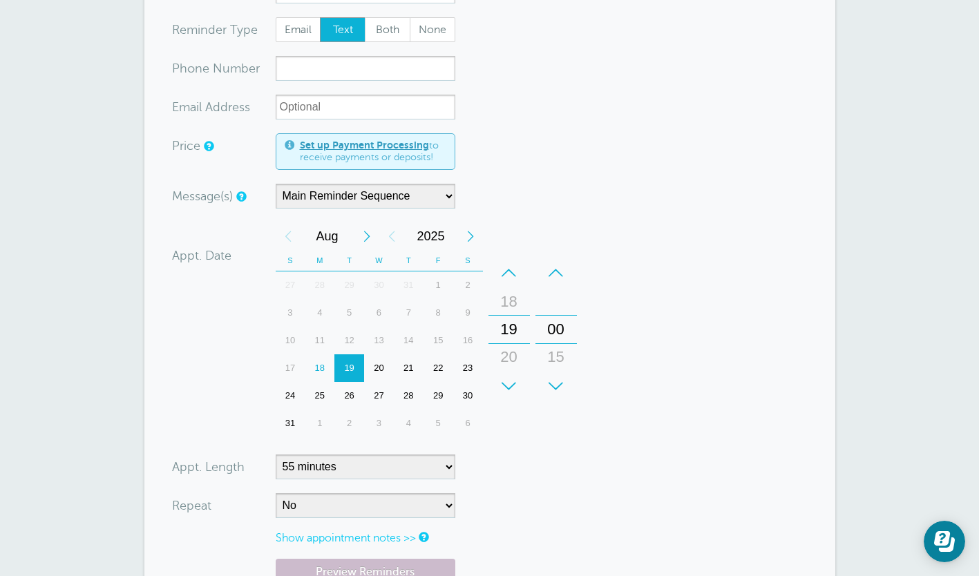
scroll to position [293, 0]
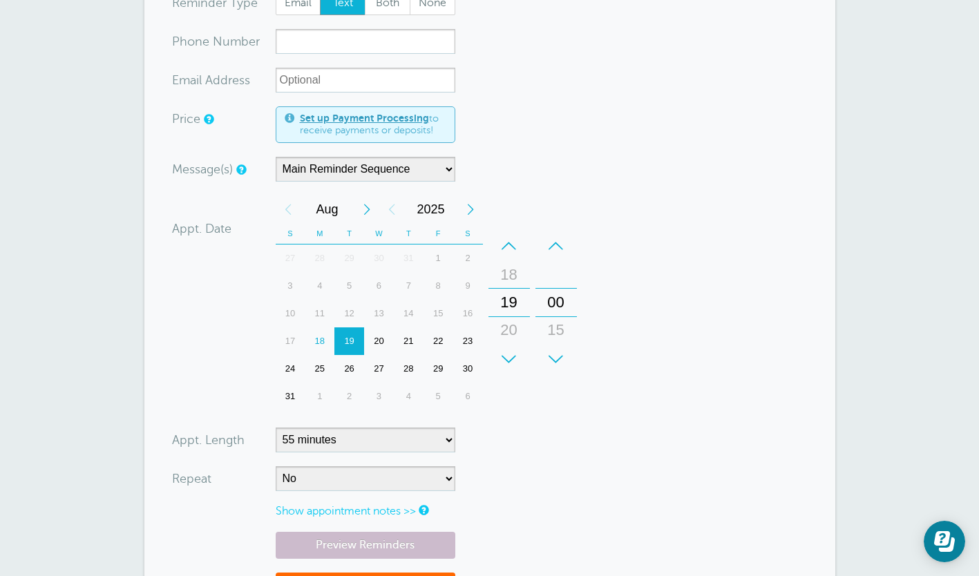
click at [383, 327] on div "20" at bounding box center [379, 341] width 30 height 28
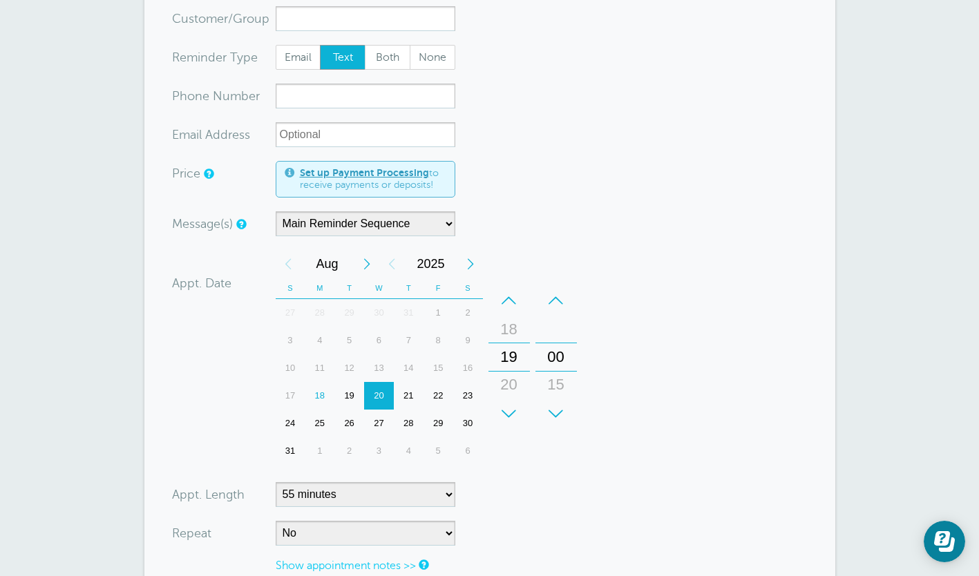
scroll to position [182, 0]
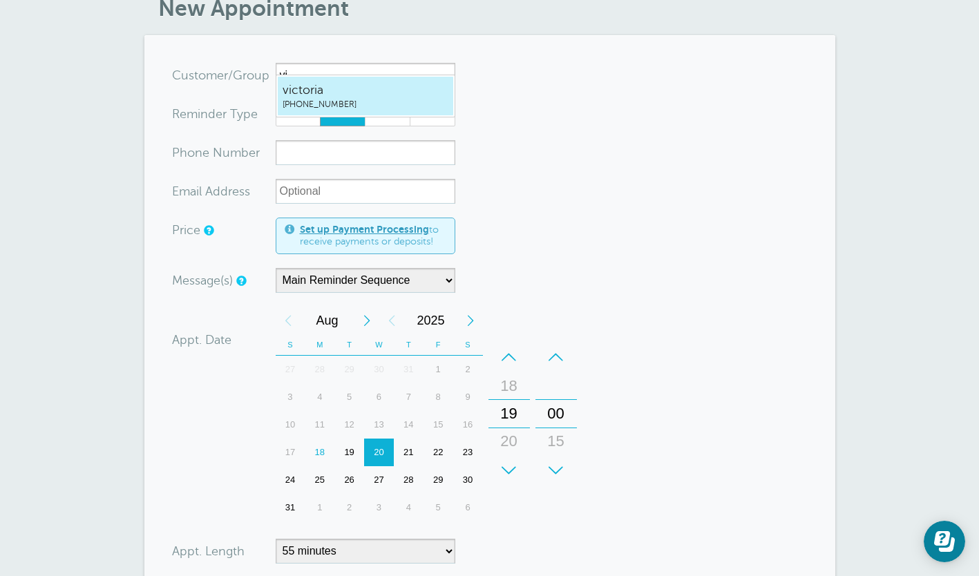
click at [368, 80] on link "victoria (514) 708-8603" at bounding box center [365, 96] width 177 height 40
type input "victoria5147088603"
type input "victoria"
type input "(514) 708-8603"
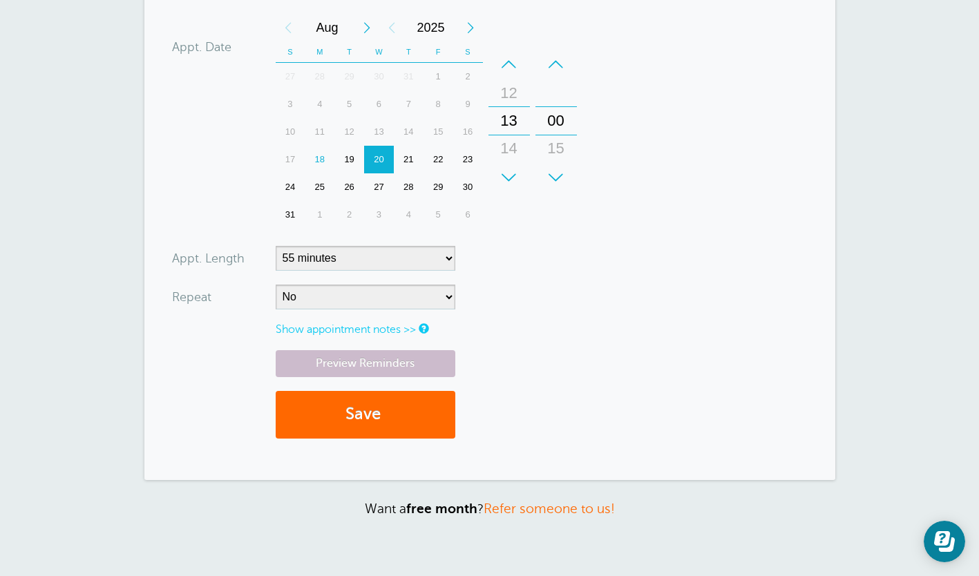
scroll to position [488, 0]
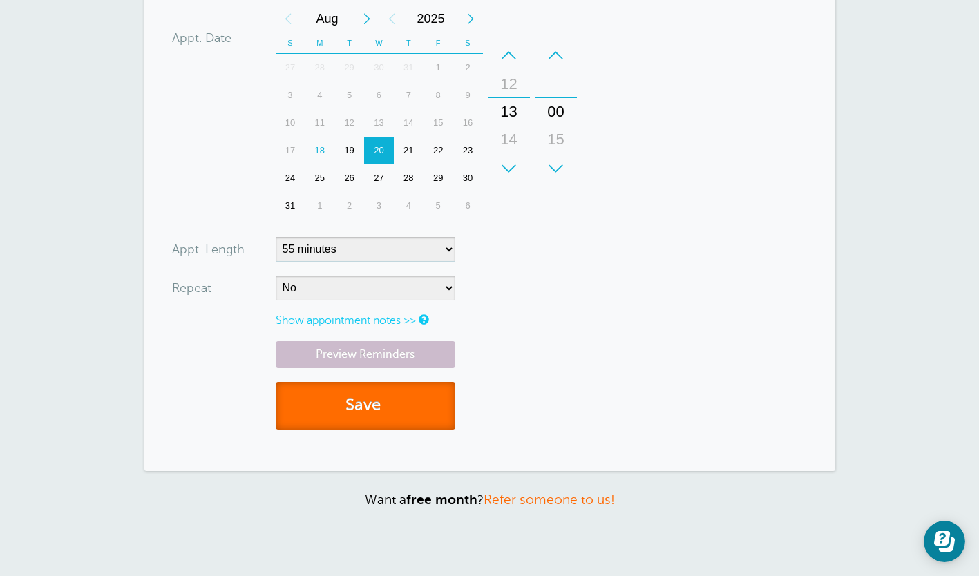
click at [298, 395] on button "Save" at bounding box center [366, 406] width 180 height 48
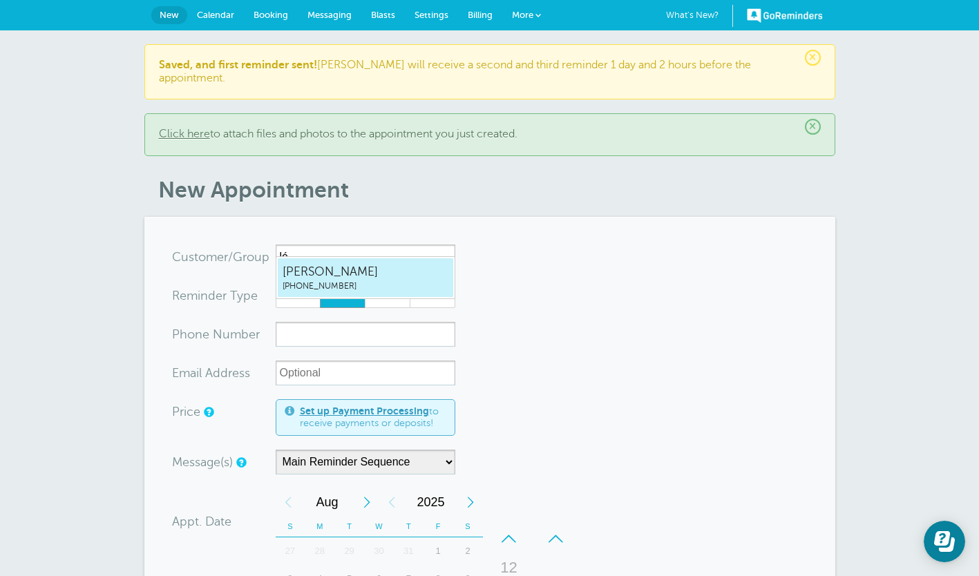
click at [330, 285] on span "[PHONE_NUMBER]" at bounding box center [366, 286] width 166 height 12
type input "Léonard5146990153"
type input "Léonard"
type input "(514) 699-0153"
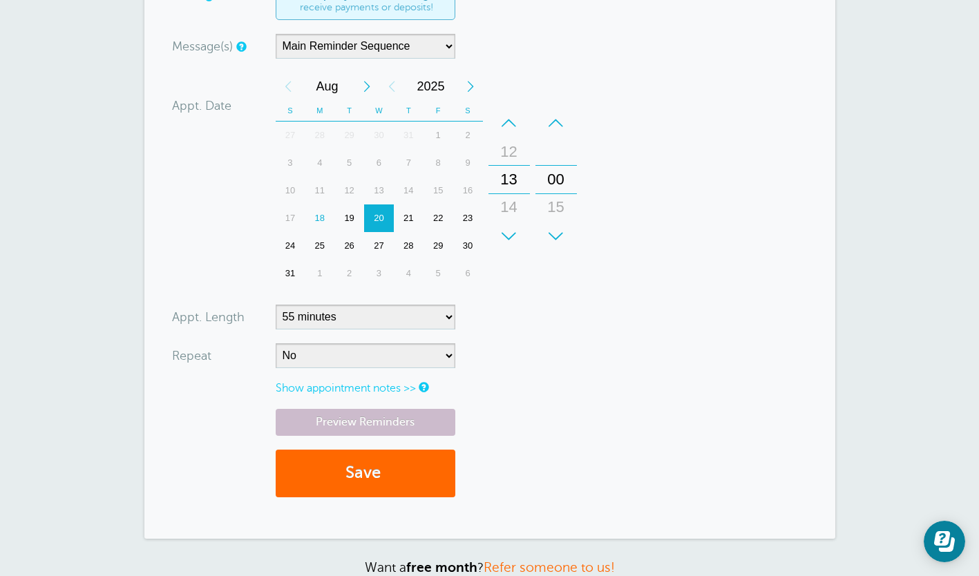
scroll to position [443, 0]
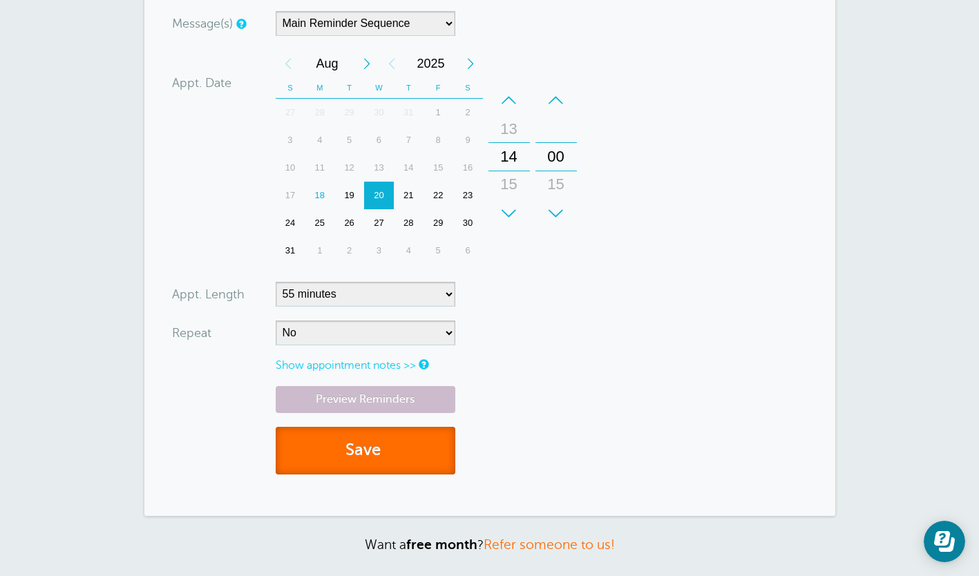
click at [342, 439] on button "Save" at bounding box center [366, 451] width 180 height 48
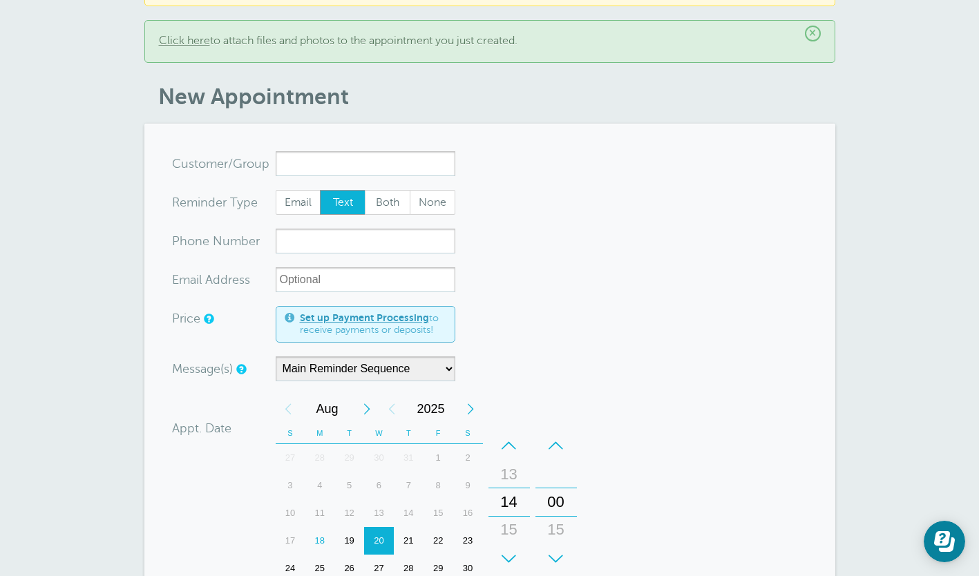
scroll to position [99, 0]
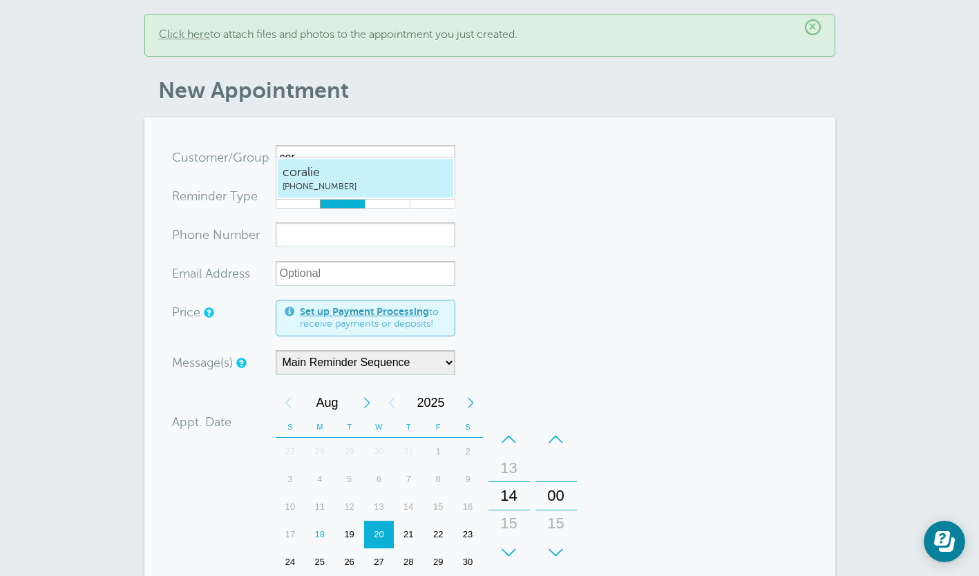
click at [364, 174] on span "coralie" at bounding box center [366, 172] width 166 height 17
type input "coralie5145186297"
type input "coralie"
type input "(514) 518-6297"
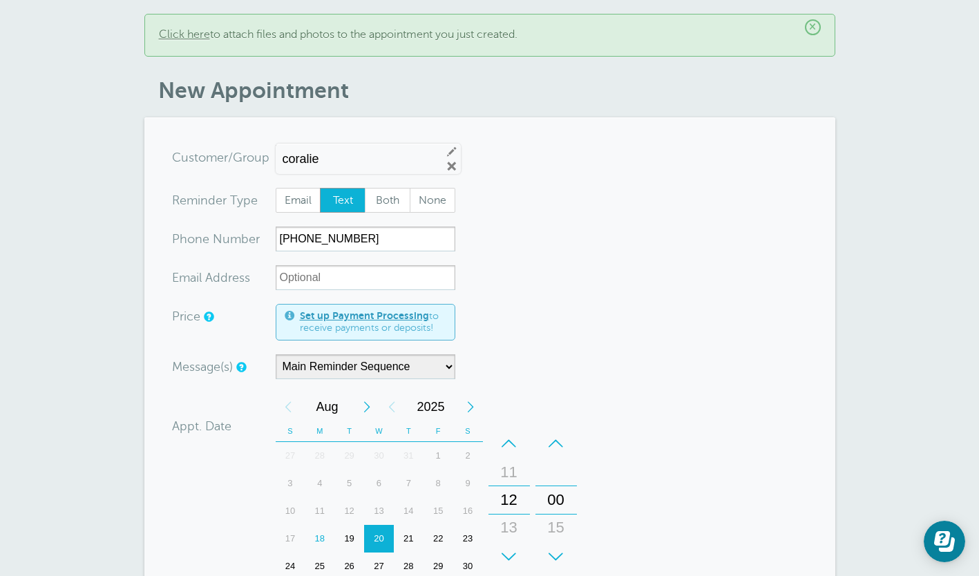
click at [513, 557] on div "+ – Hours 00 01 02 03 04 05 06 07 08 09 10 11 12 13 14 15 16 17 18 19 20 21 22 …" at bounding box center [509, 500] width 47 height 152
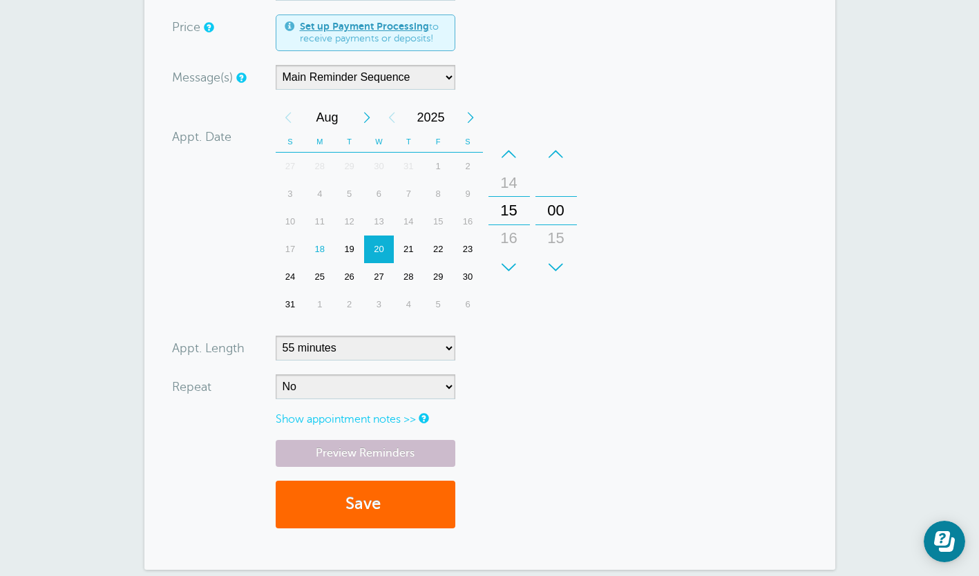
scroll to position [390, 0]
click at [314, 488] on button "Save" at bounding box center [366, 504] width 180 height 48
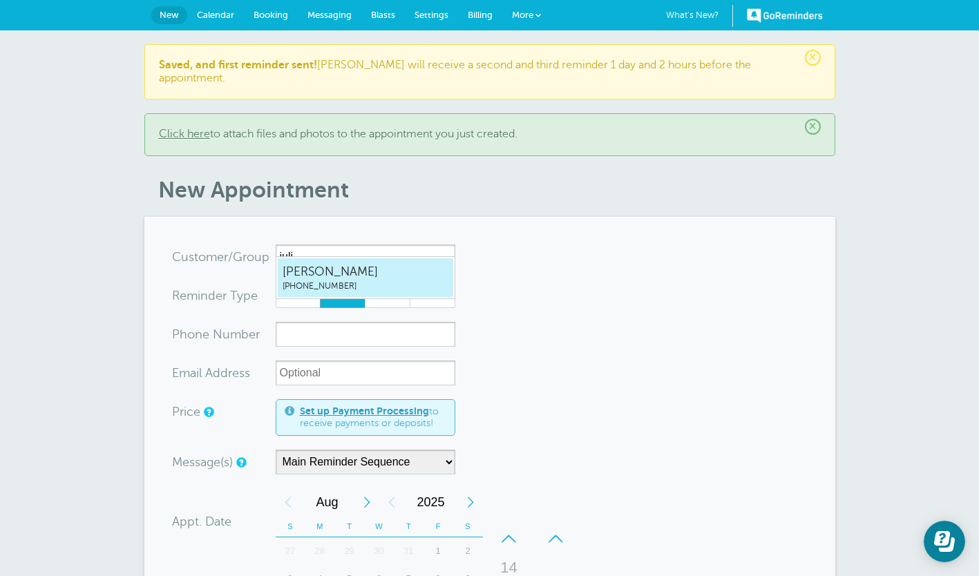
click at [332, 281] on span "(514) 984-1360" at bounding box center [366, 286] width 166 height 12
type input "juliette5149841360"
type input "juliette"
type input "(514) 984-1360"
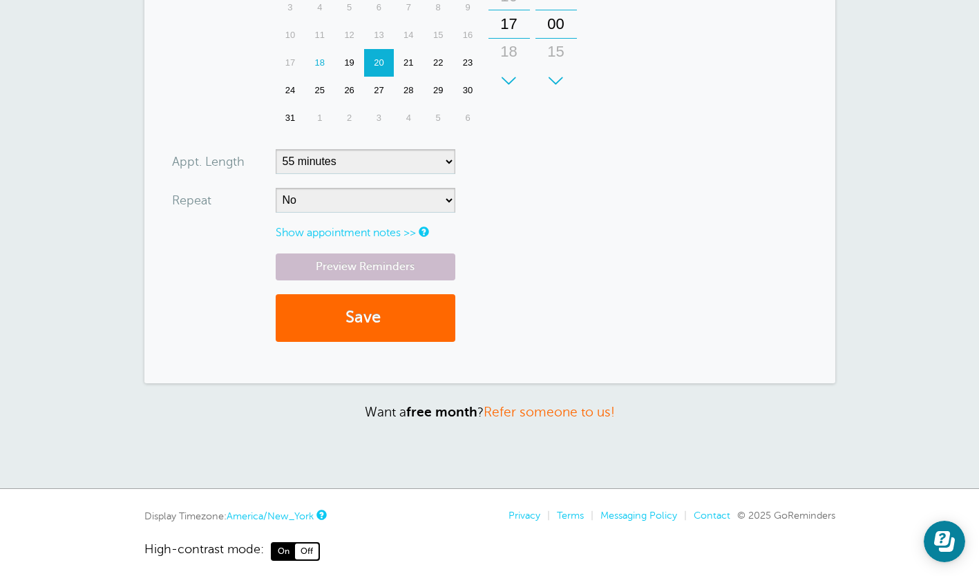
scroll to position [575, 0]
click at [318, 303] on button "Save" at bounding box center [366, 318] width 180 height 48
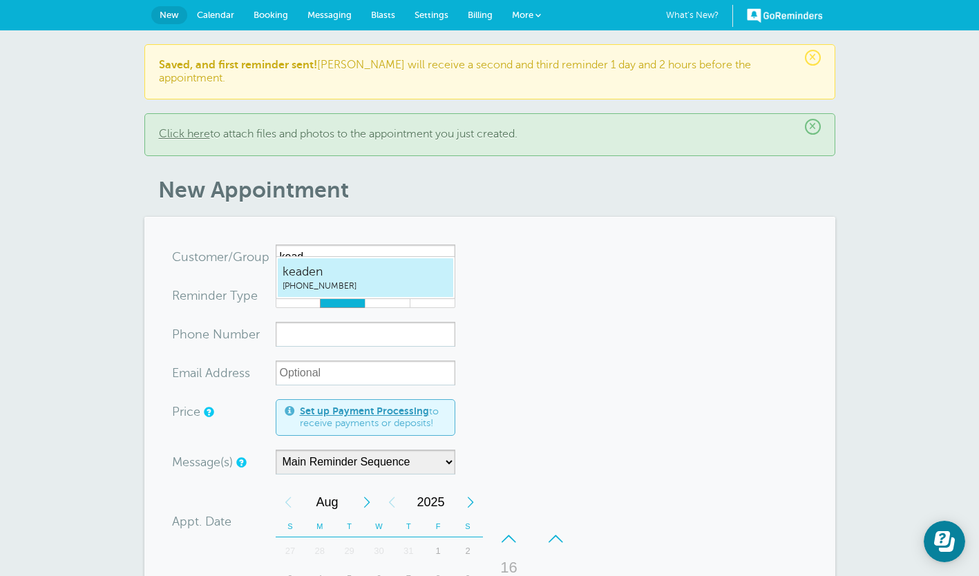
click at [359, 277] on span "keaden" at bounding box center [366, 271] width 166 height 17
type input "keaden5142321079"
type input "keaden"
type input "[PHONE_NUMBER]"
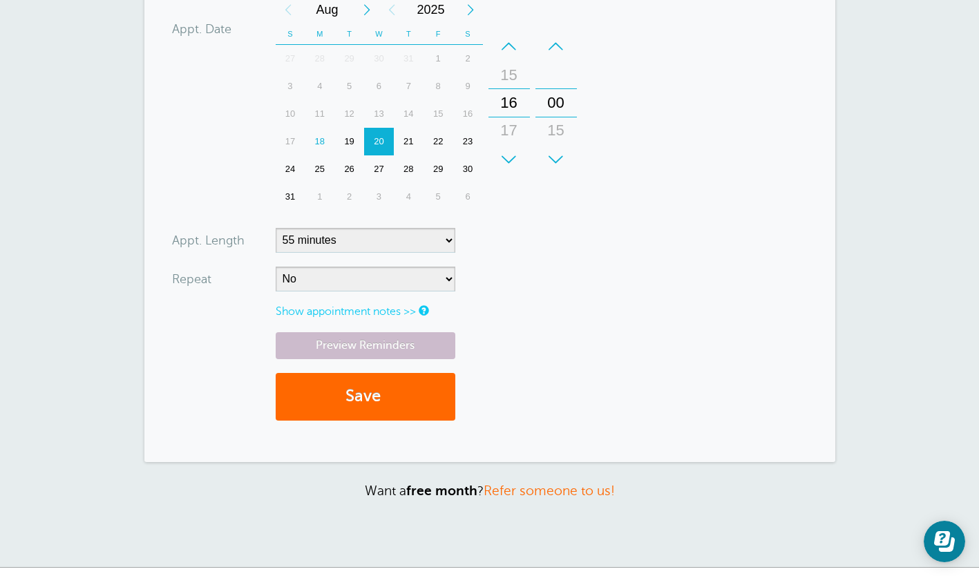
scroll to position [497, 0]
click at [304, 384] on button "Save" at bounding box center [366, 396] width 180 height 48
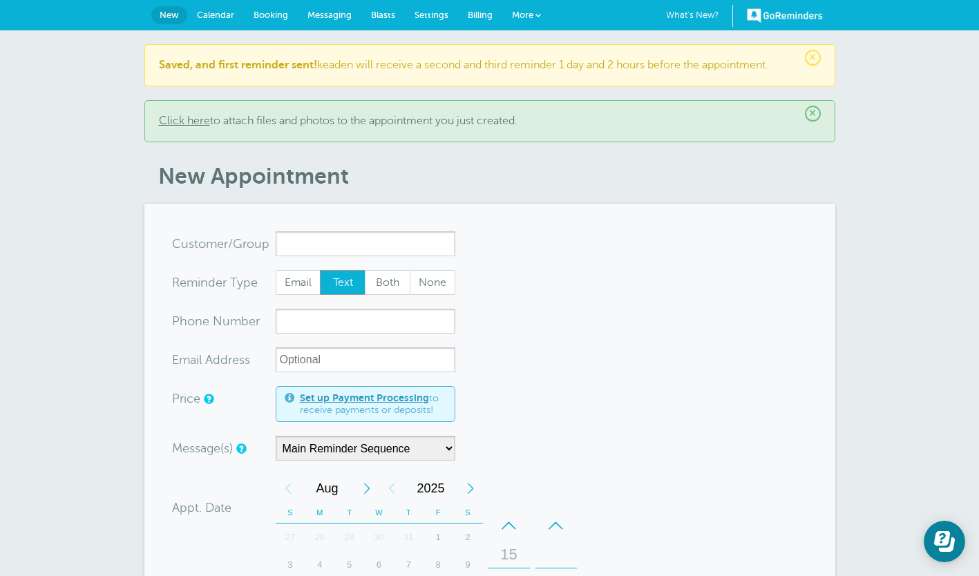
click at [213, 19] on span "Calendar" at bounding box center [215, 15] width 37 height 10
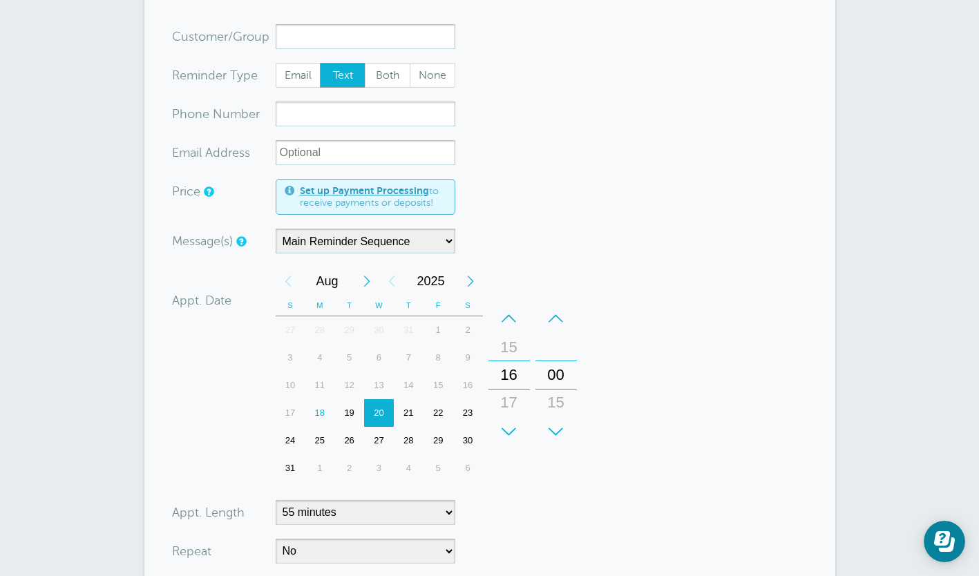
scroll to position [274, 0]
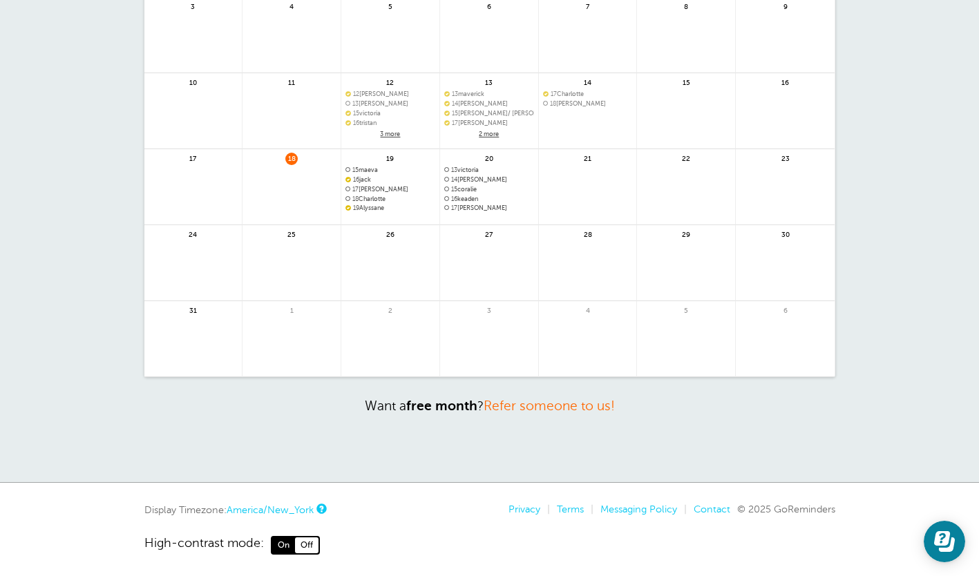
click at [497, 204] on span "17 juliette" at bounding box center [489, 208] width 90 height 8
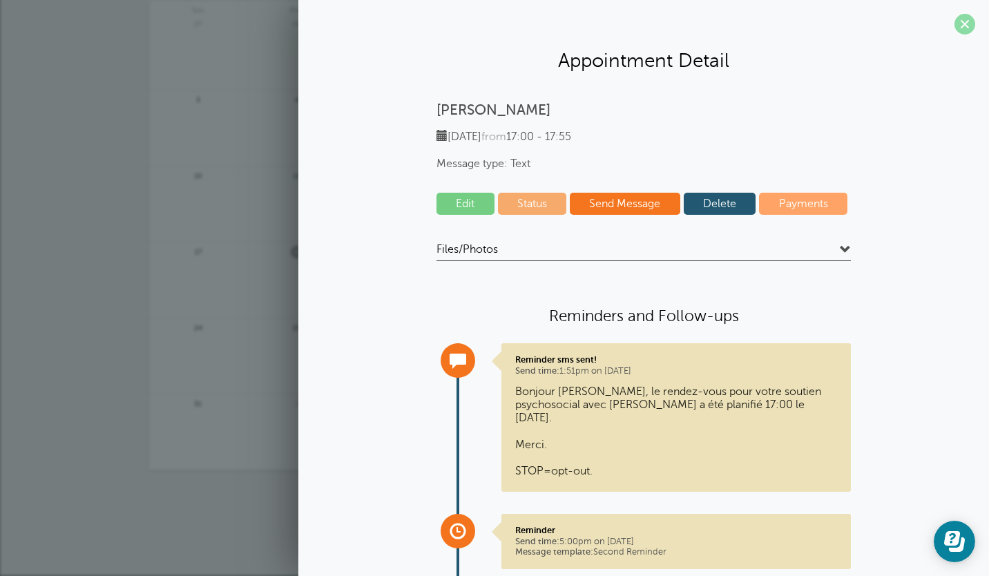
click at [955, 23] on span at bounding box center [965, 24] width 21 height 21
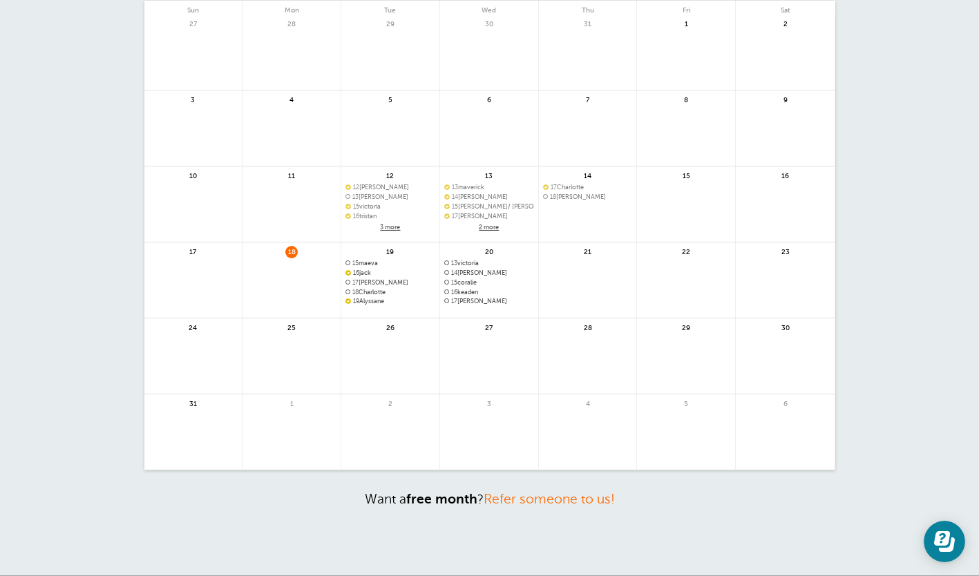
click at [507, 300] on span "17 juliette" at bounding box center [489, 302] width 90 height 8
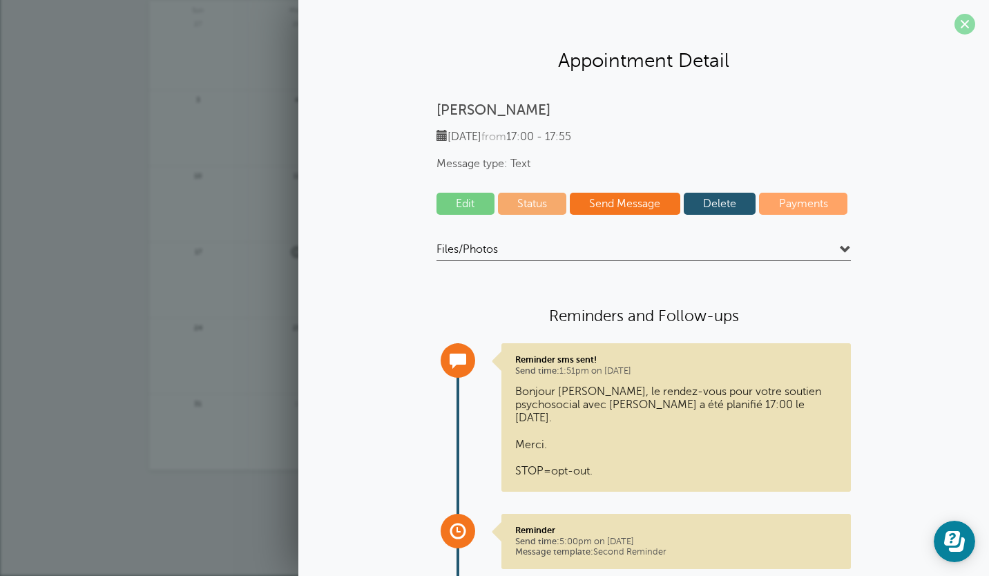
click at [955, 30] on span at bounding box center [965, 24] width 21 height 21
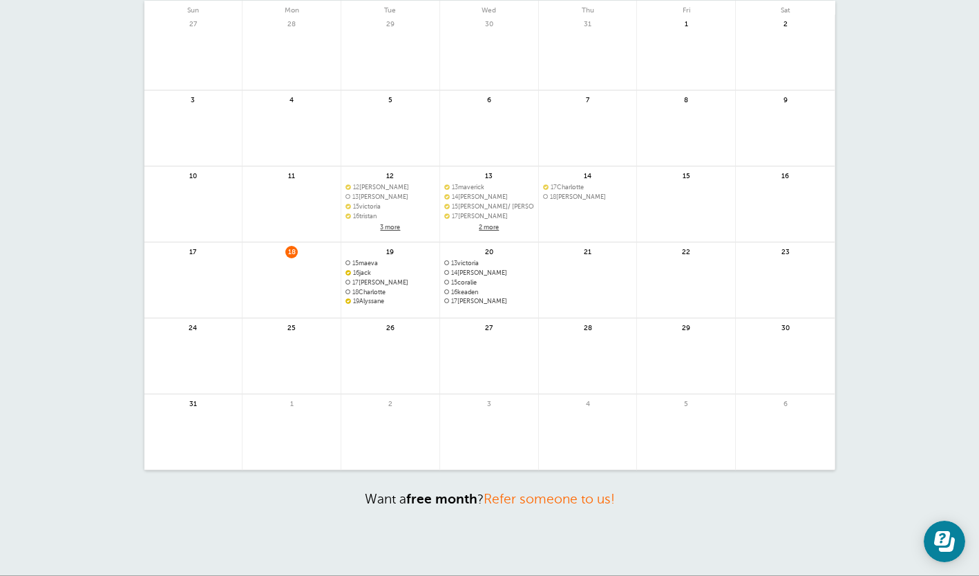
click at [519, 300] on span "17 juliette" at bounding box center [489, 302] width 90 height 8
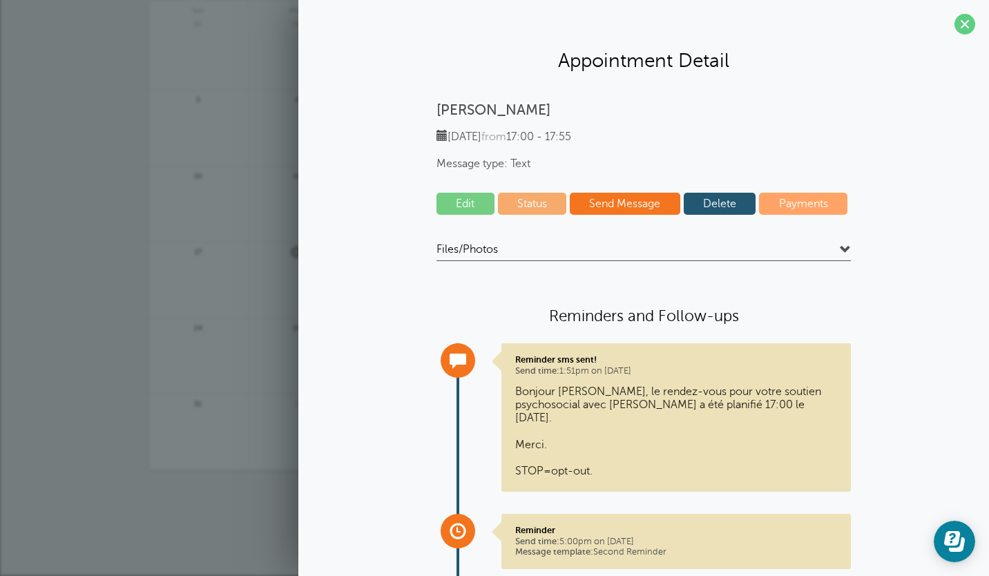
click at [962, 36] on section "Appointment Detail juliette Wednesday, 8/20 from 17:00 - 17:55 Message type: Te…" at bounding box center [643, 346] width 691 height 692
click at [958, 26] on span at bounding box center [965, 24] width 21 height 21
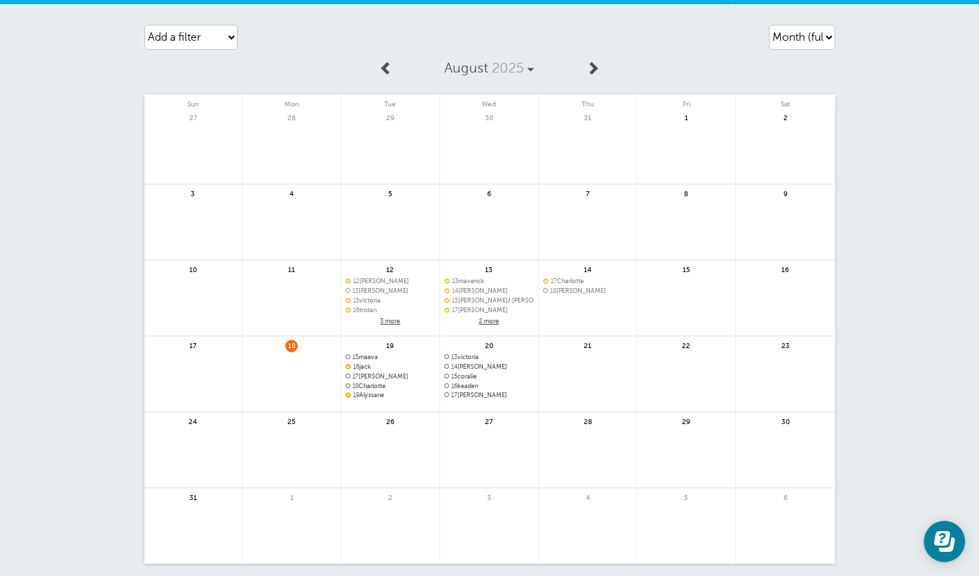
scroll to position [0, 0]
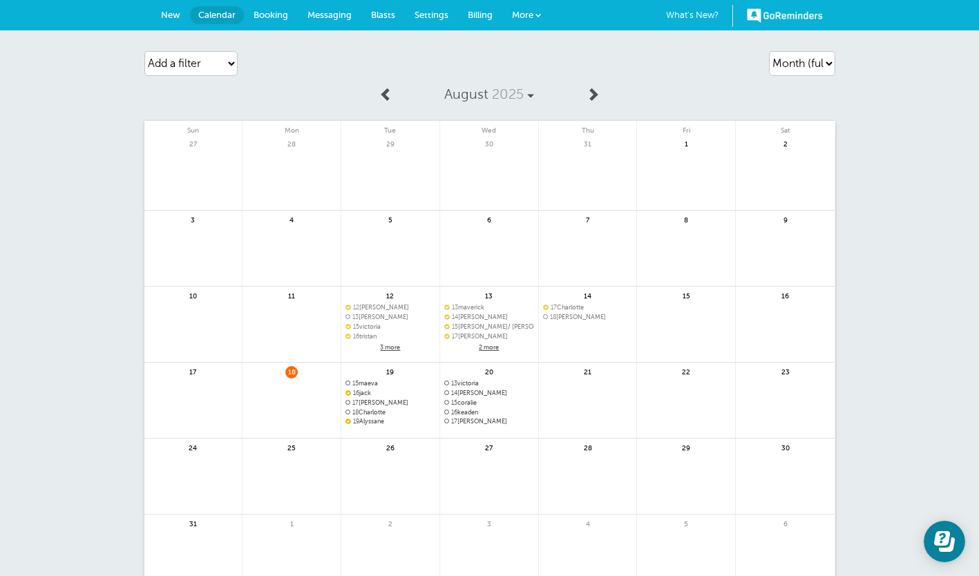
click at [175, 21] on link "New" at bounding box center [170, 15] width 39 height 30
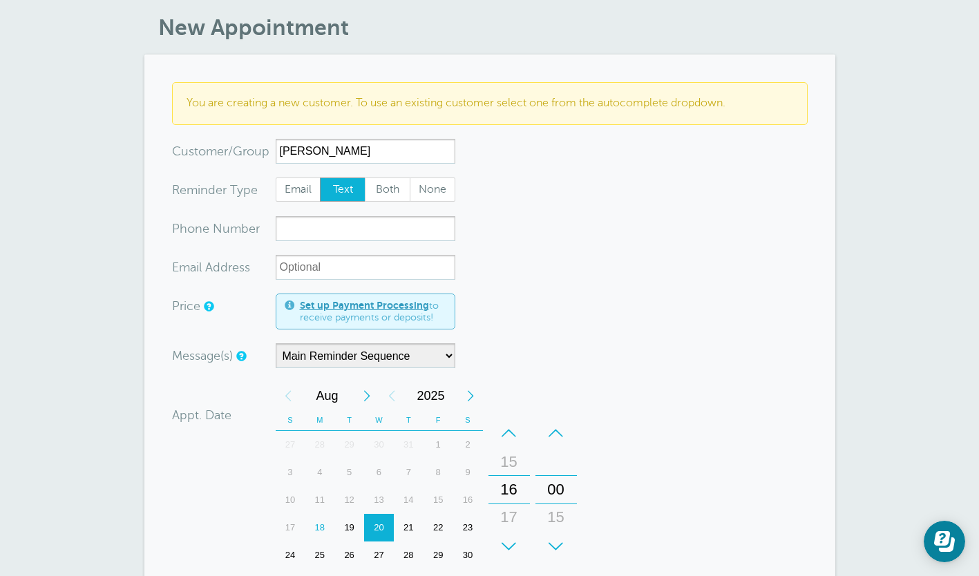
scroll to position [73, 0]
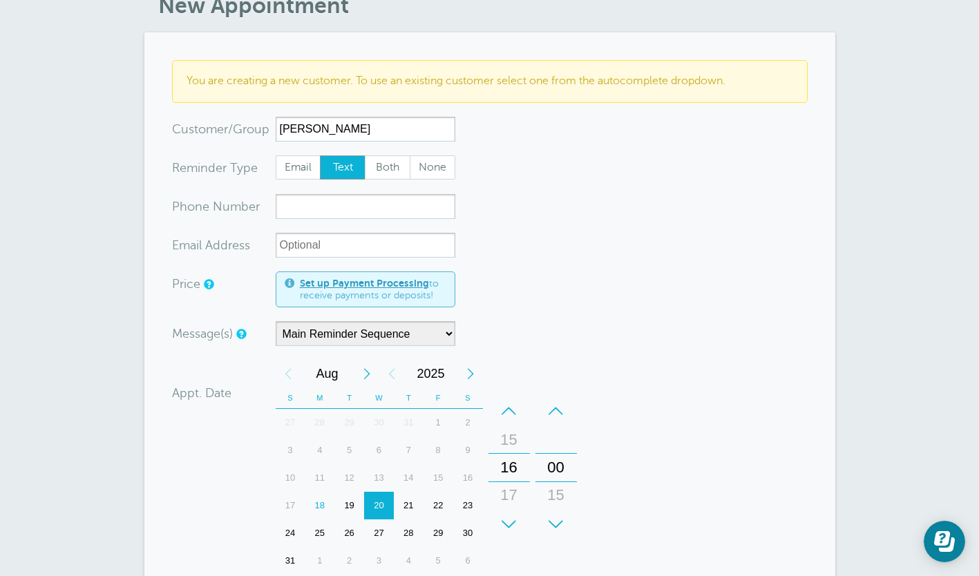
type input "chloé S."
click at [303, 203] on input "xxx-no-autofill" at bounding box center [366, 206] width 180 height 25
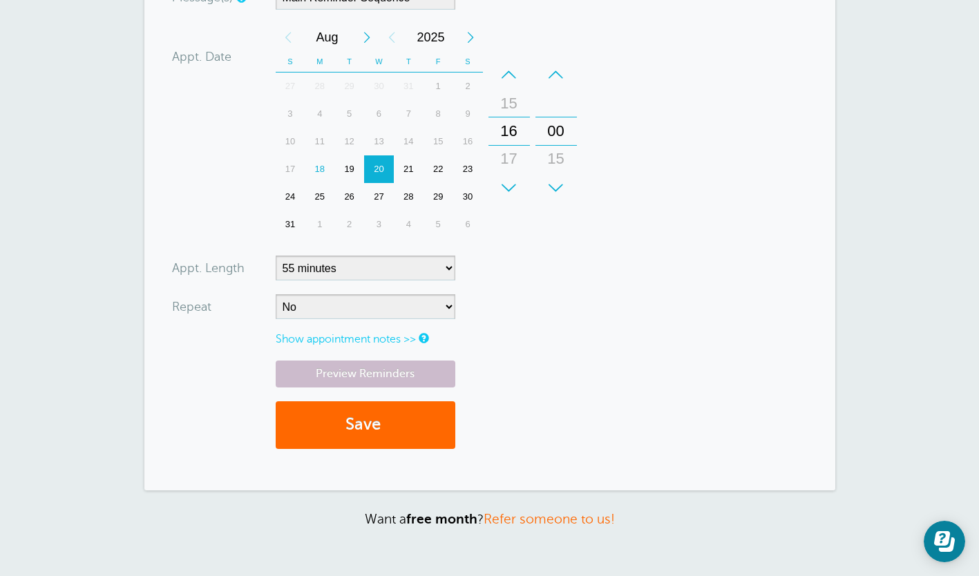
scroll to position [408, 0]
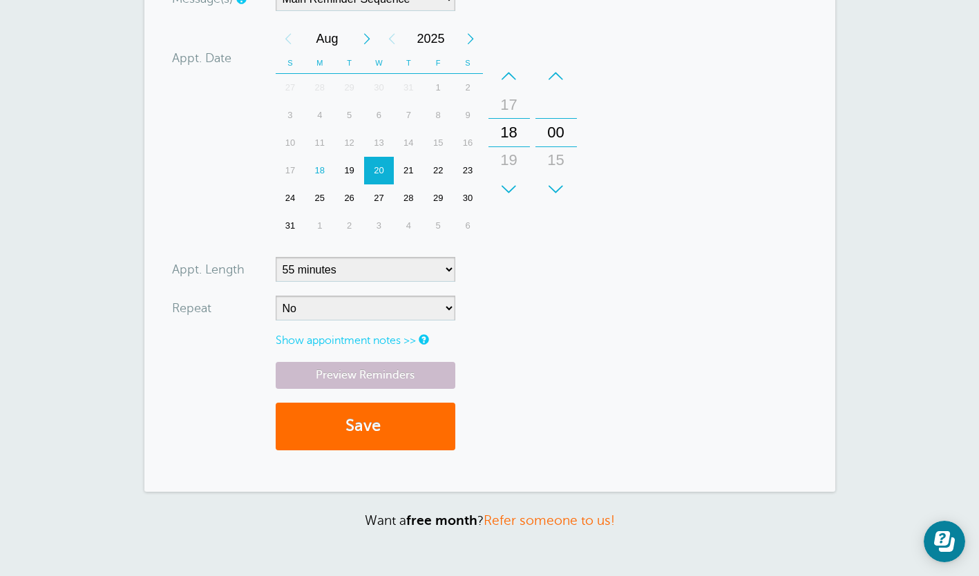
type input "5144666622"
click at [318, 446] on button "Save" at bounding box center [366, 427] width 180 height 48
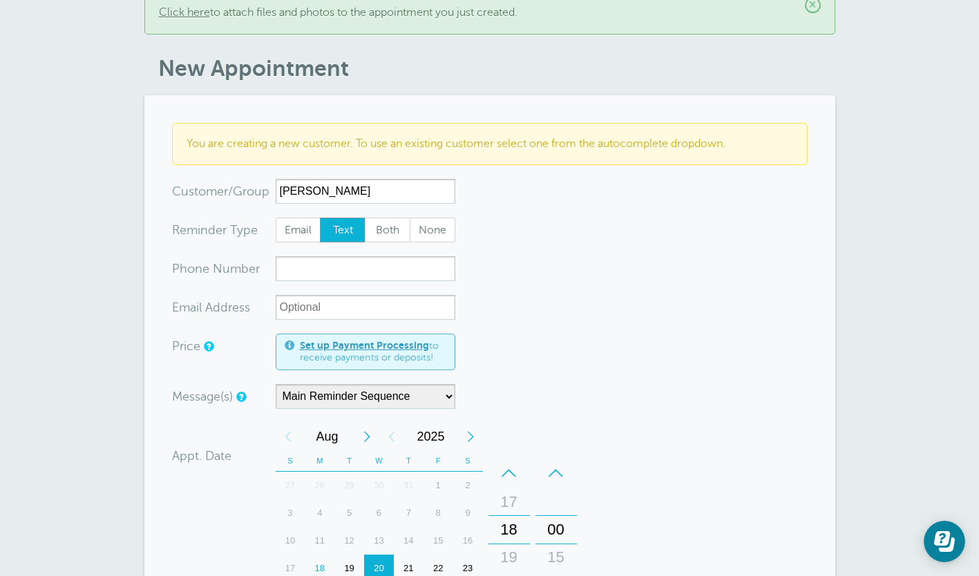
scroll to position [124, 0]
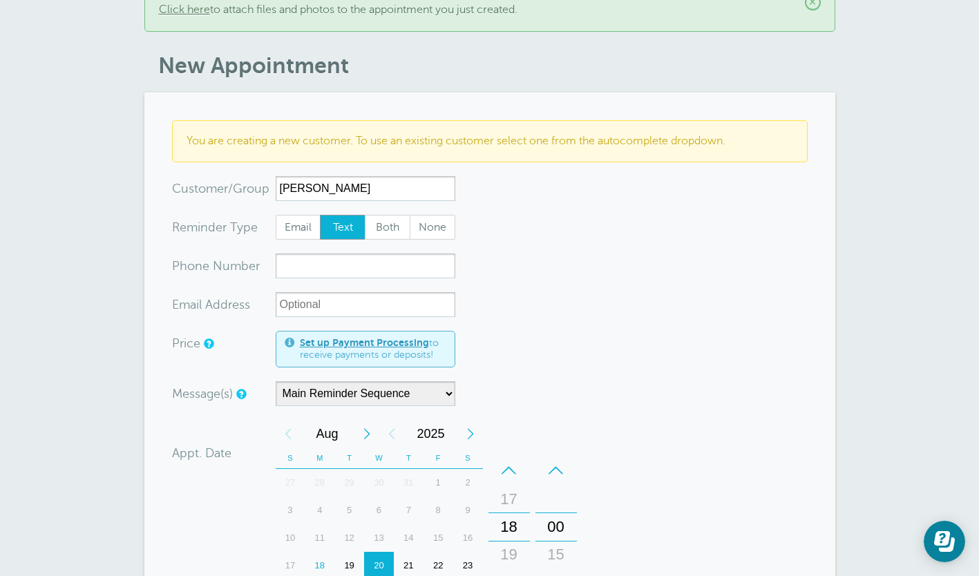
type input "[PERSON_NAME]"
click at [305, 254] on input "xxx-no-autofill" at bounding box center [366, 266] width 180 height 25
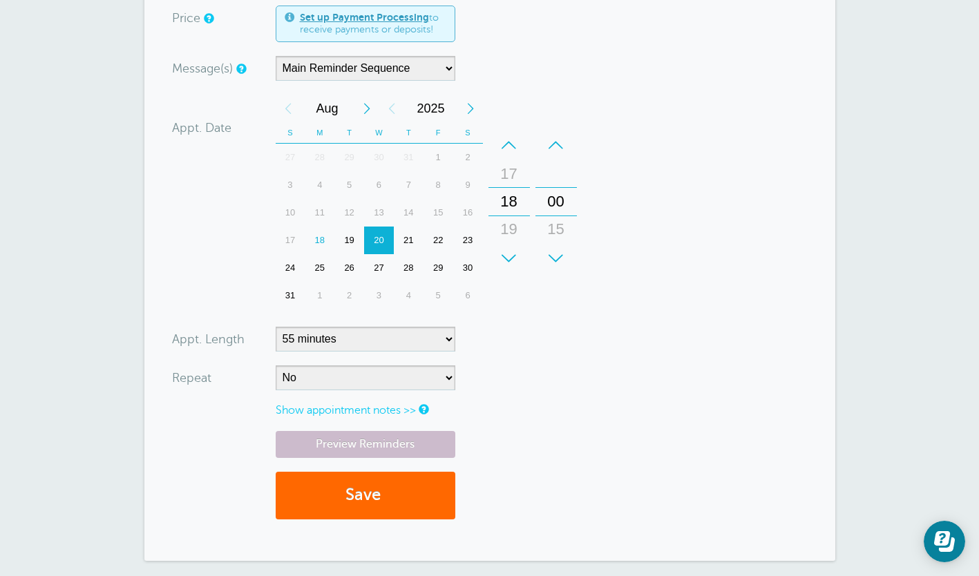
scroll to position [450, 0]
type input "5143475586"
click at [322, 472] on button "Save" at bounding box center [366, 496] width 180 height 48
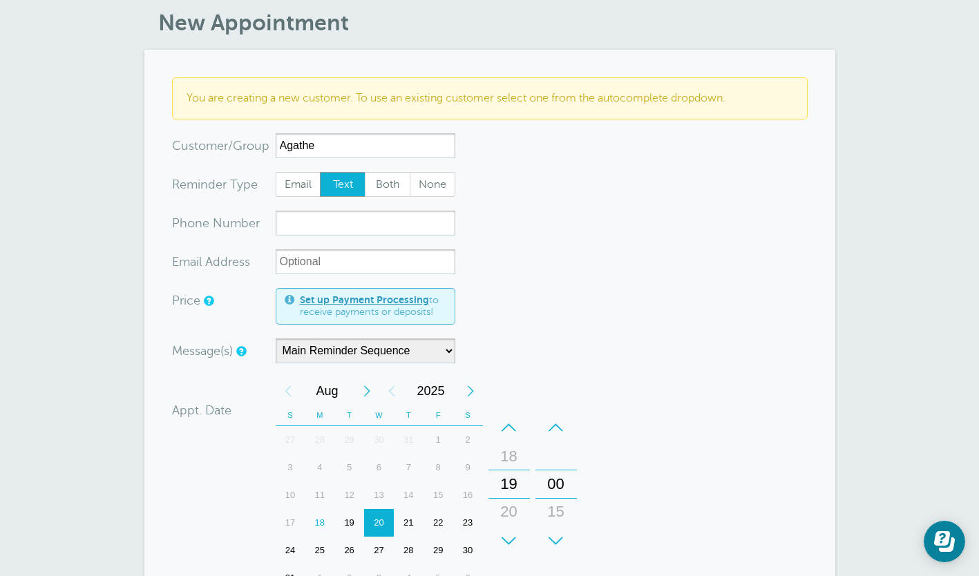
scroll to position [170, 0]
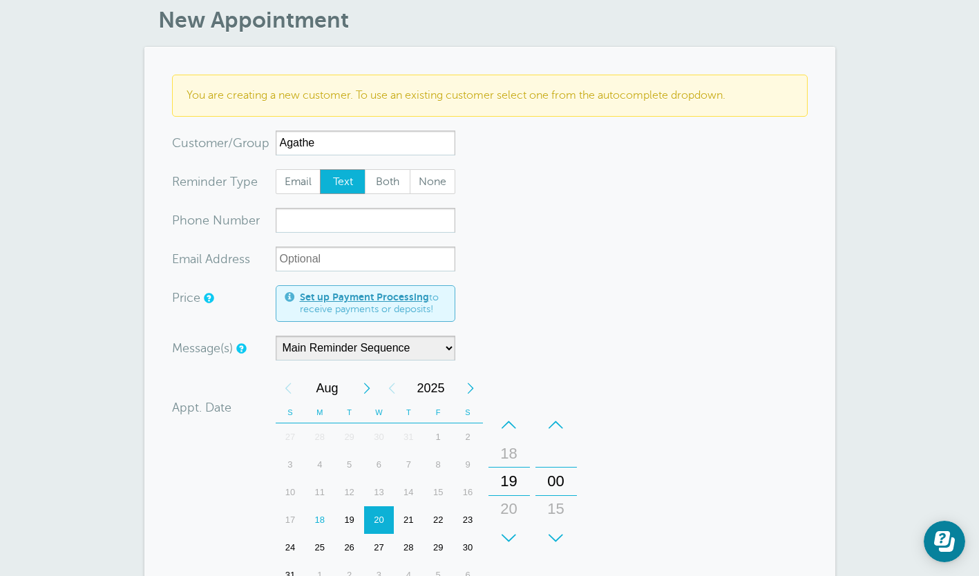
type input "Agathe"
click at [301, 209] on input "xxx-no-autofill" at bounding box center [366, 220] width 180 height 25
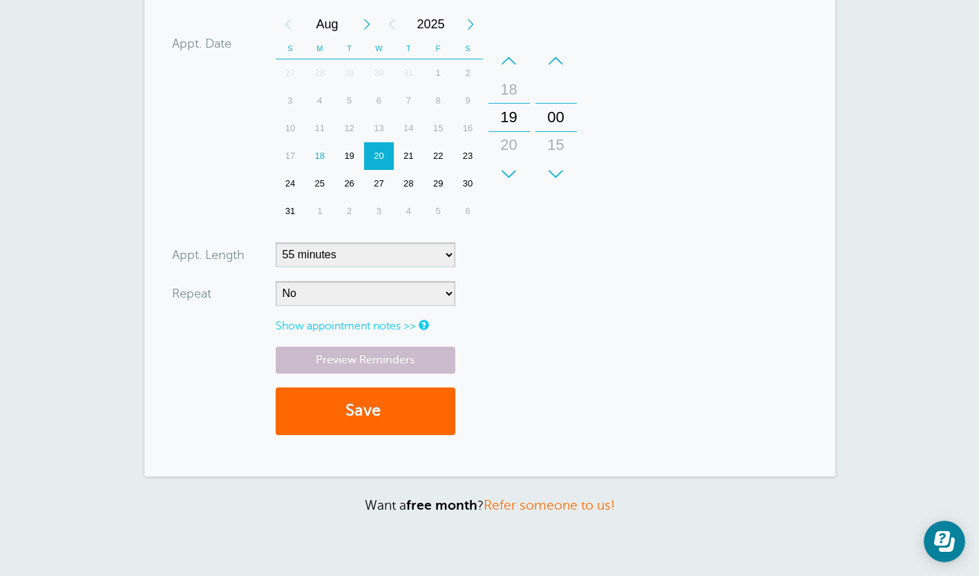
scroll to position [542, 0]
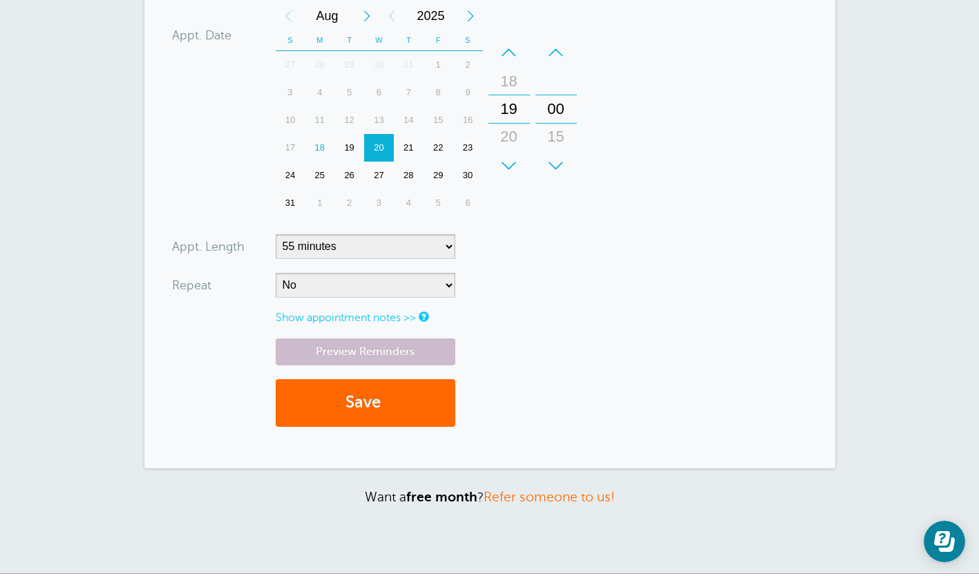
type input "5143475586"
click at [861, 309] on div "× Saved, and first reminder sent! dorothé will receive a second and third remin…" at bounding box center [489, 31] width 979 height 1086
click at [336, 388] on button "Save" at bounding box center [366, 403] width 180 height 48
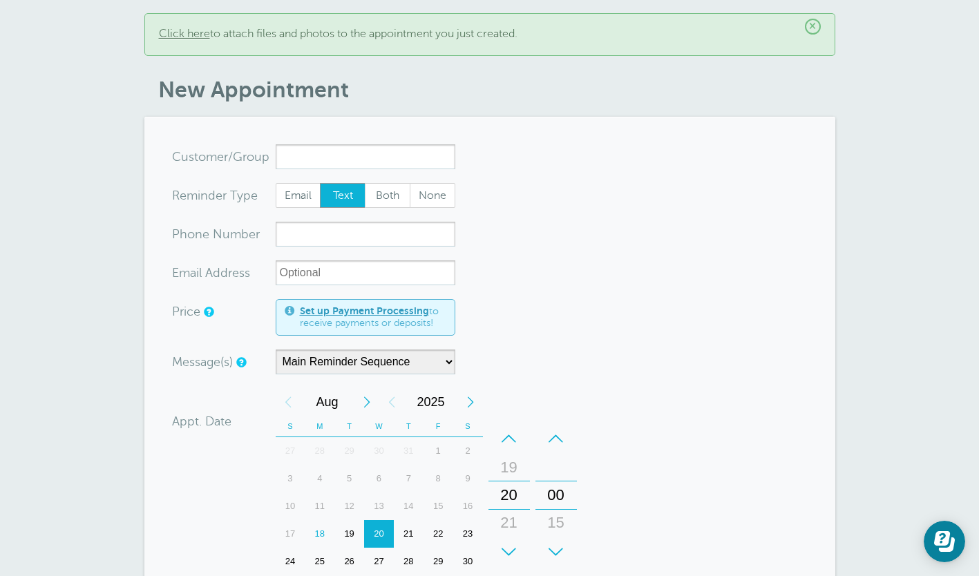
scroll to position [99, 0]
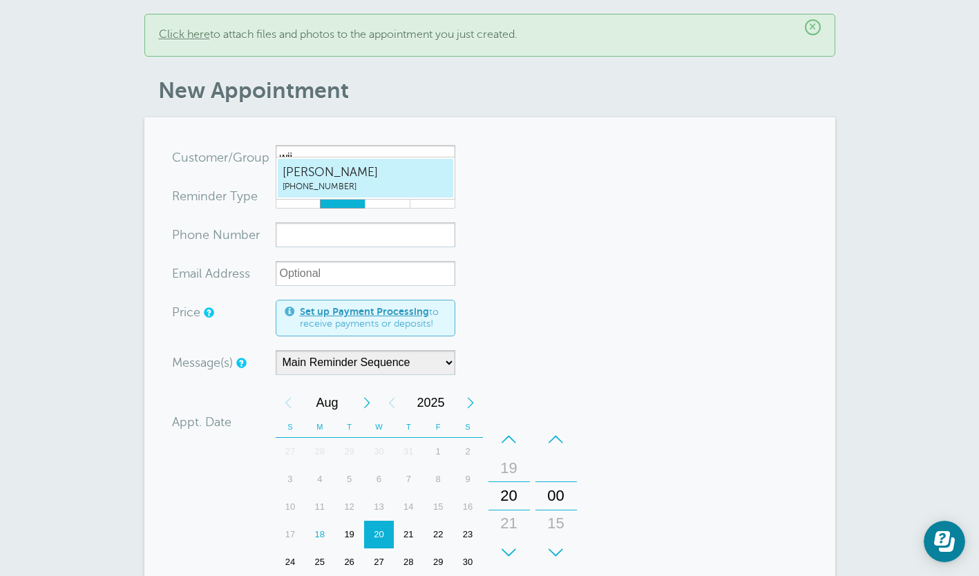
click at [332, 174] on span "wiilliam" at bounding box center [366, 172] width 166 height 17
type input "wiilliam5148917019"
type input "wiilliam"
type input "(514) 891-7019"
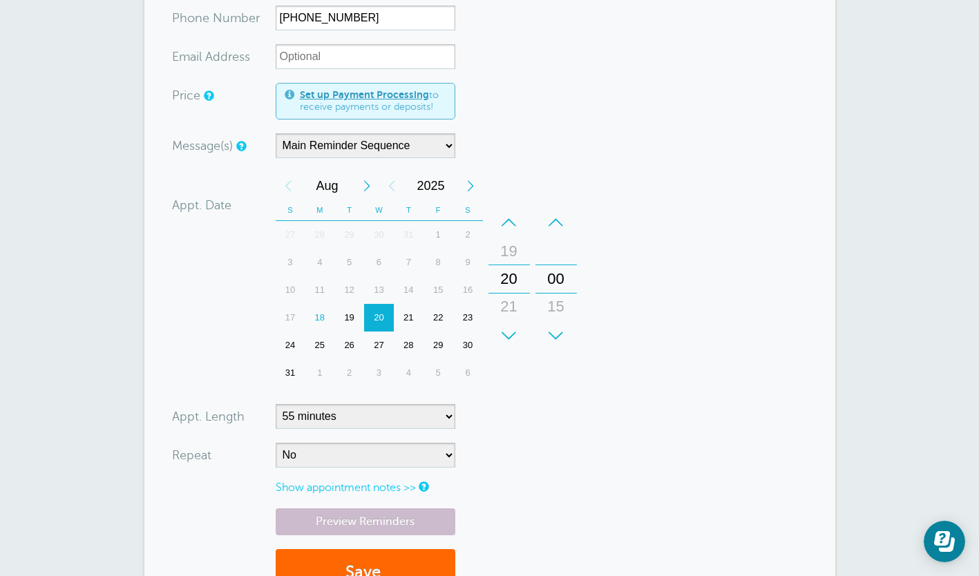
scroll to position [323, 0]
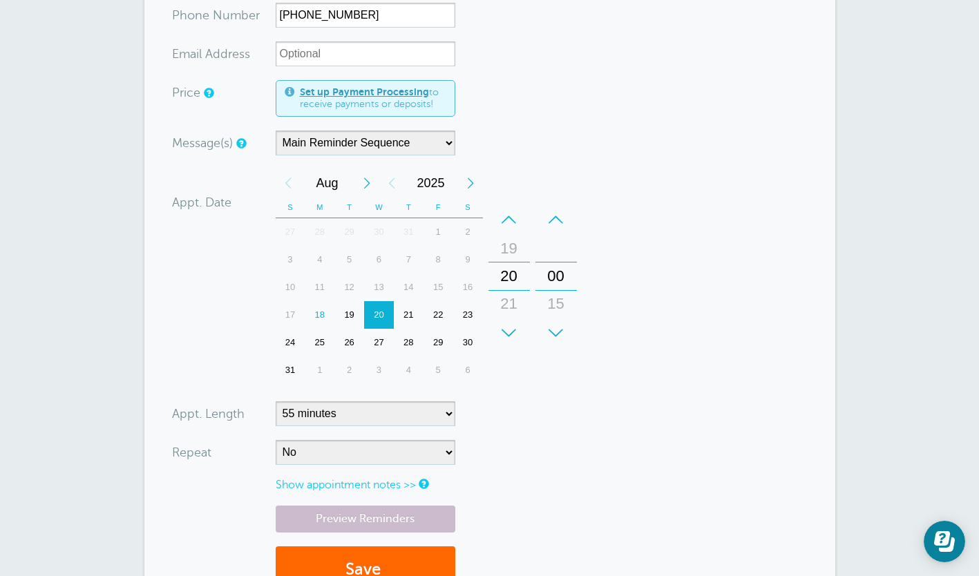
click at [350, 305] on div "19" at bounding box center [349, 315] width 30 height 28
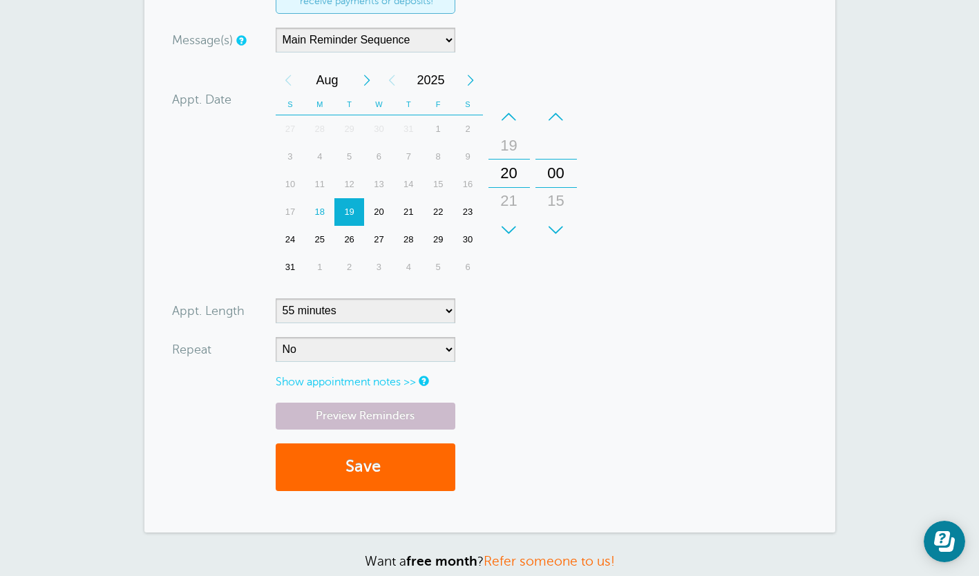
scroll to position [461, 0]
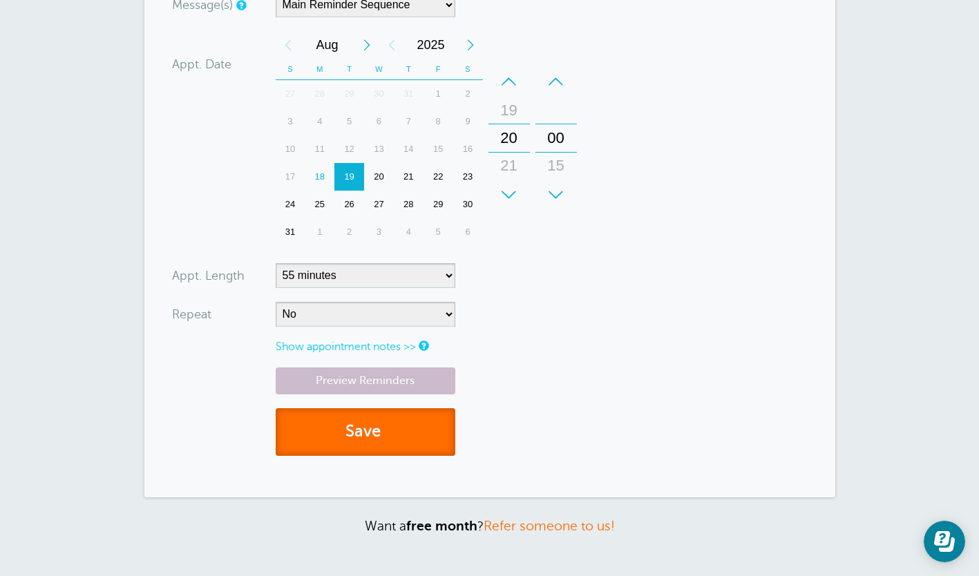
click at [327, 426] on button "Save" at bounding box center [366, 432] width 180 height 48
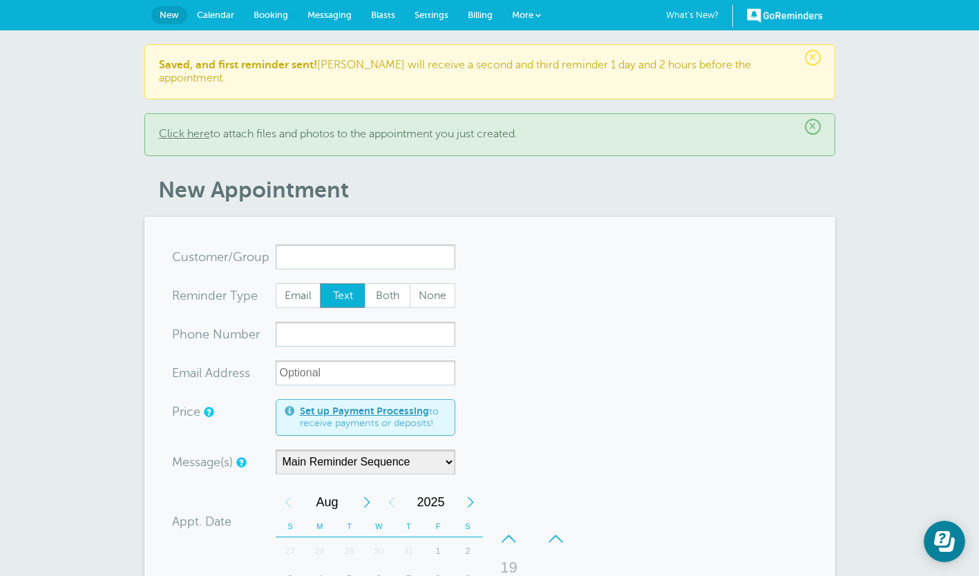
click at [207, 13] on span "Calendar" at bounding box center [215, 15] width 37 height 10
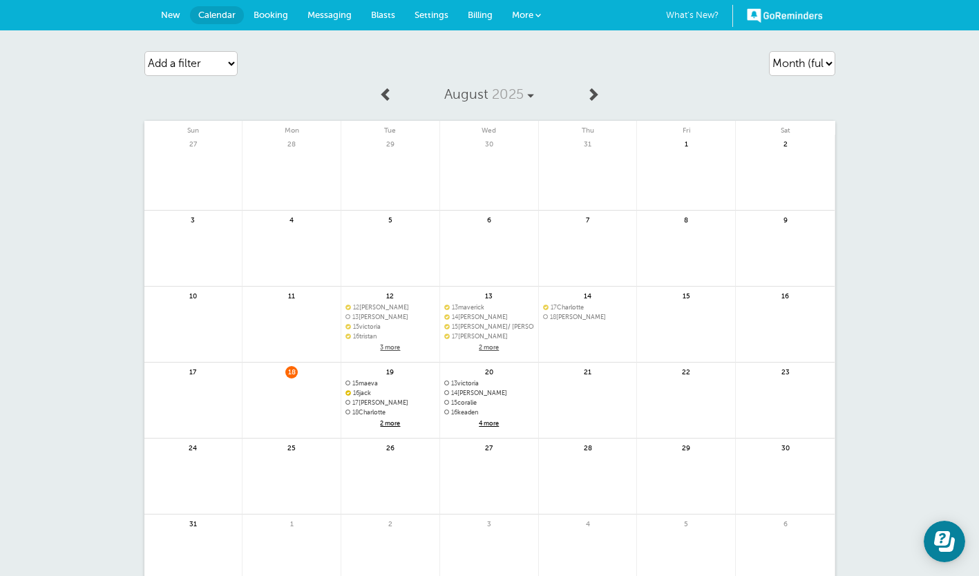
click at [395, 423] on span "2 more" at bounding box center [390, 424] width 90 height 12
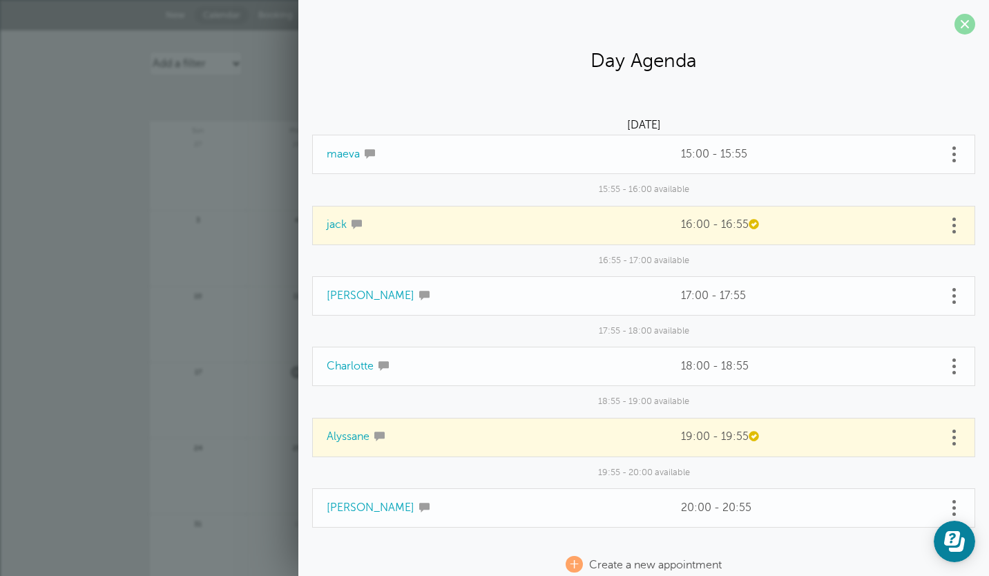
click at [955, 27] on span at bounding box center [965, 24] width 21 height 21
